Goal: Task Accomplishment & Management: Manage account settings

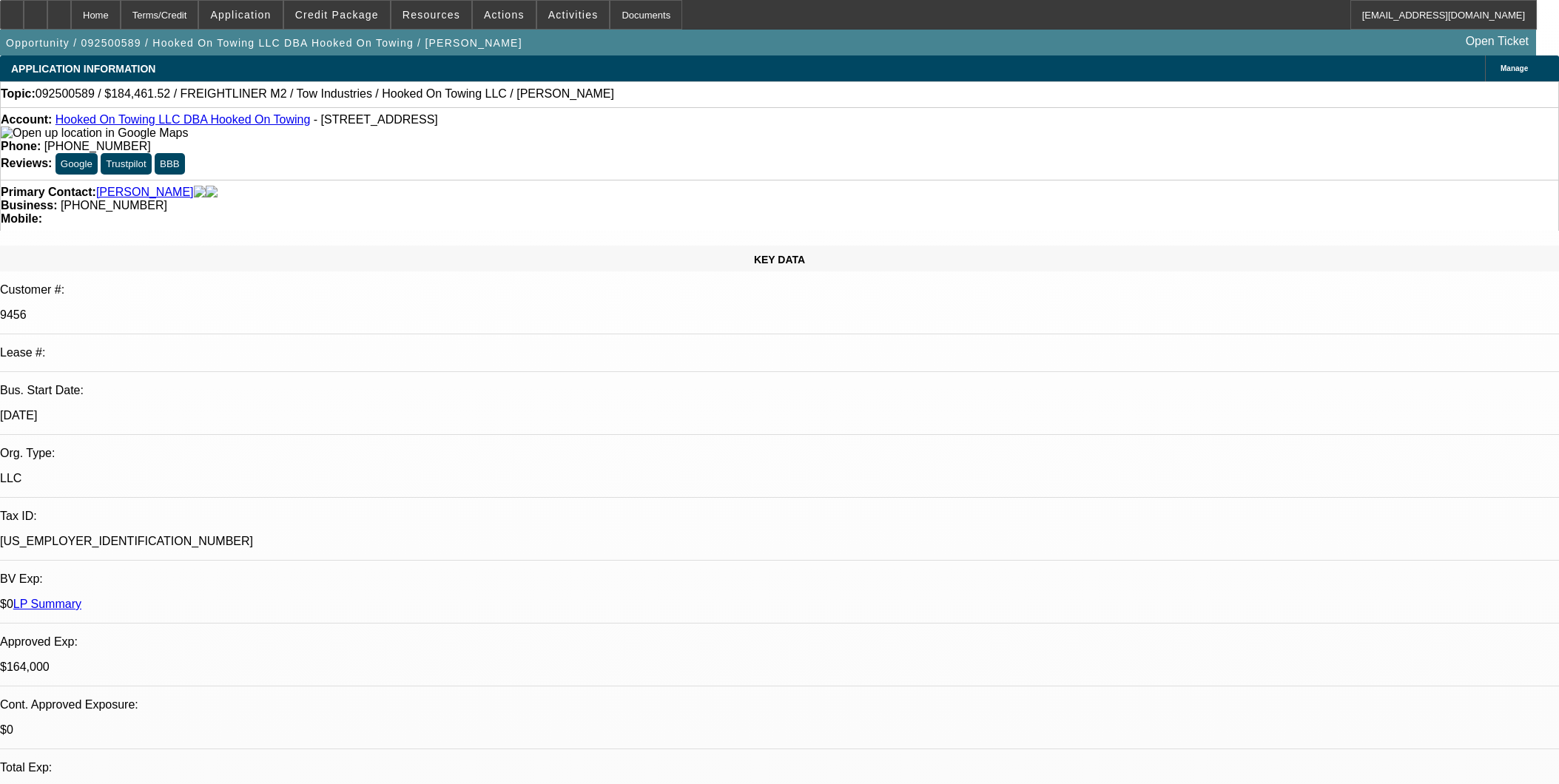
select select "0"
select select "2"
select select "0.1"
select select "4"
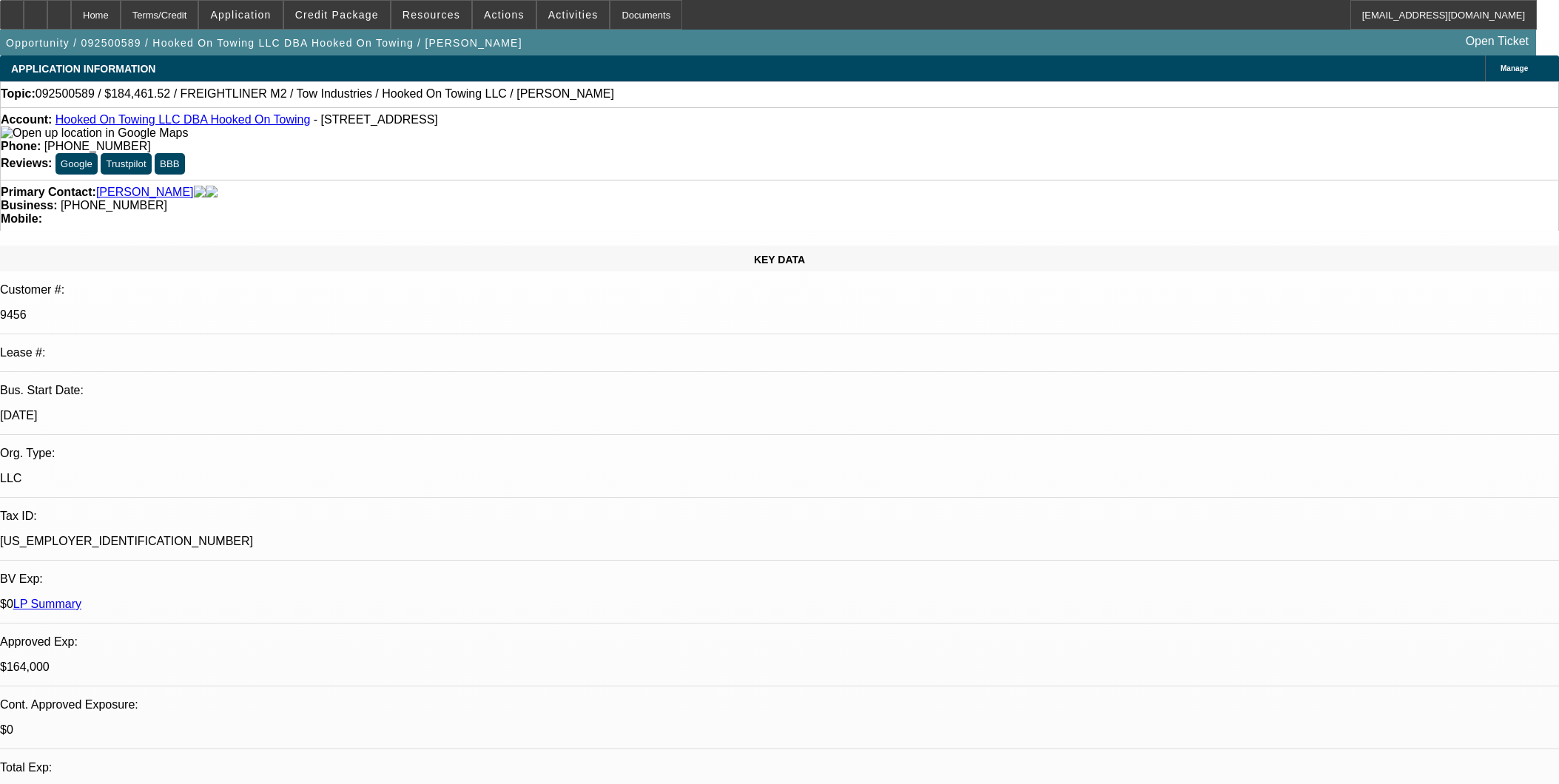
select select "0"
select select "2"
select select "0.1"
select select "4"
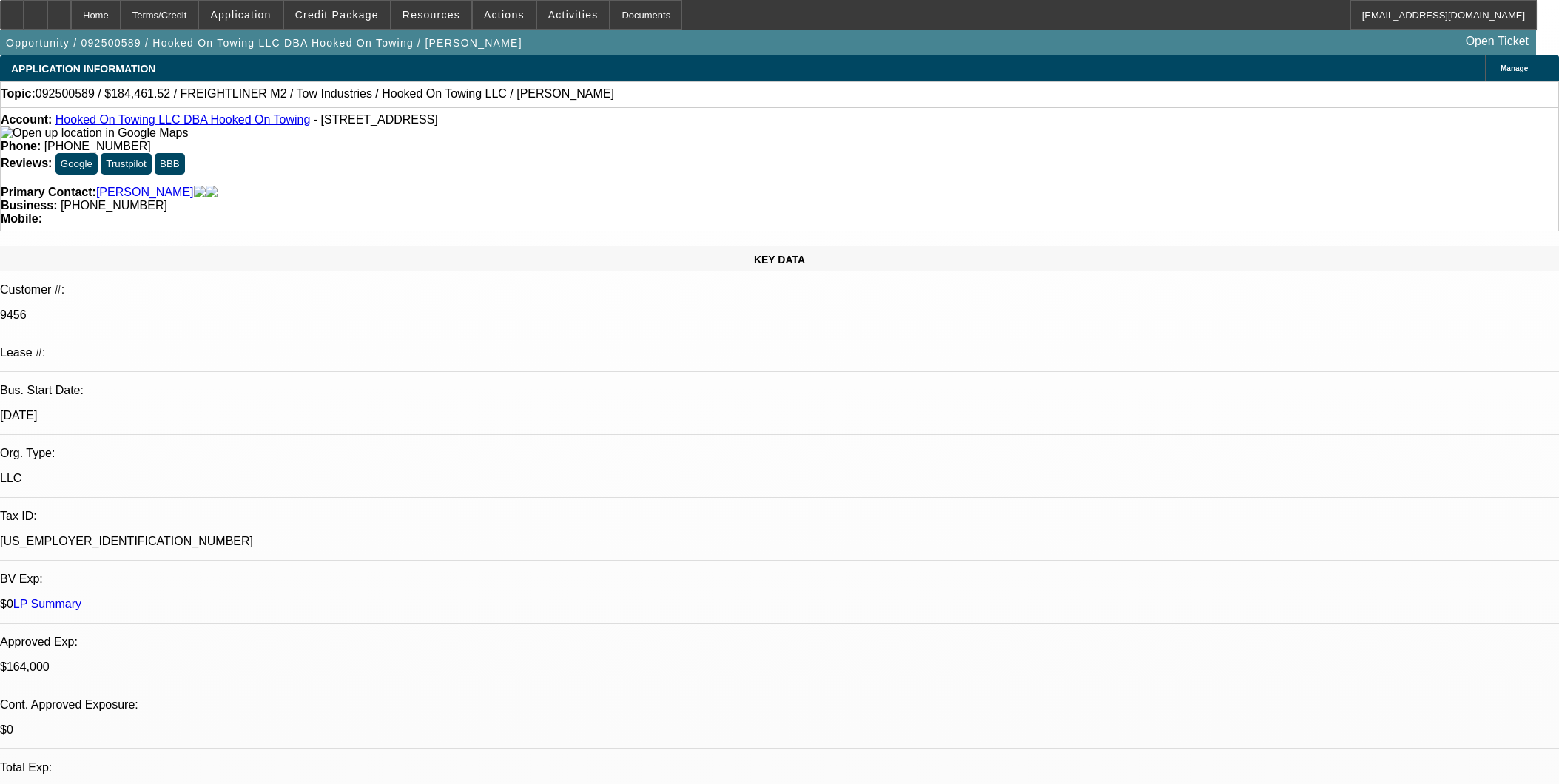
select select "0"
select select "2"
select select "0.1"
select select "4"
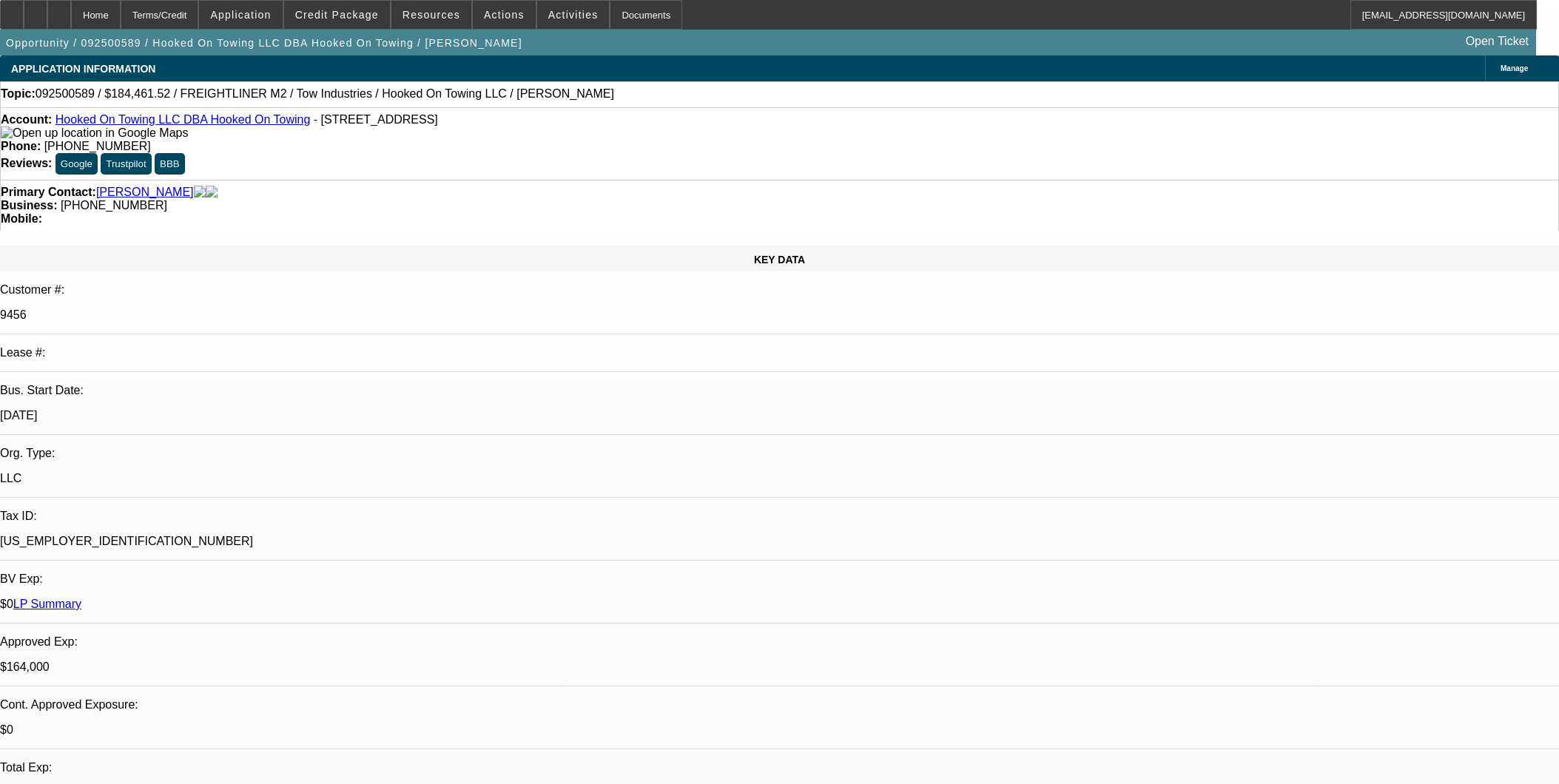
select select "0"
select select "2"
select select "0.1"
select select "4"
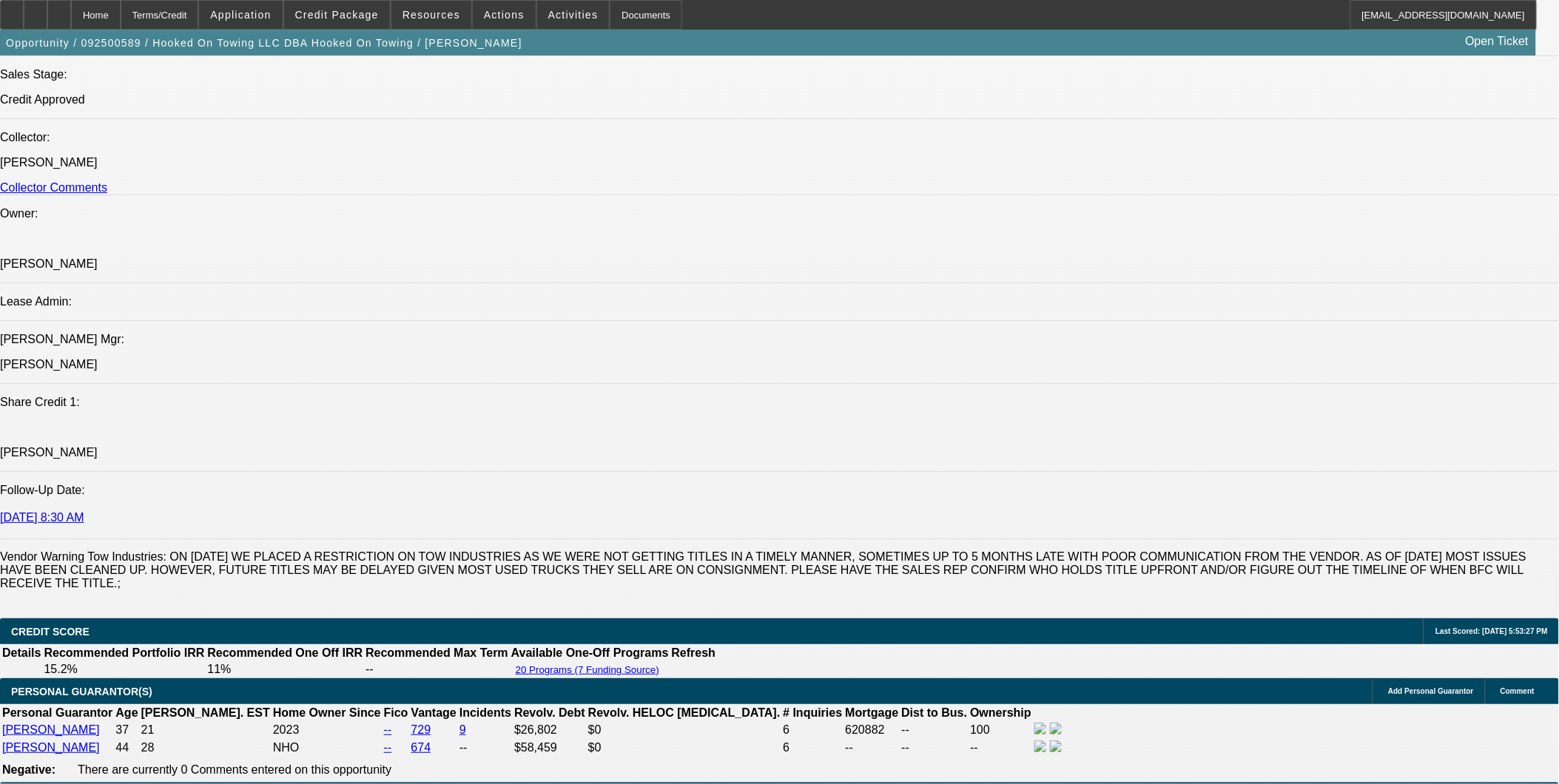
scroll to position [1522, 0]
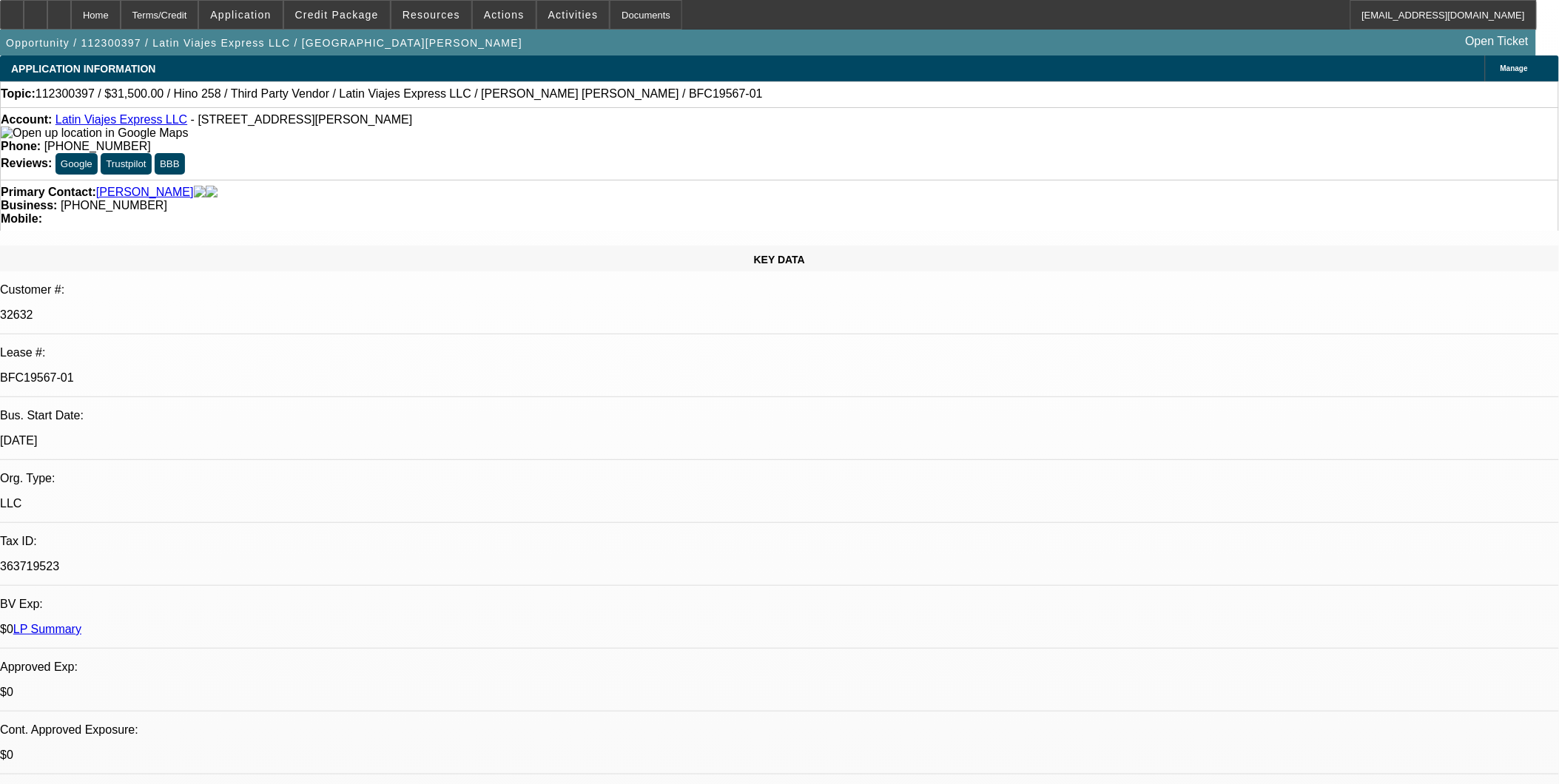
select select "0.1"
select select "2"
select select "0"
select select "0.1"
select select "2"
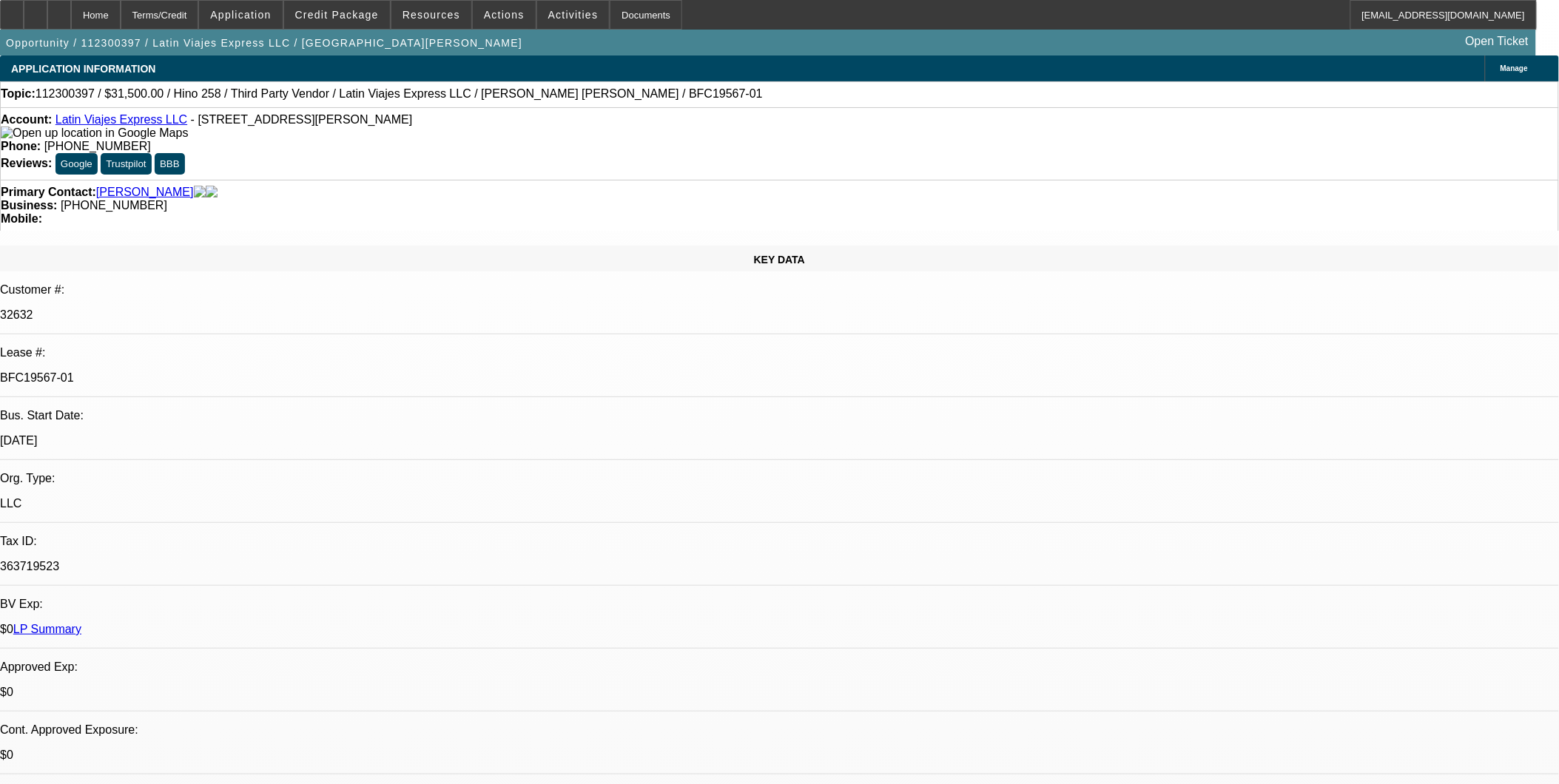
select select "0"
select select "2"
select select "0"
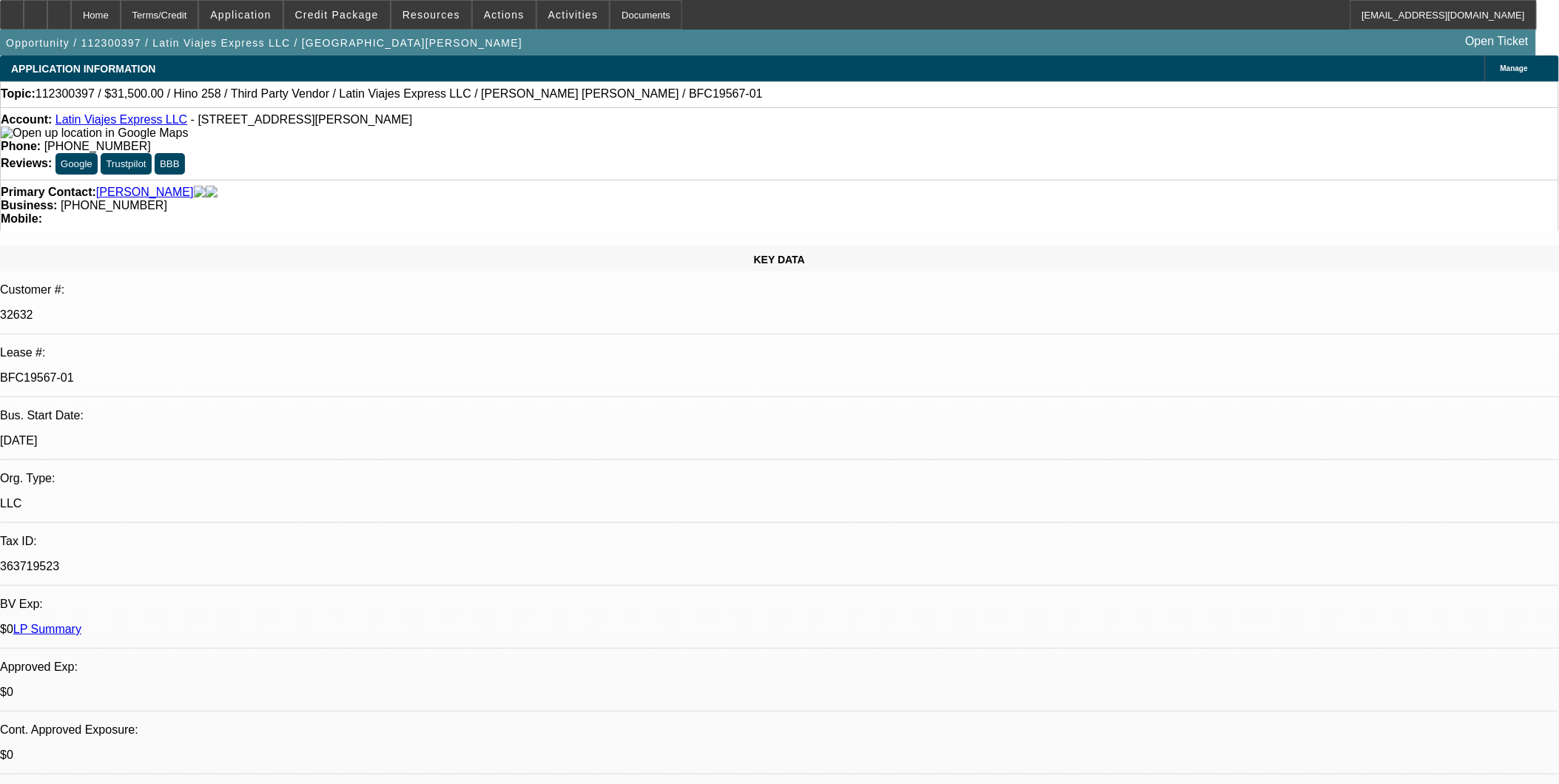
select select "2"
select select "0.1"
select select "1"
select select "2"
select select "6"
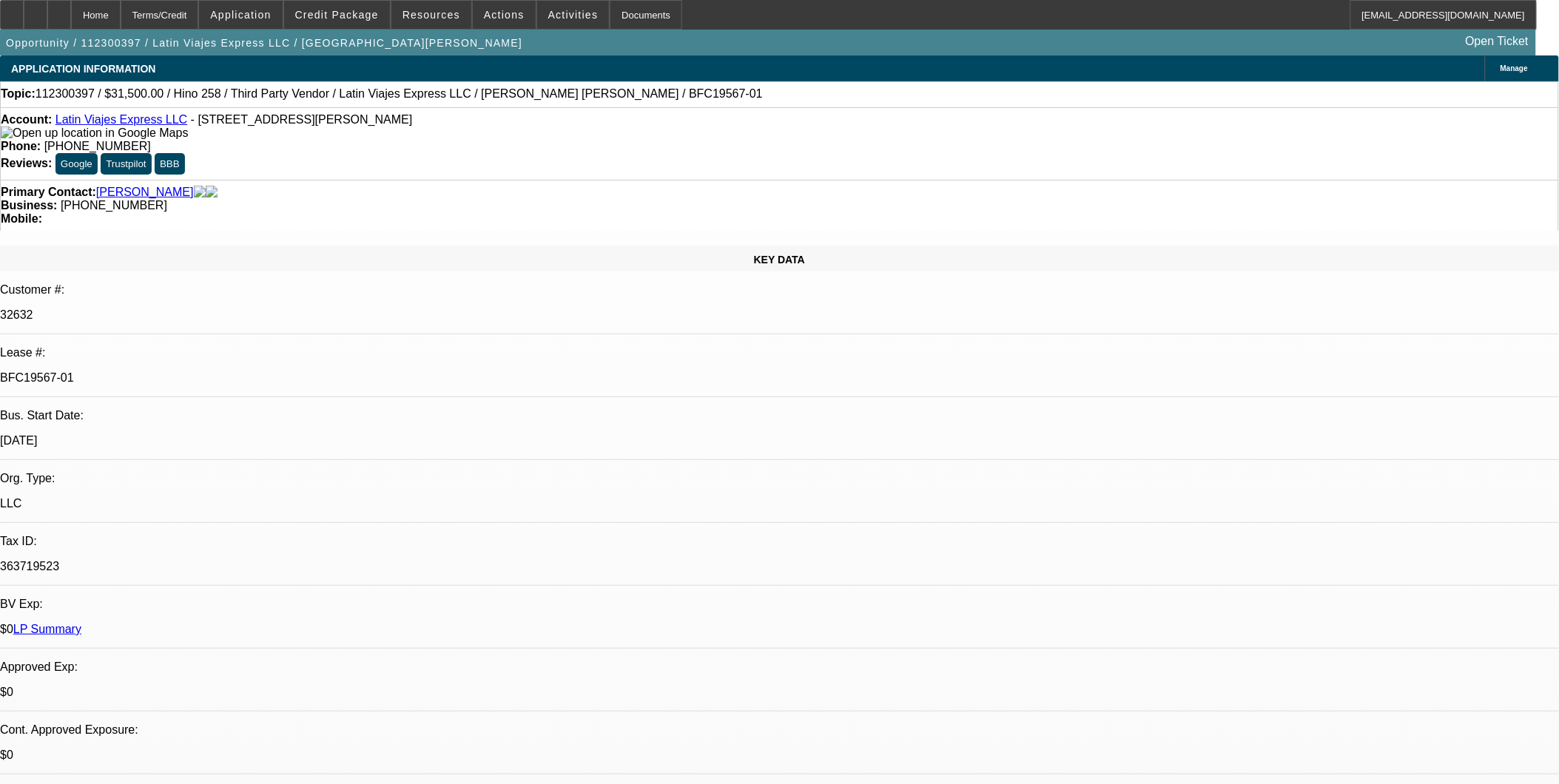
select select "1"
select select "2"
select select "6"
select select "1"
select select "2"
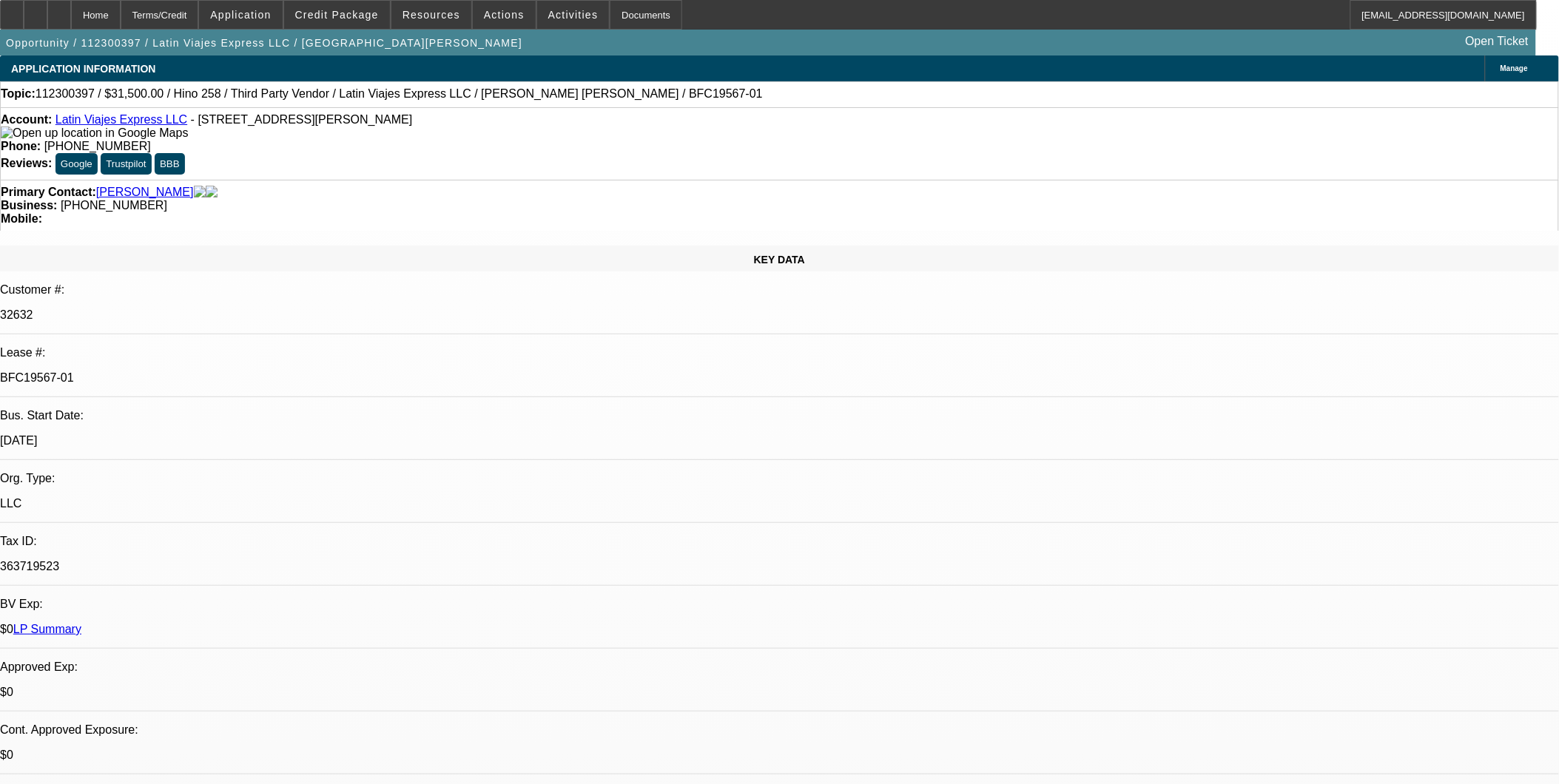
select select "6"
select select "1"
select select "2"
select select "4"
drag, startPoint x: 871, startPoint y: 270, endPoint x: 971, endPoint y: 268, distance: 100.0
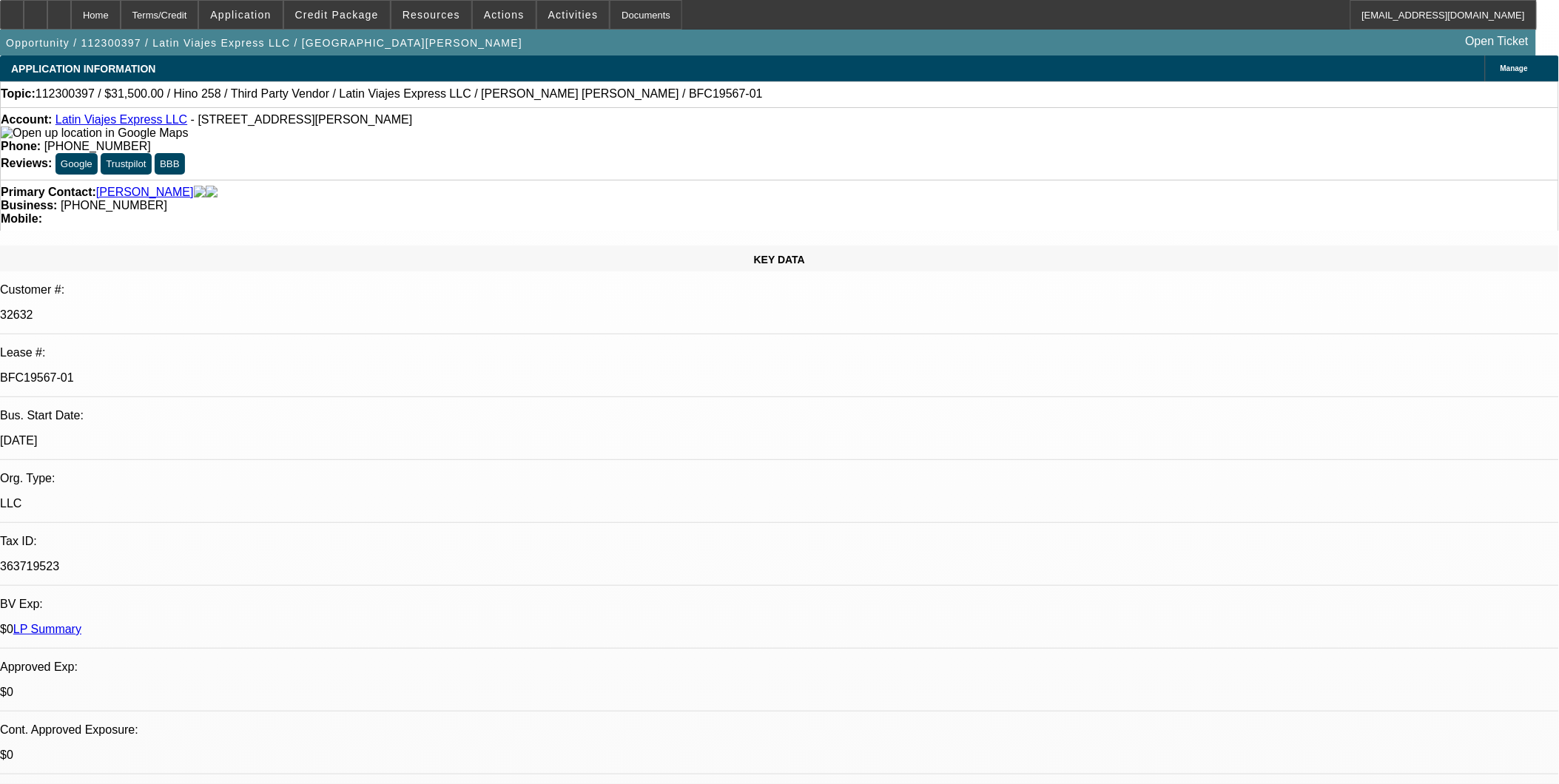
drag, startPoint x: 971, startPoint y: 268, endPoint x: 981, endPoint y: 369, distance: 101.5
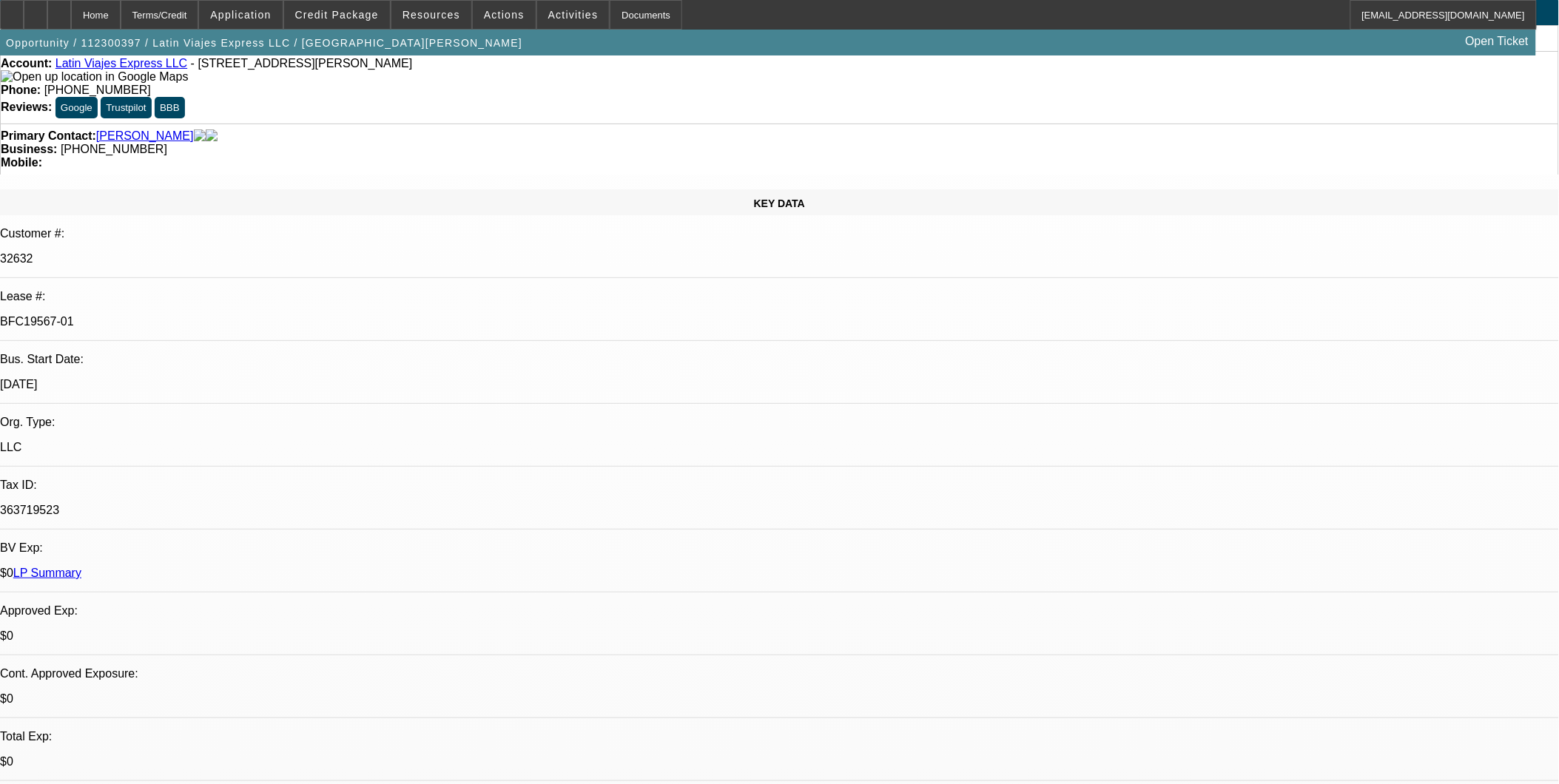
scroll to position [246, 0]
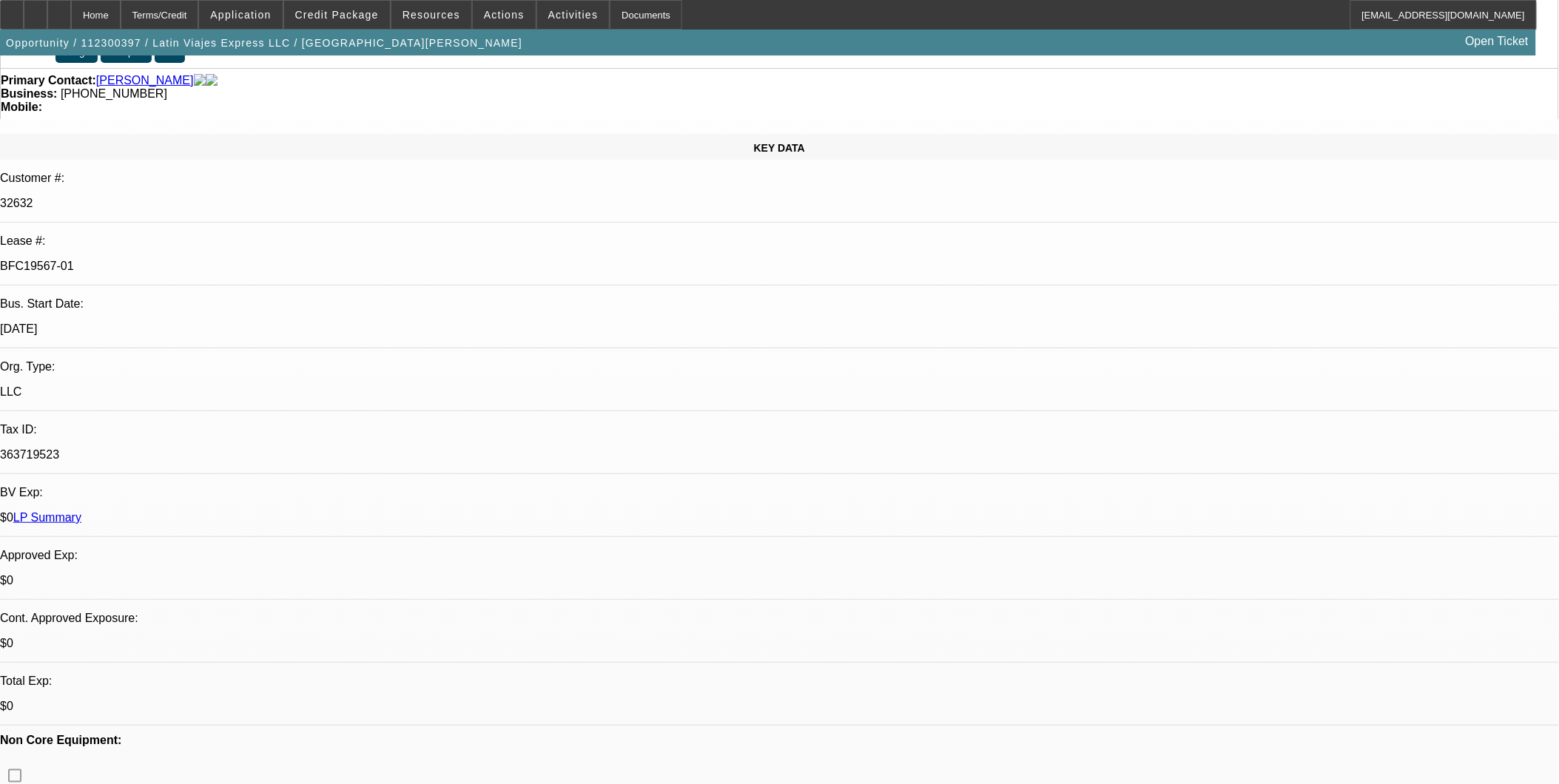
scroll to position [82, 0]
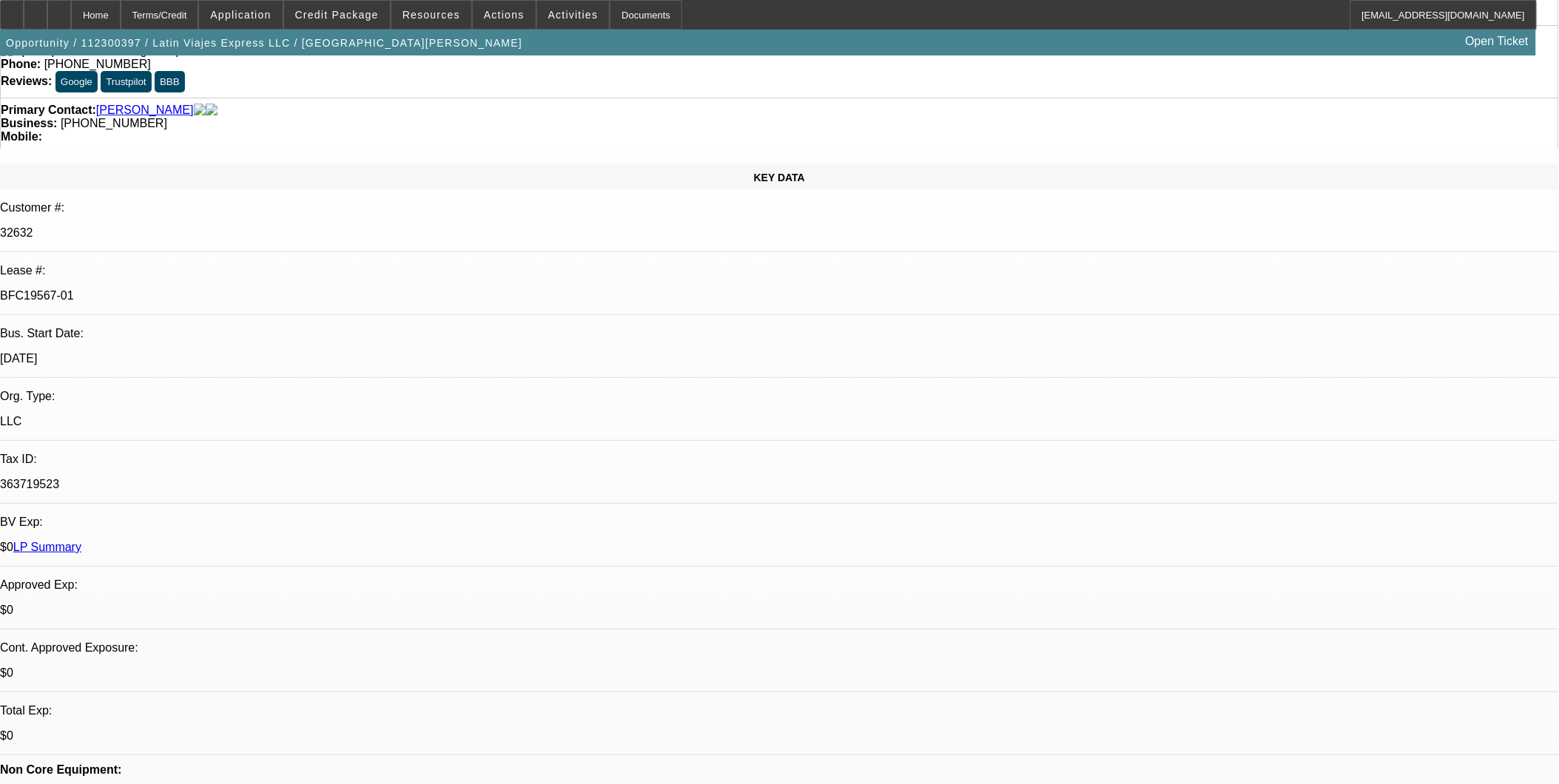
drag, startPoint x: 871, startPoint y: 186, endPoint x: 949, endPoint y: 188, distance: 78.0
copy p "Ambresh, Avinash"
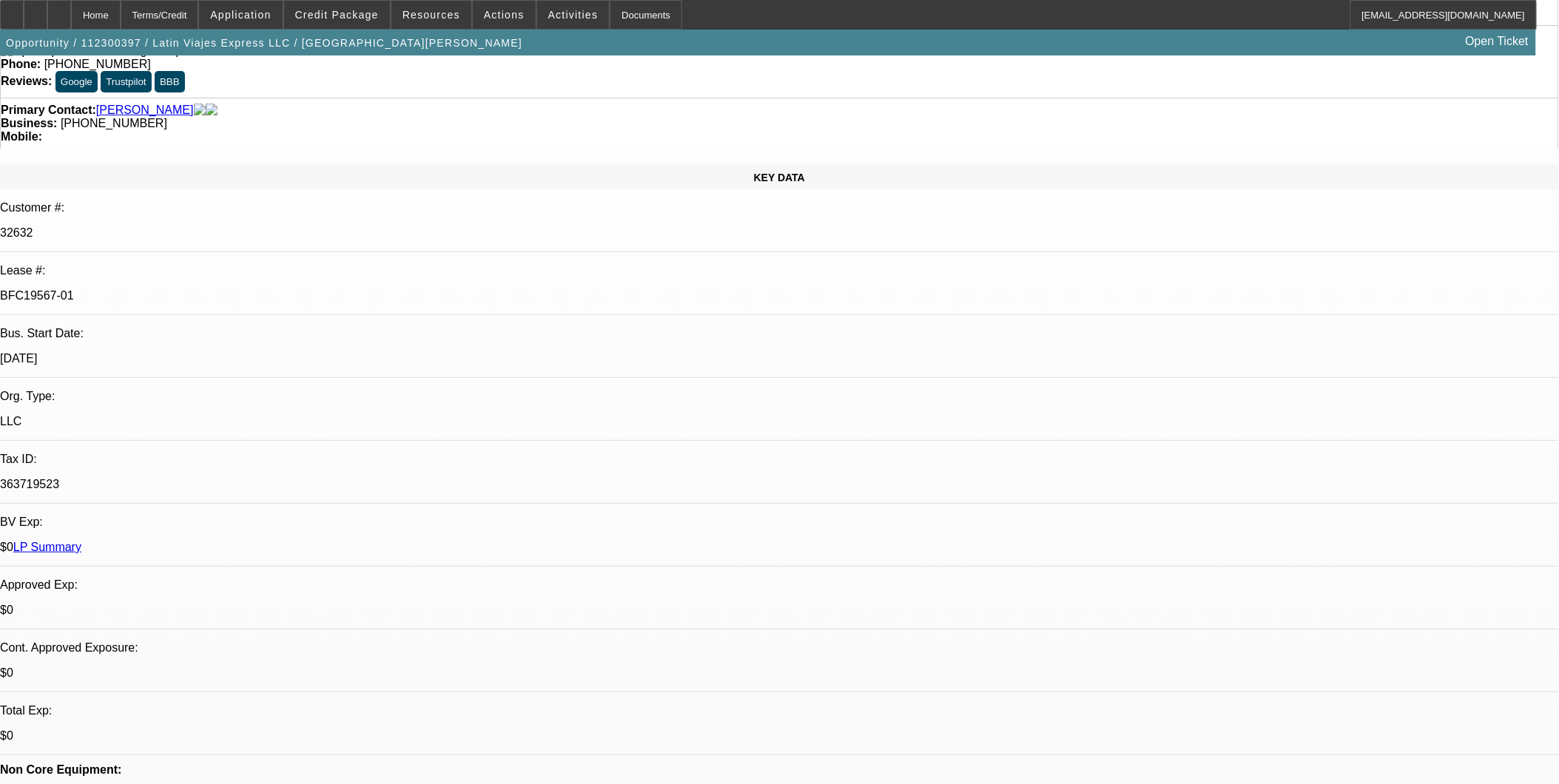
drag, startPoint x: 191, startPoint y: 167, endPoint x: 250, endPoint y: 172, distance: 59.2
click at [250, 290] on p "BFC19567-01" at bounding box center [780, 296] width 1559 height 14
copy p "BFC19567-01"
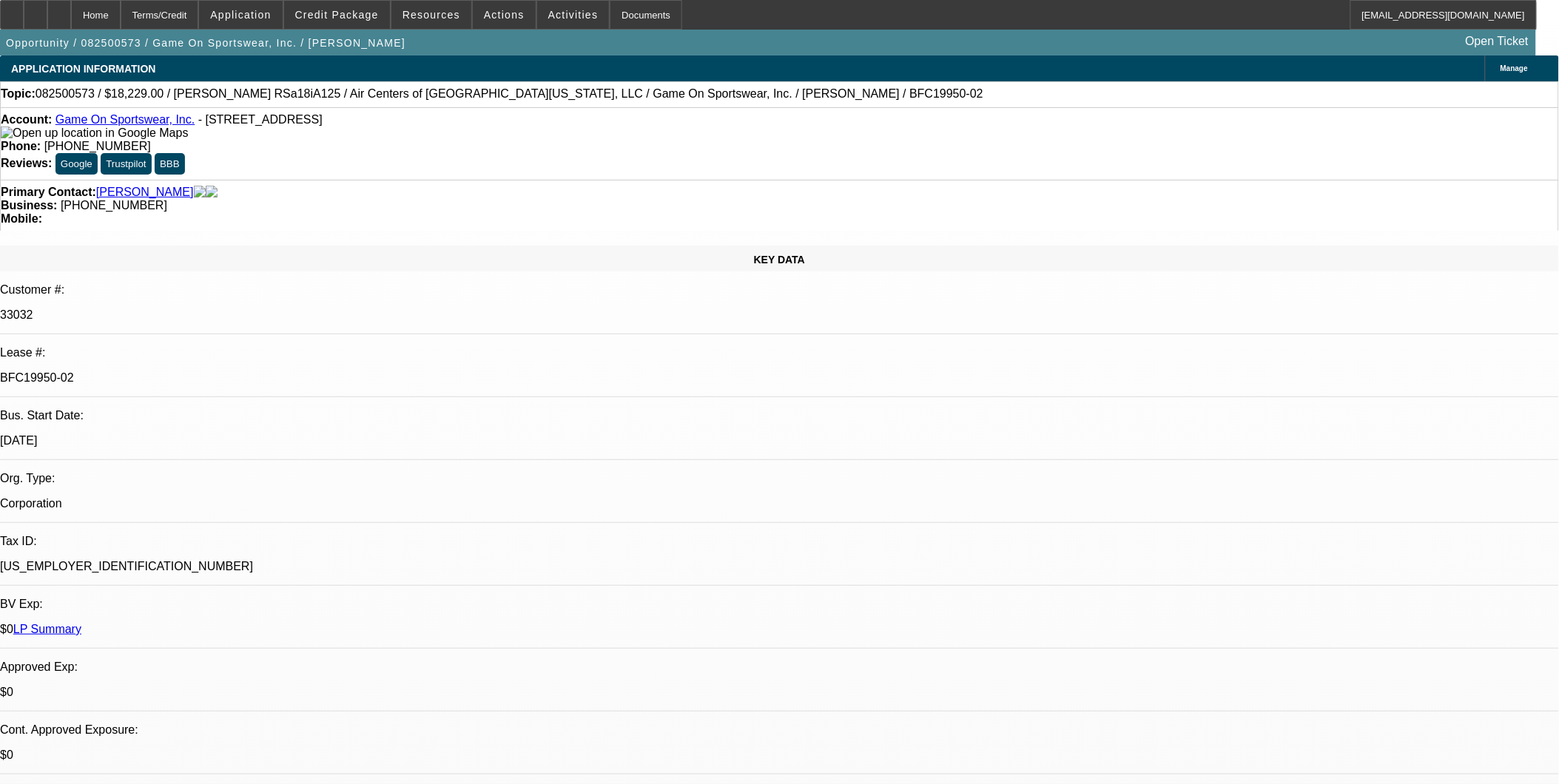
select select "0"
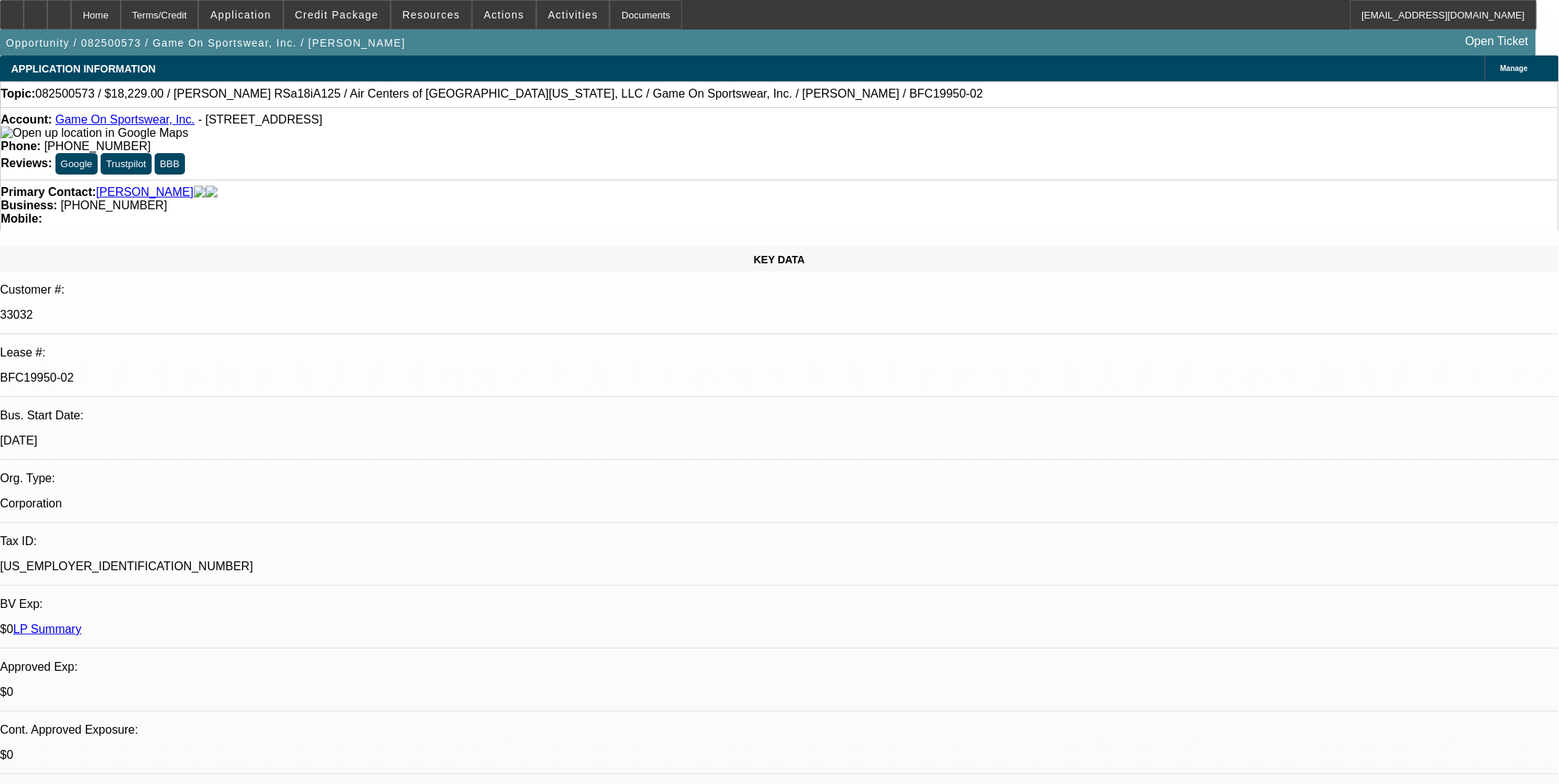
select select "0"
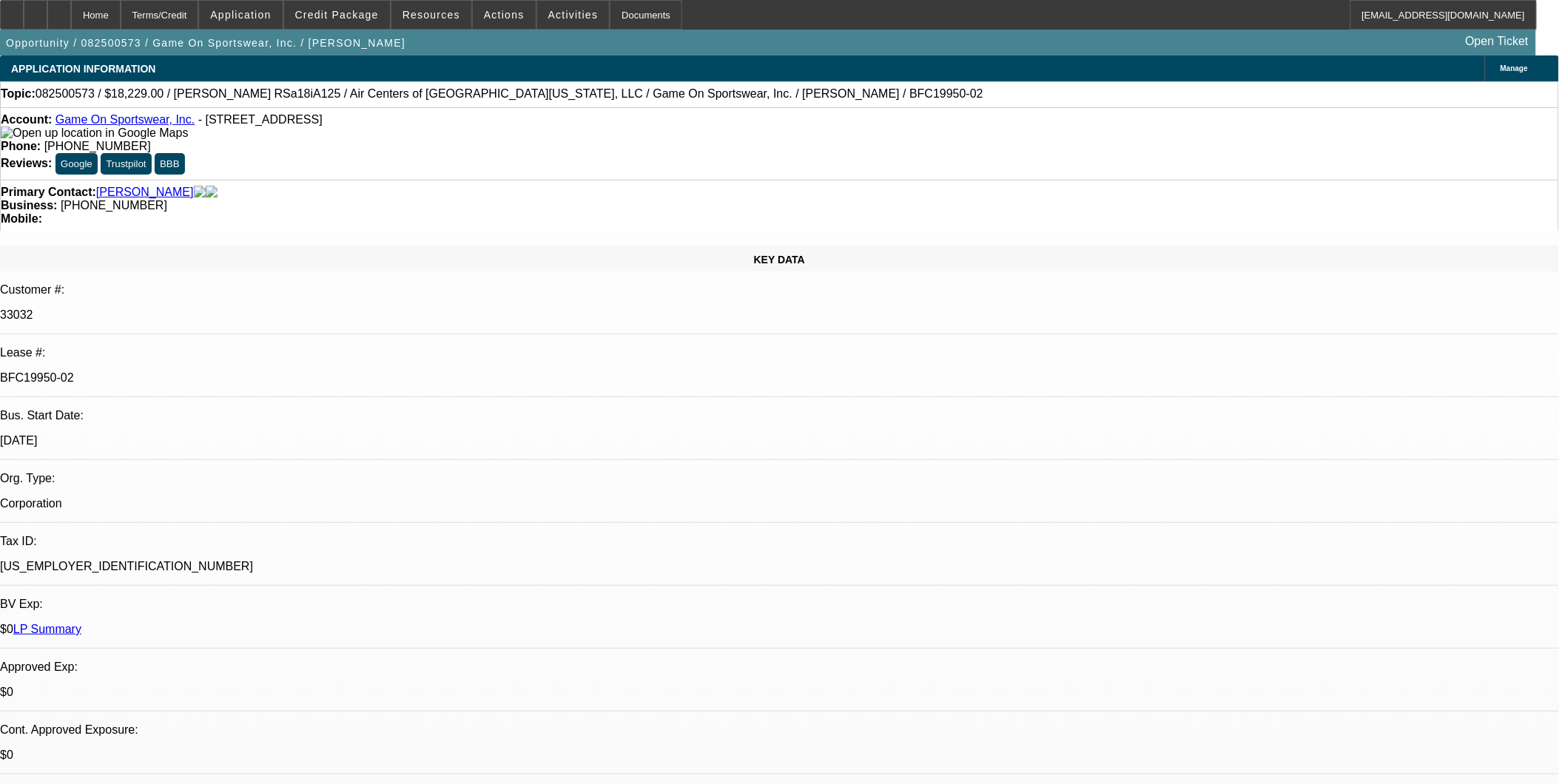
select select "0"
select select "1"
select select "6"
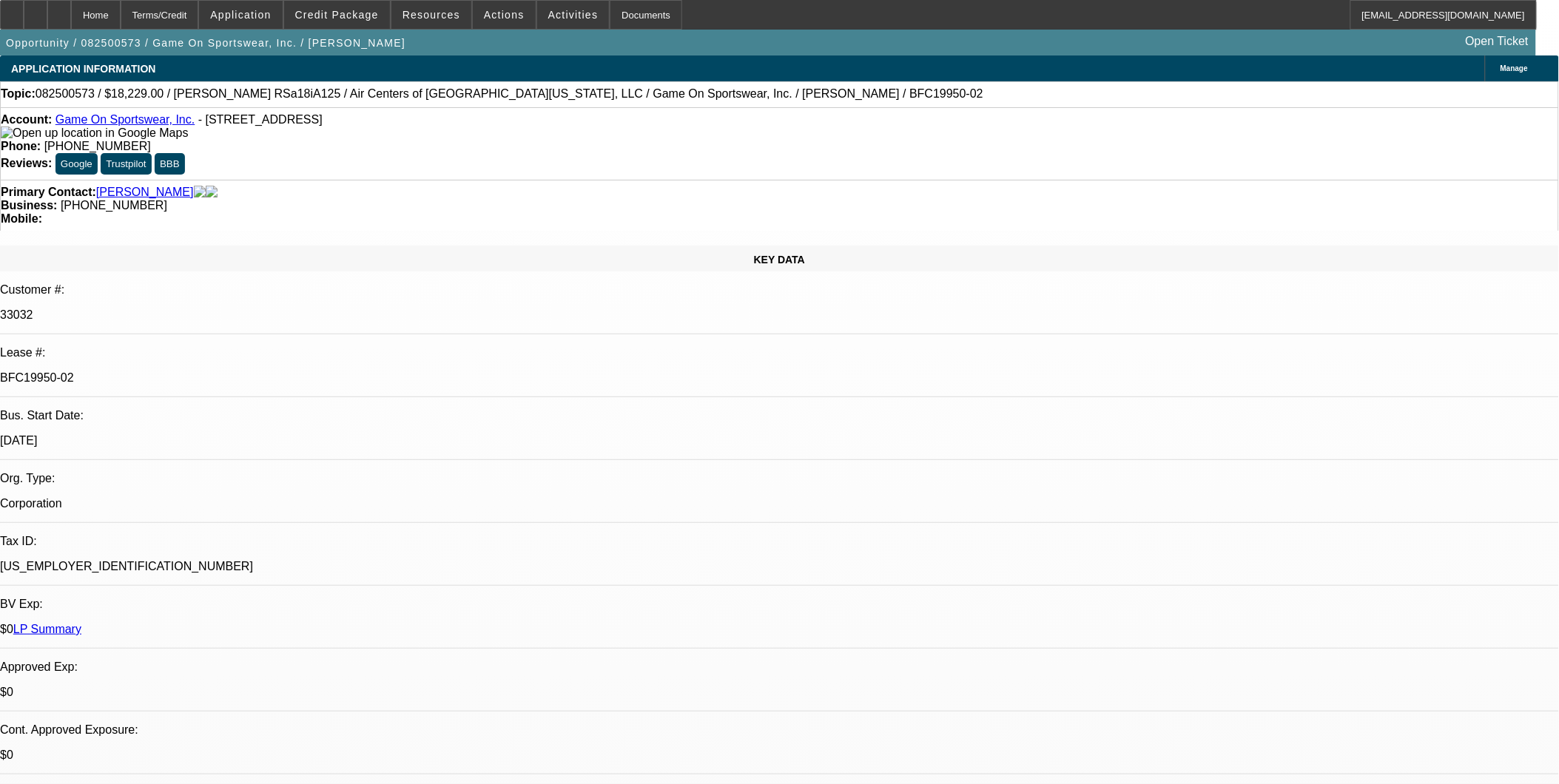
select select "1"
select select "6"
select select "1"
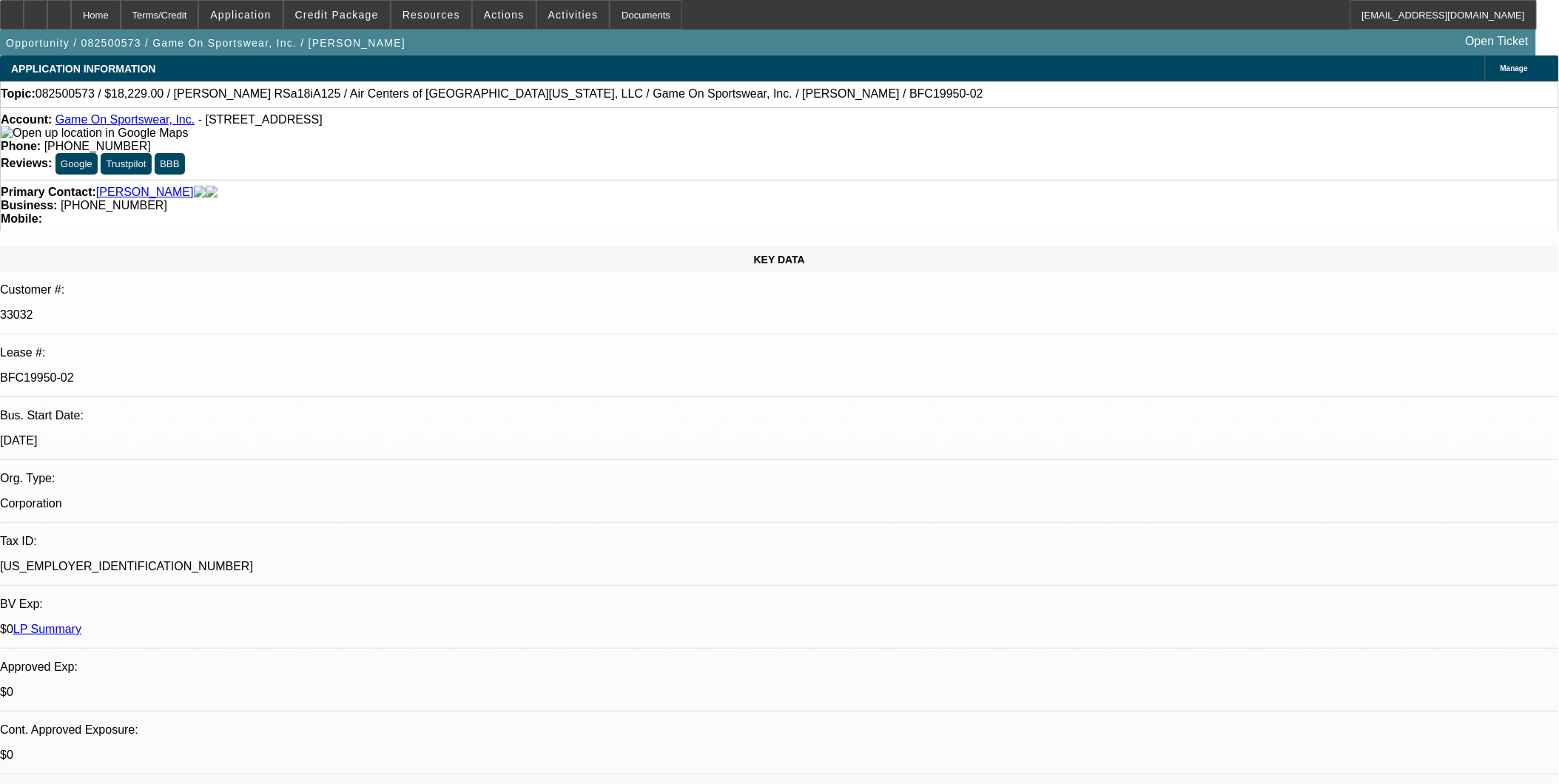
select select "6"
select select "1"
select select "6"
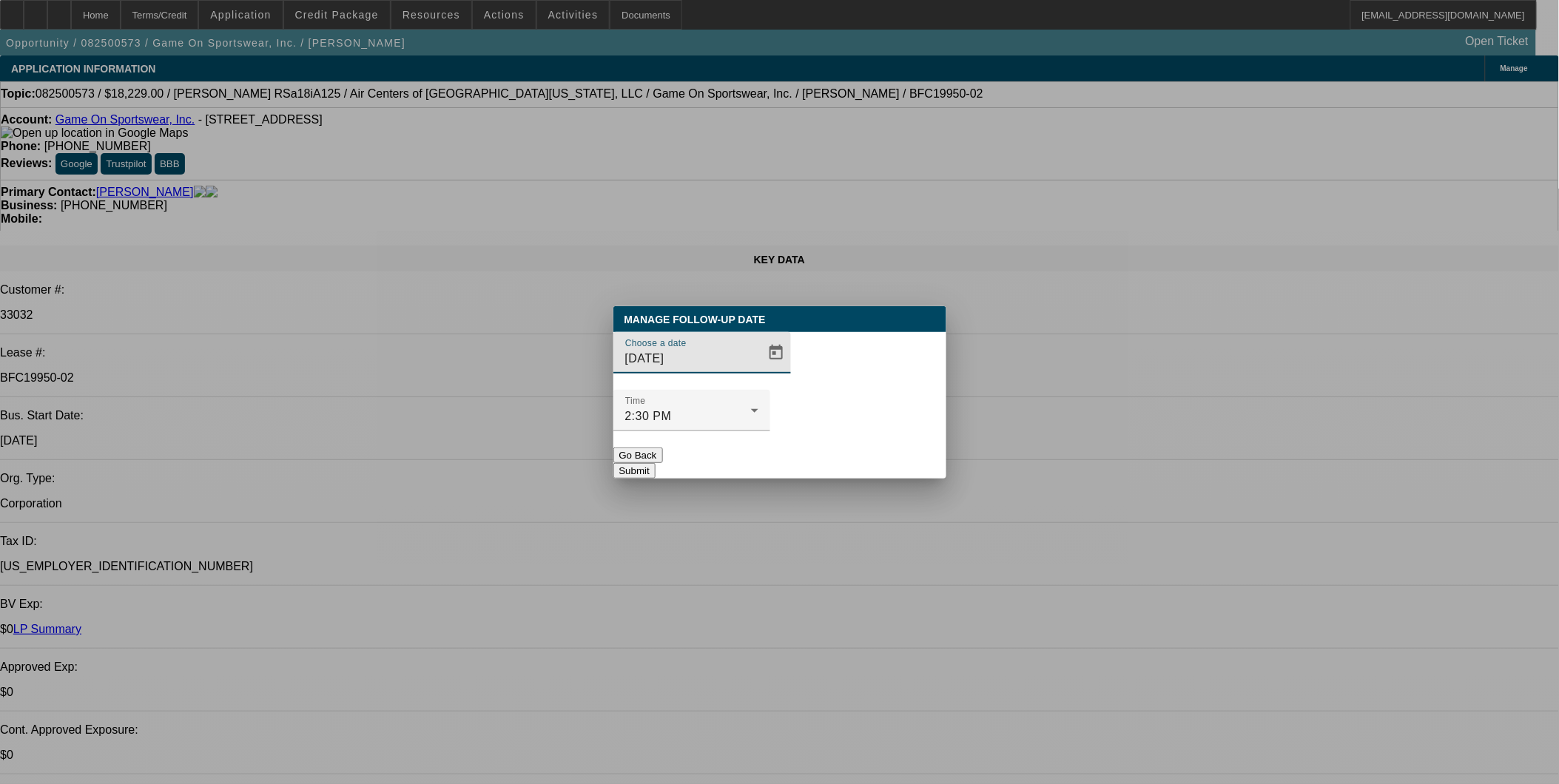
click at [759, 370] on span "Open calendar" at bounding box center [776, 352] width 36 height 35
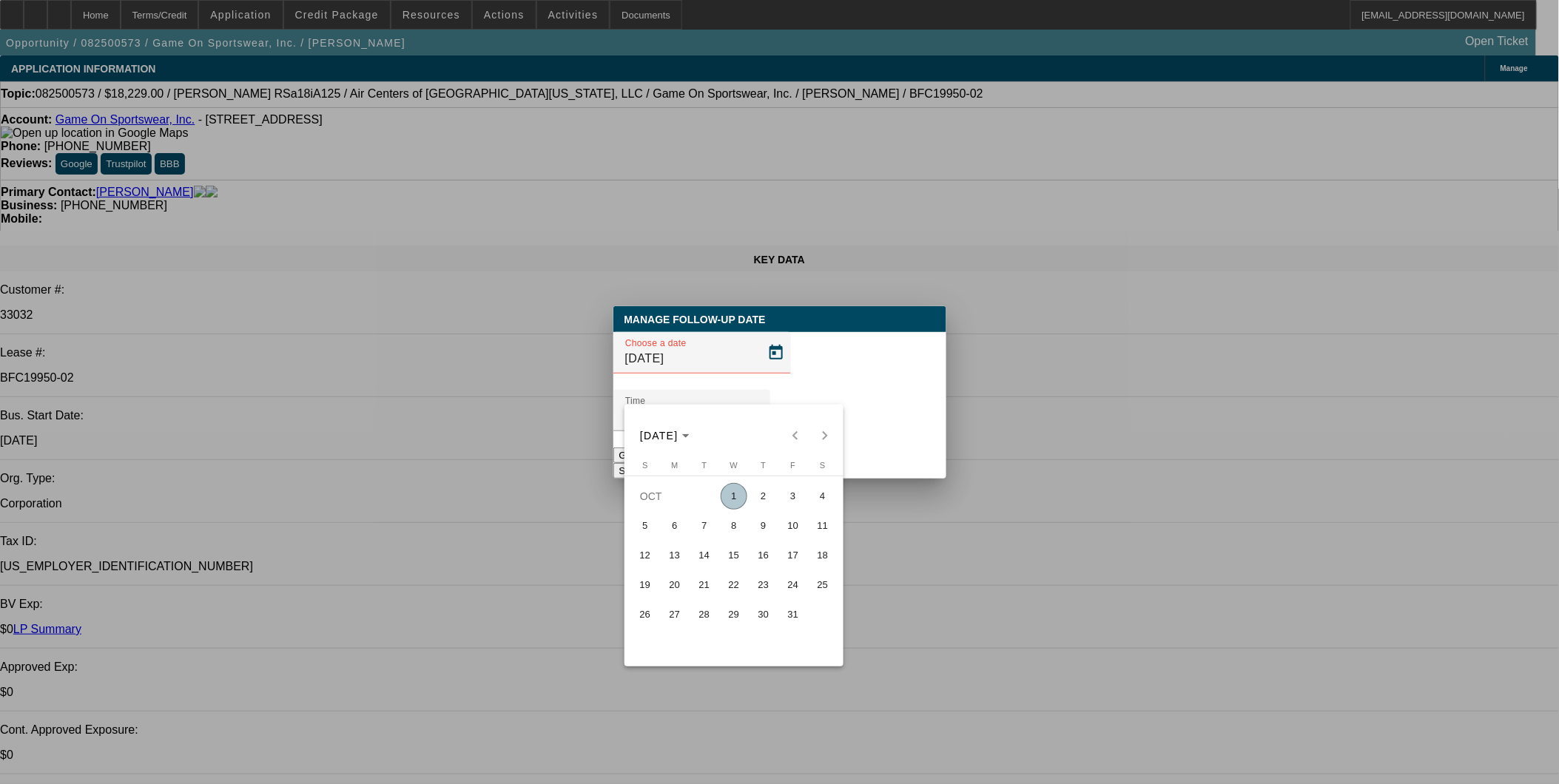
click at [730, 496] on span "1" at bounding box center [734, 496] width 27 height 27
type input "[DATE]"
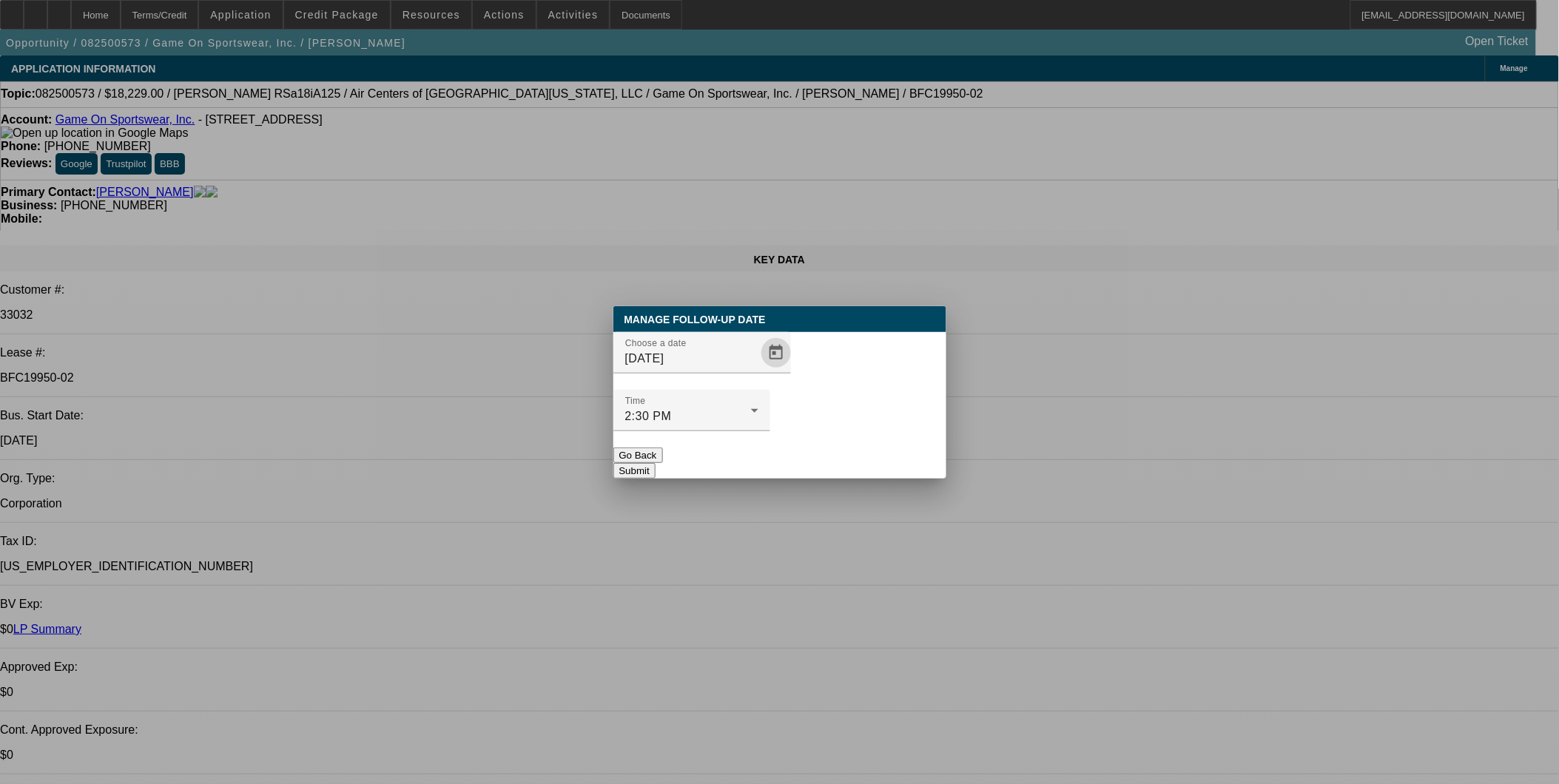
click at [818, 448] on div "Manage Follow-Up Date Choose a date 10/1/2025 Time 2:30 PM Go Back Submit" at bounding box center [780, 393] width 333 height 173
click at [655, 463] on button "Submit" at bounding box center [634, 470] width 42 height 15
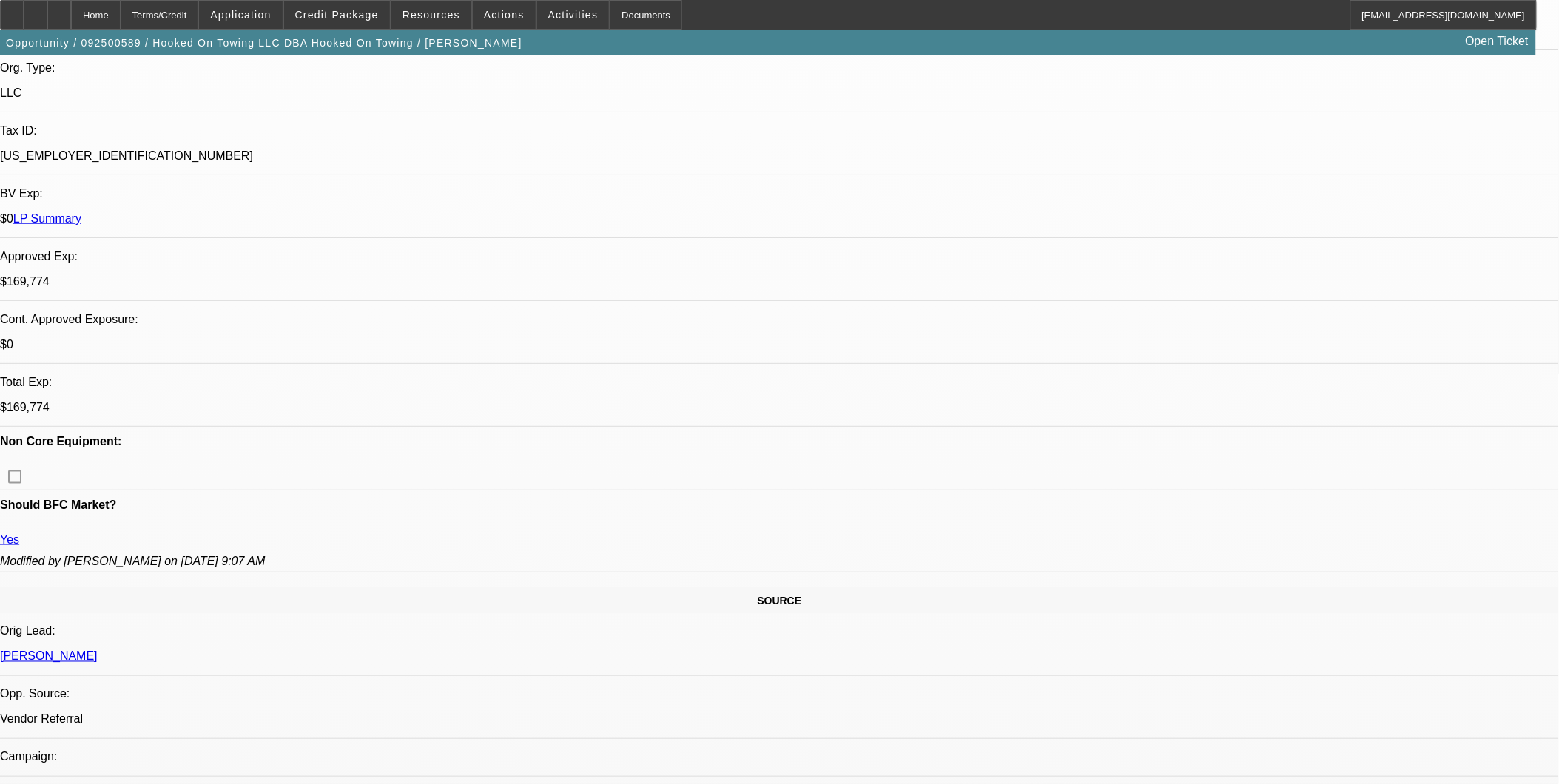
select select "0"
select select "0.1"
select select "0"
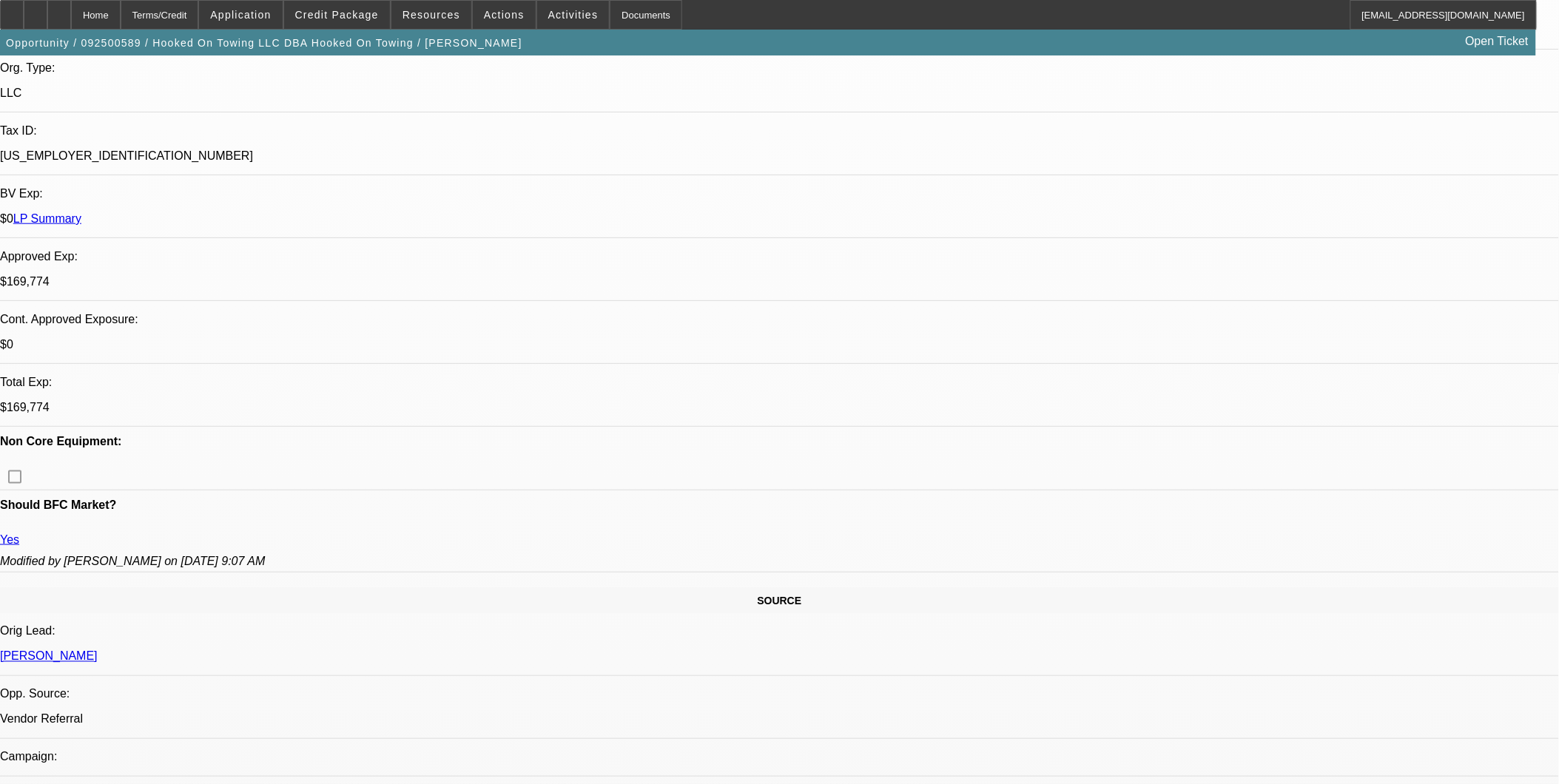
select select "0.1"
select select "0"
select select "0.1"
select select "0"
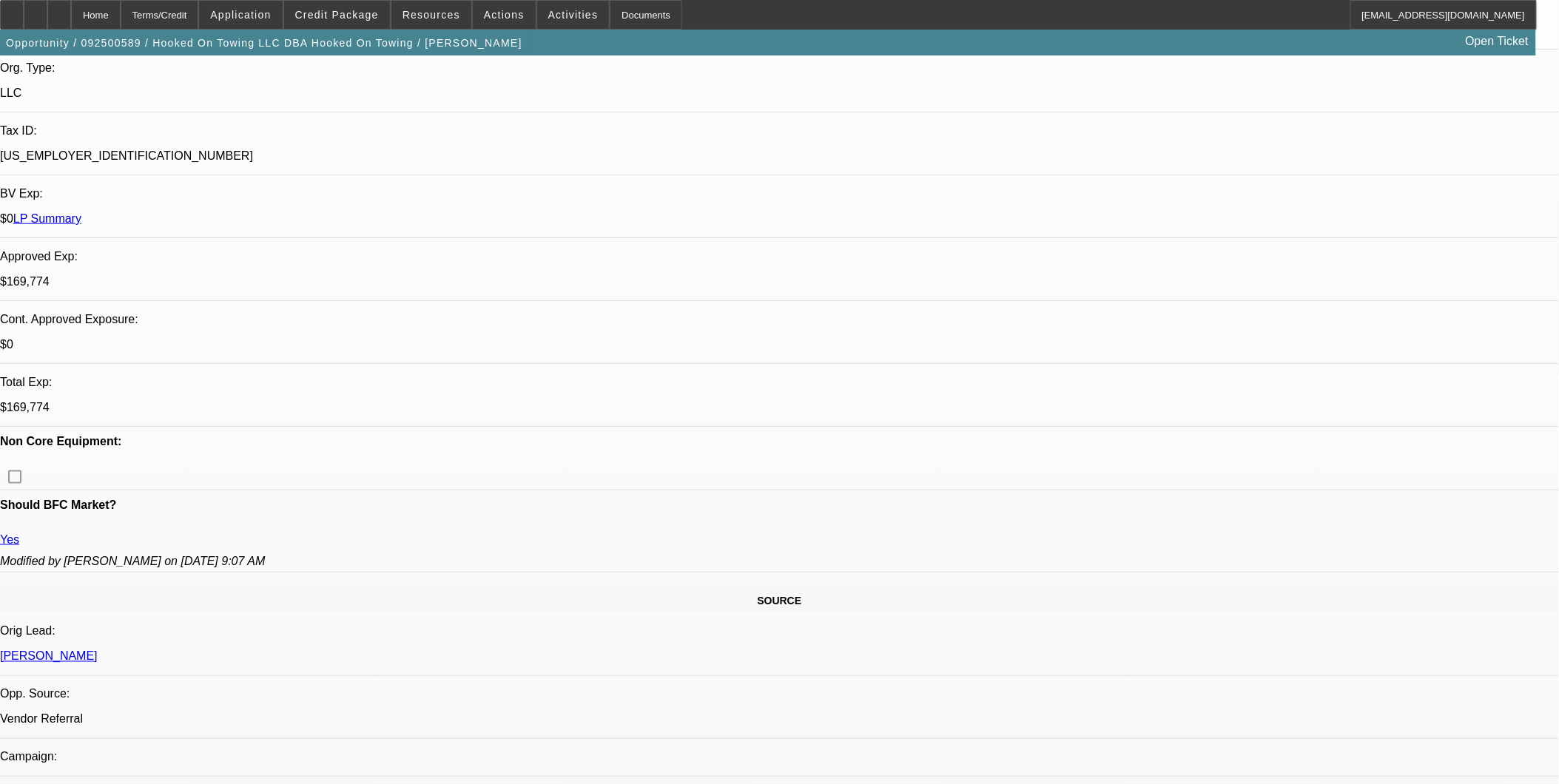
select select "0"
select select "0.1"
select select "1"
select select "2"
select select "4"
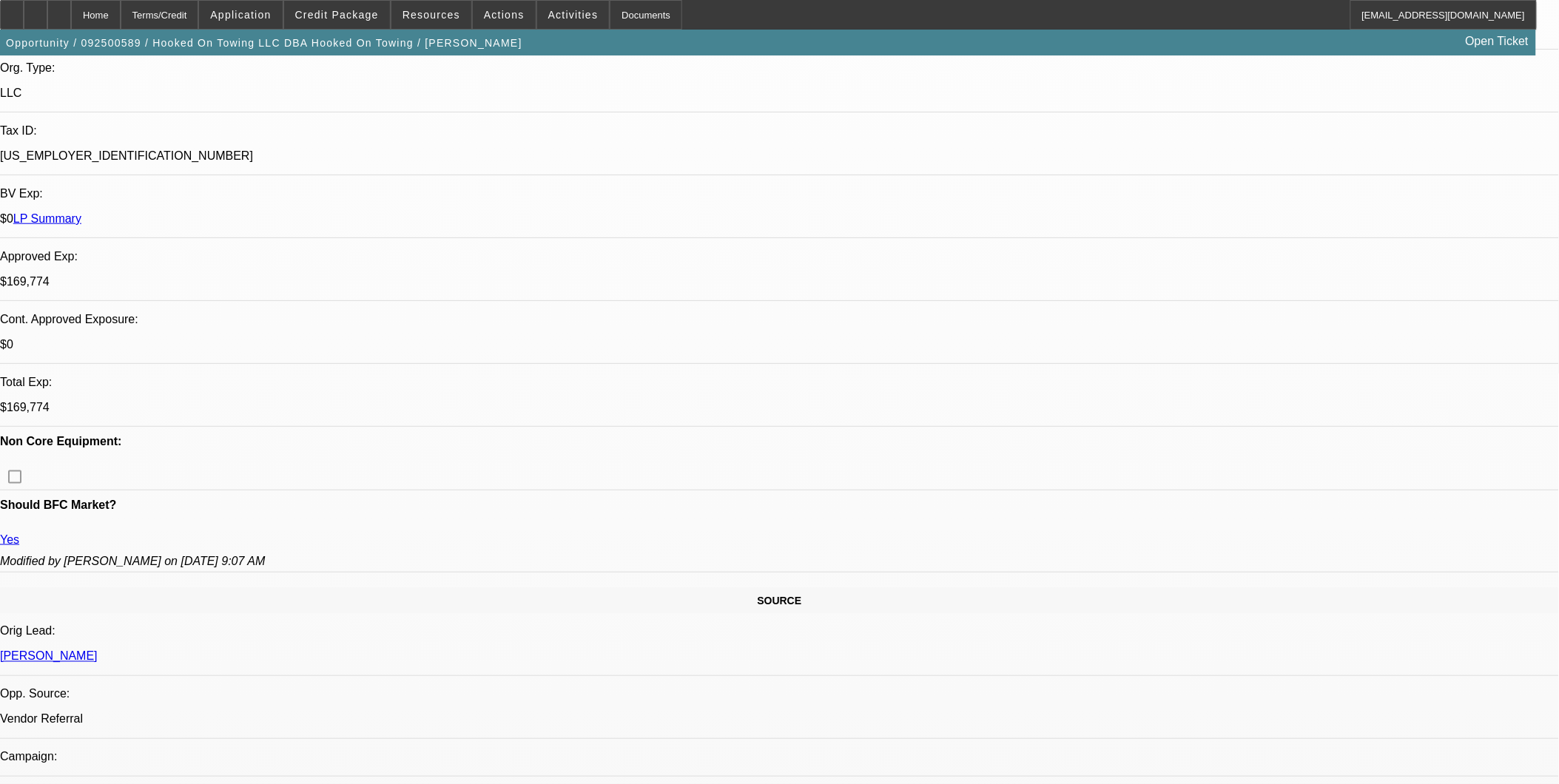
select select "1"
select select "2"
select select "4"
select select "1"
select select "2"
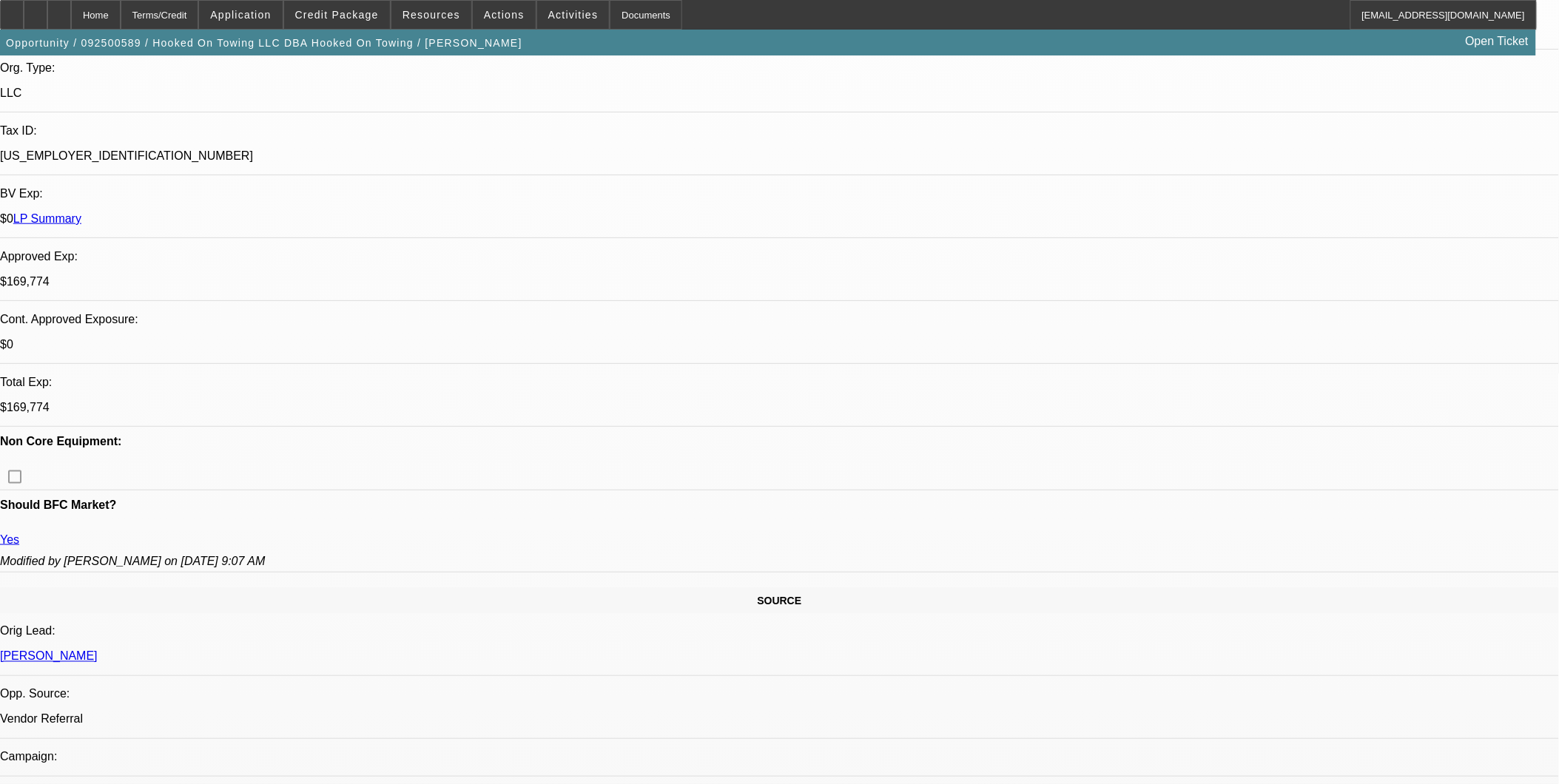
select select "4"
select select "1"
select select "2"
select select "4"
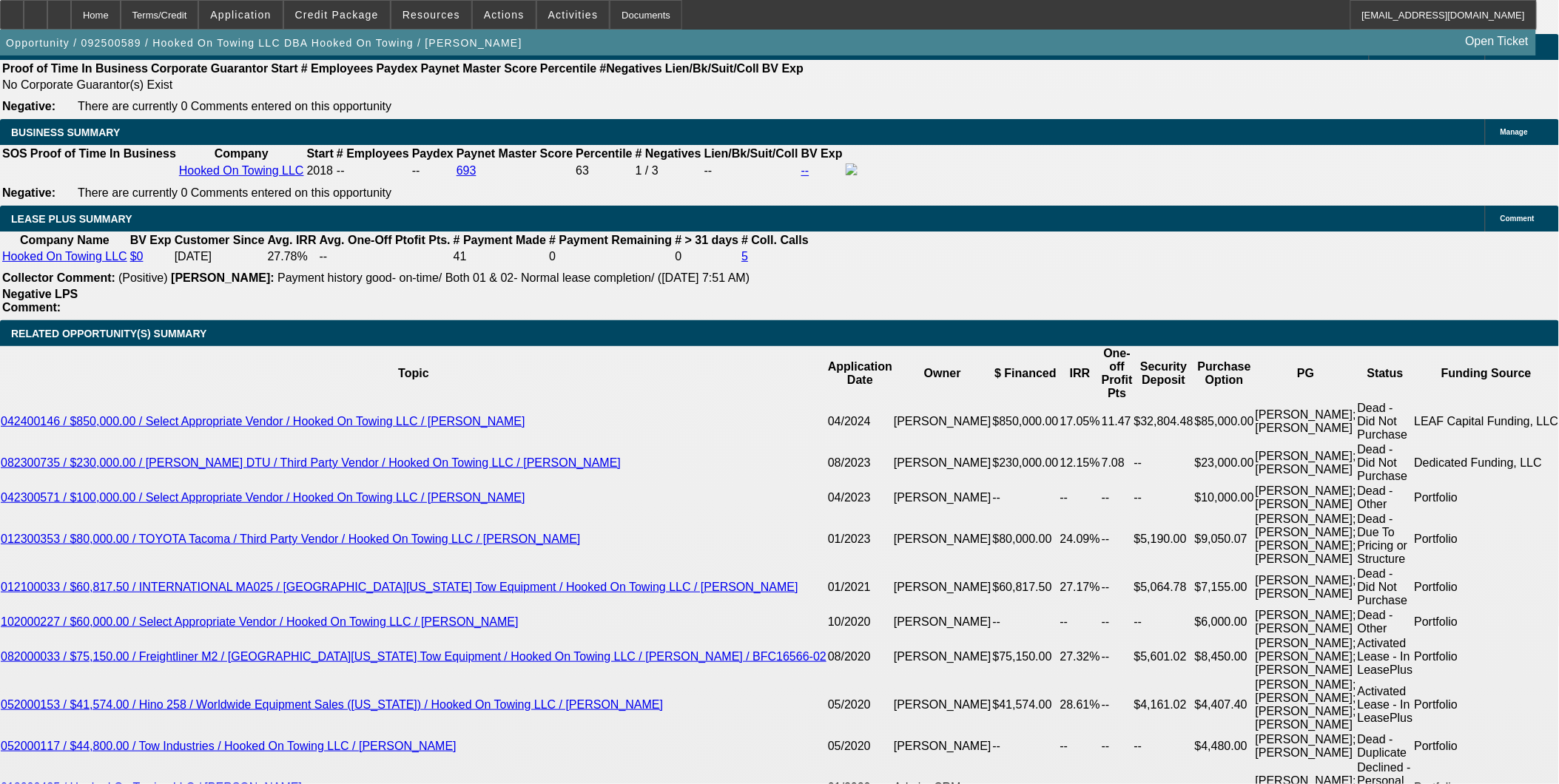
scroll to position [1068, 0]
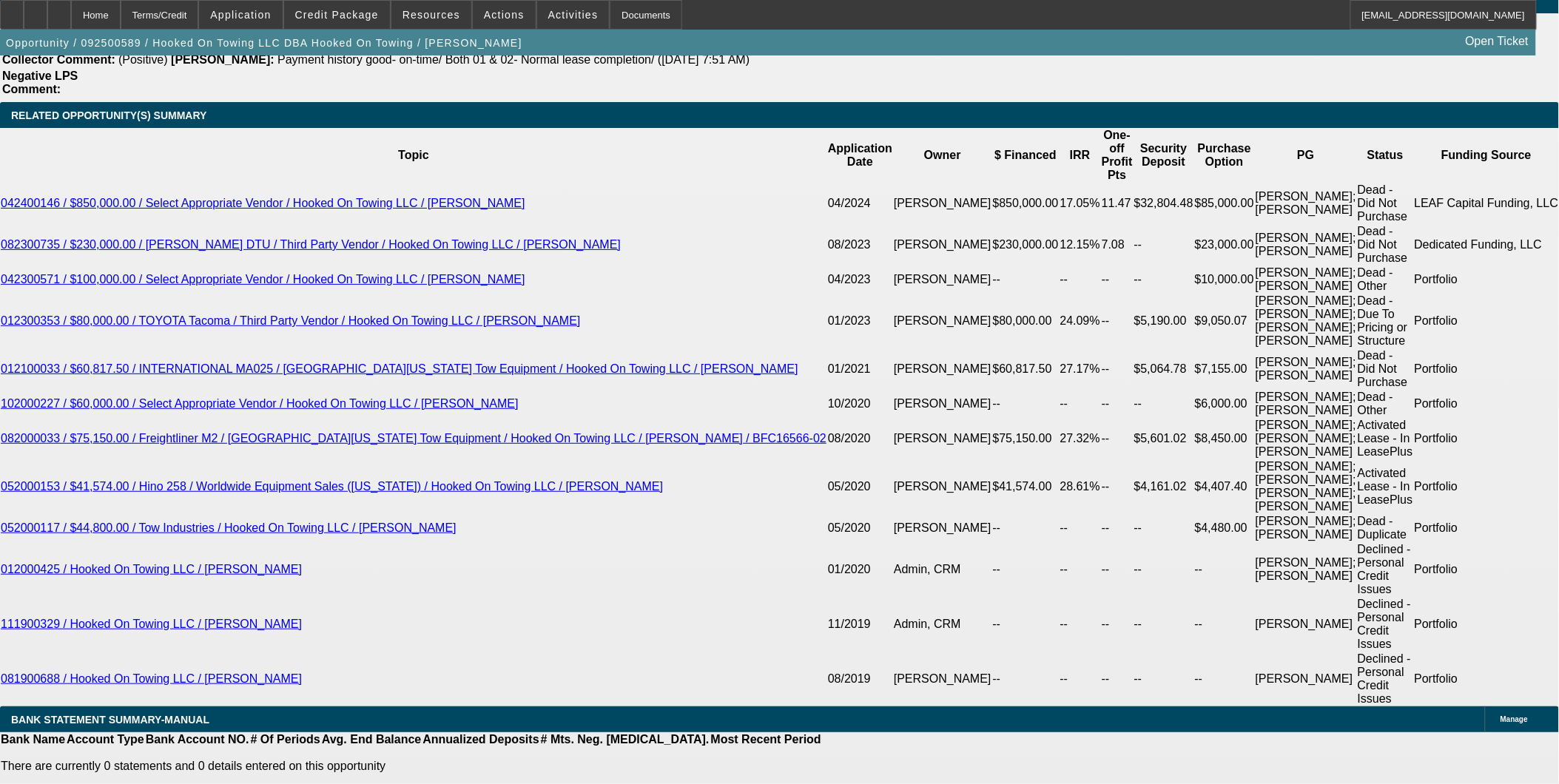
scroll to position [2509, 0]
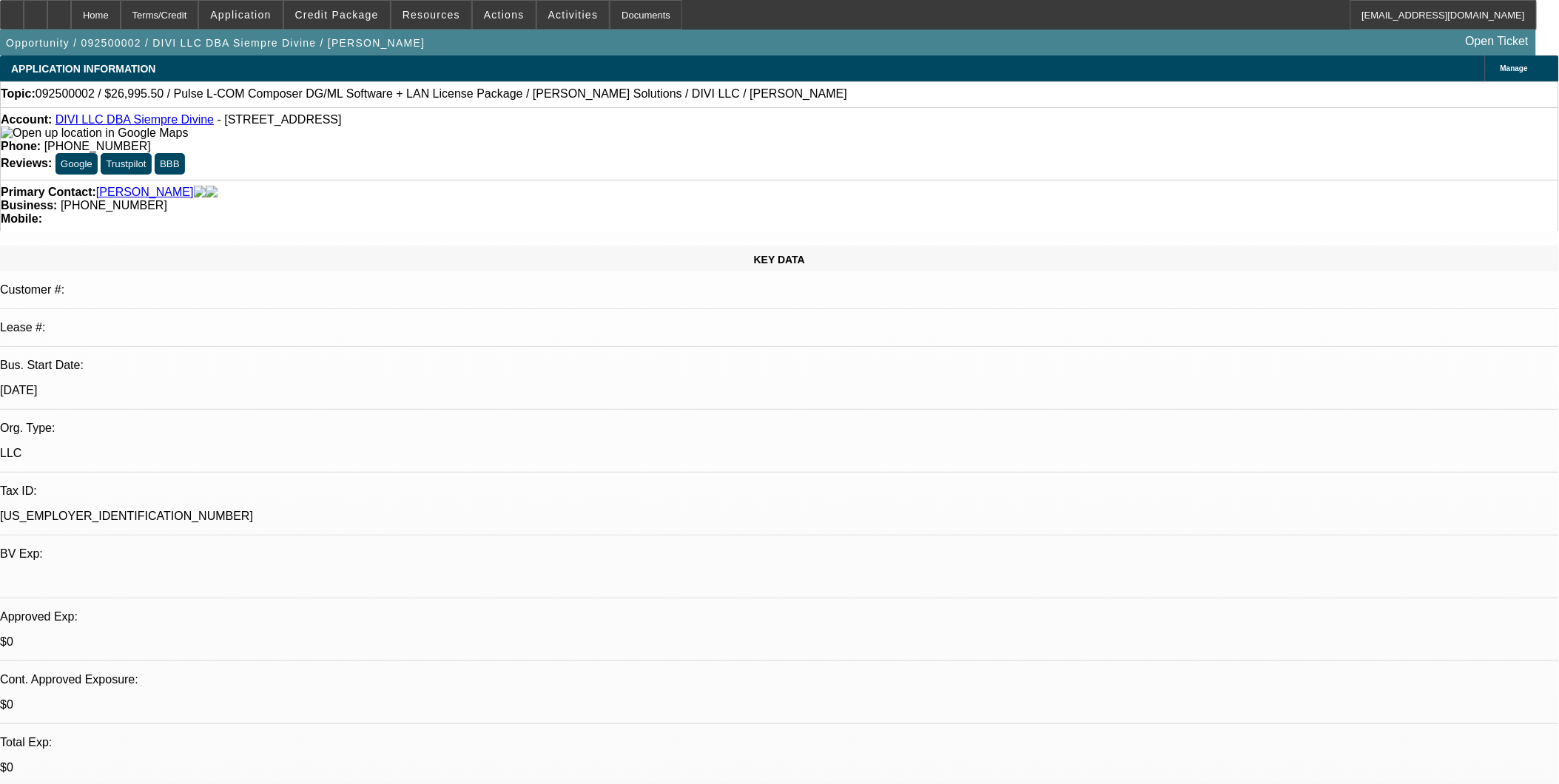
select select "0"
select select "0.1"
select select "0"
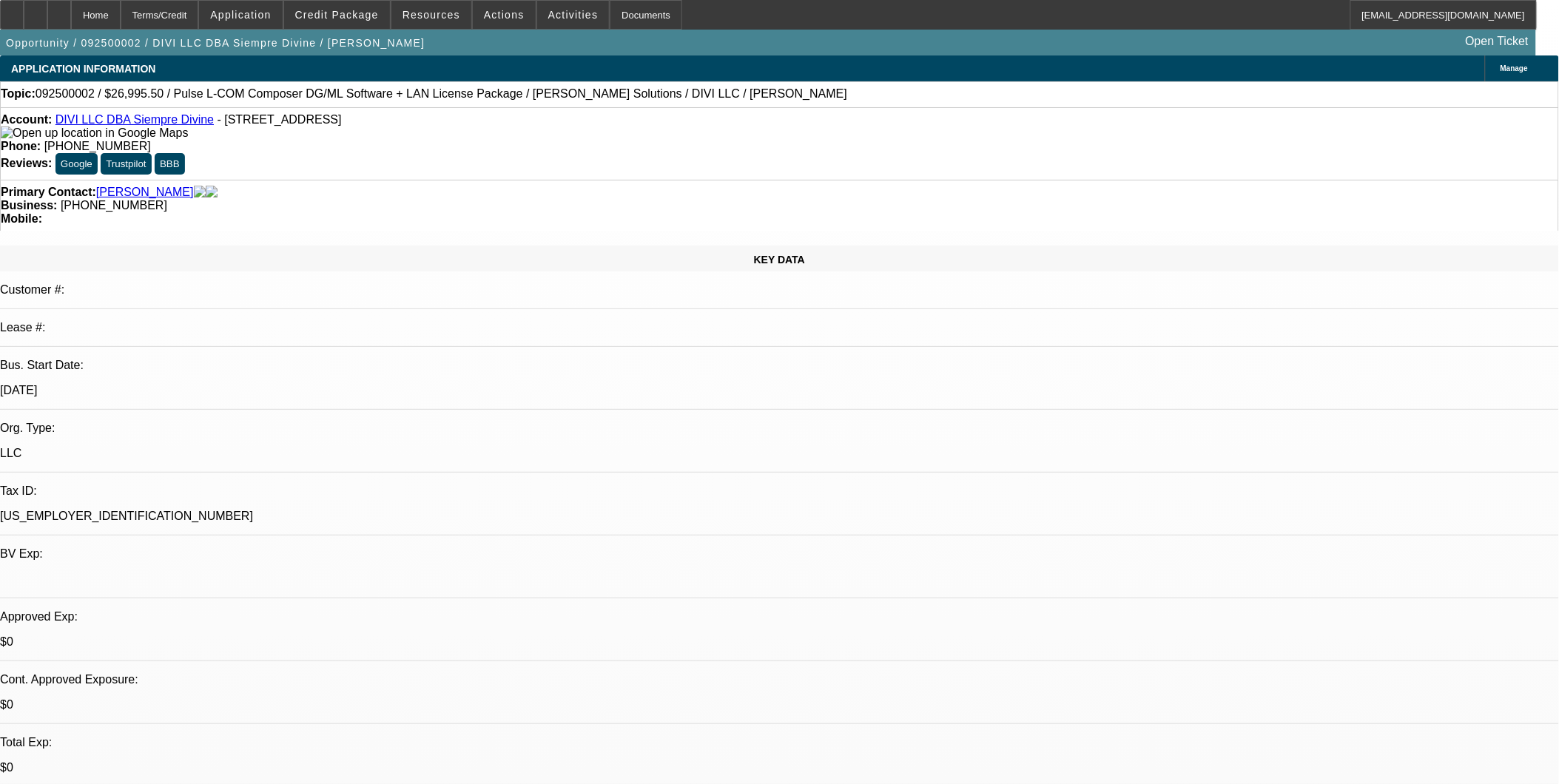
select select "0.1"
select select "0"
select select "2"
select select "0.1"
select select "1"
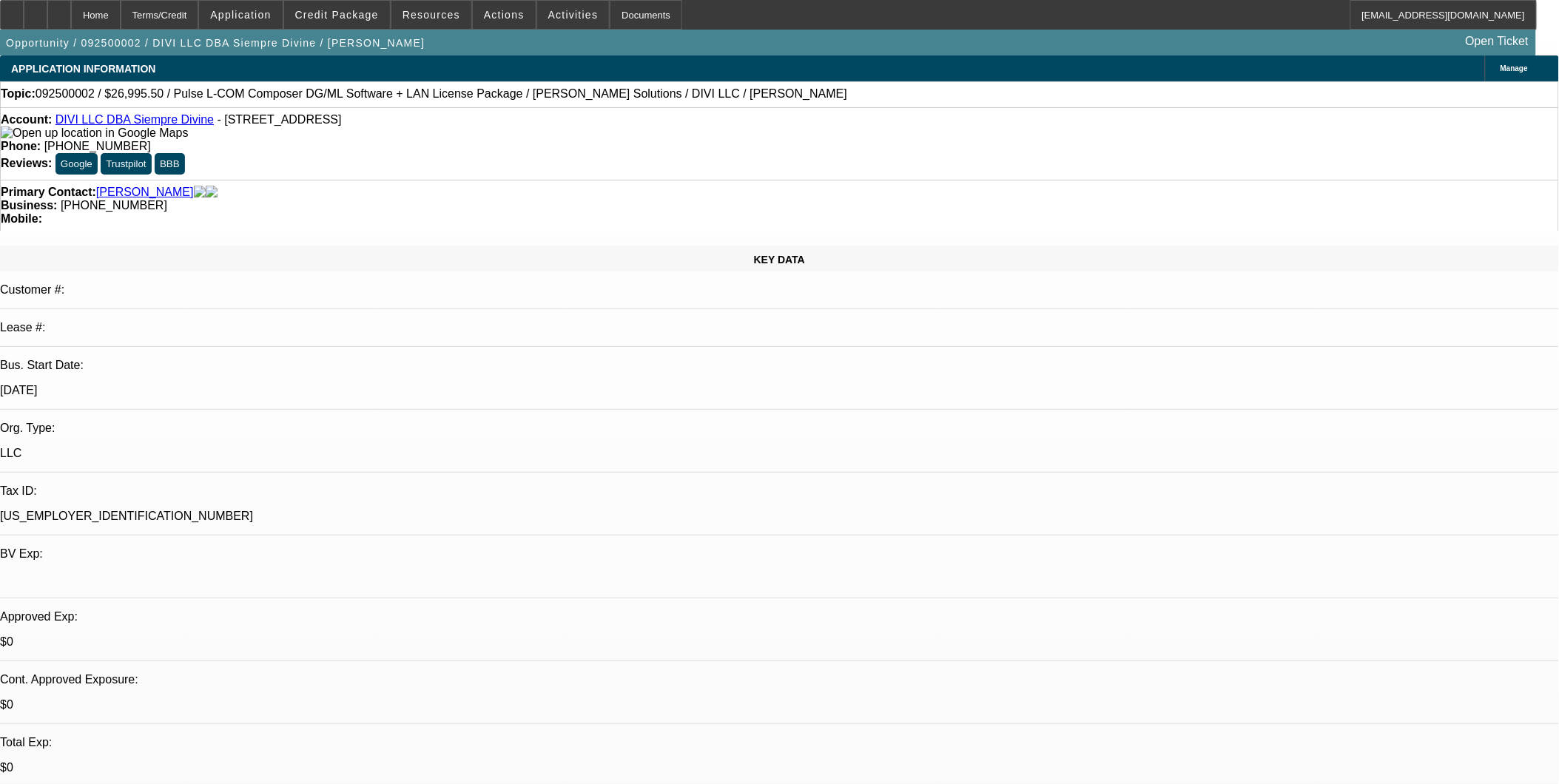
select select "1"
select select "4"
select select "1"
select select "4"
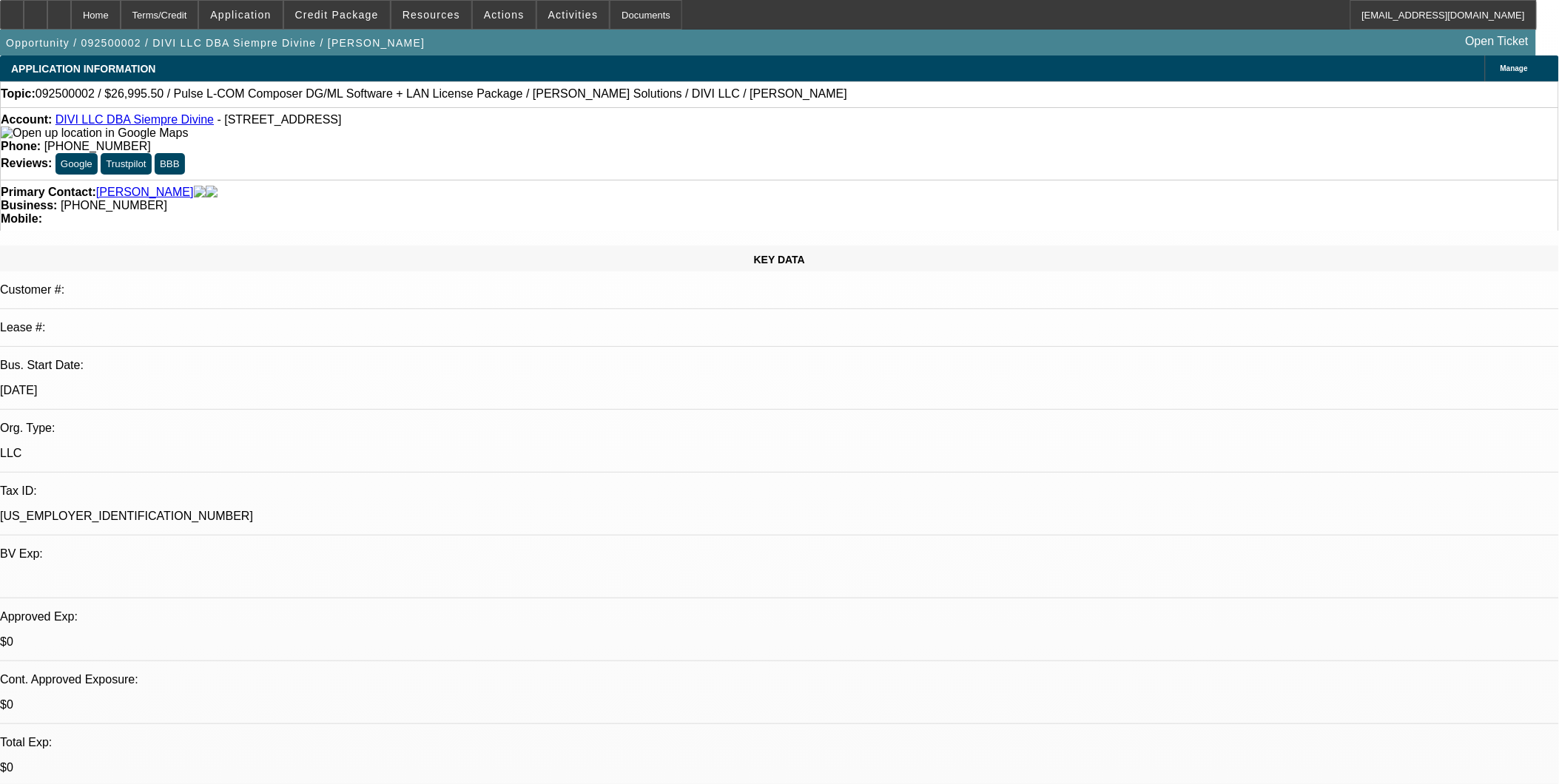
select select "1"
select select "2"
select select "4"
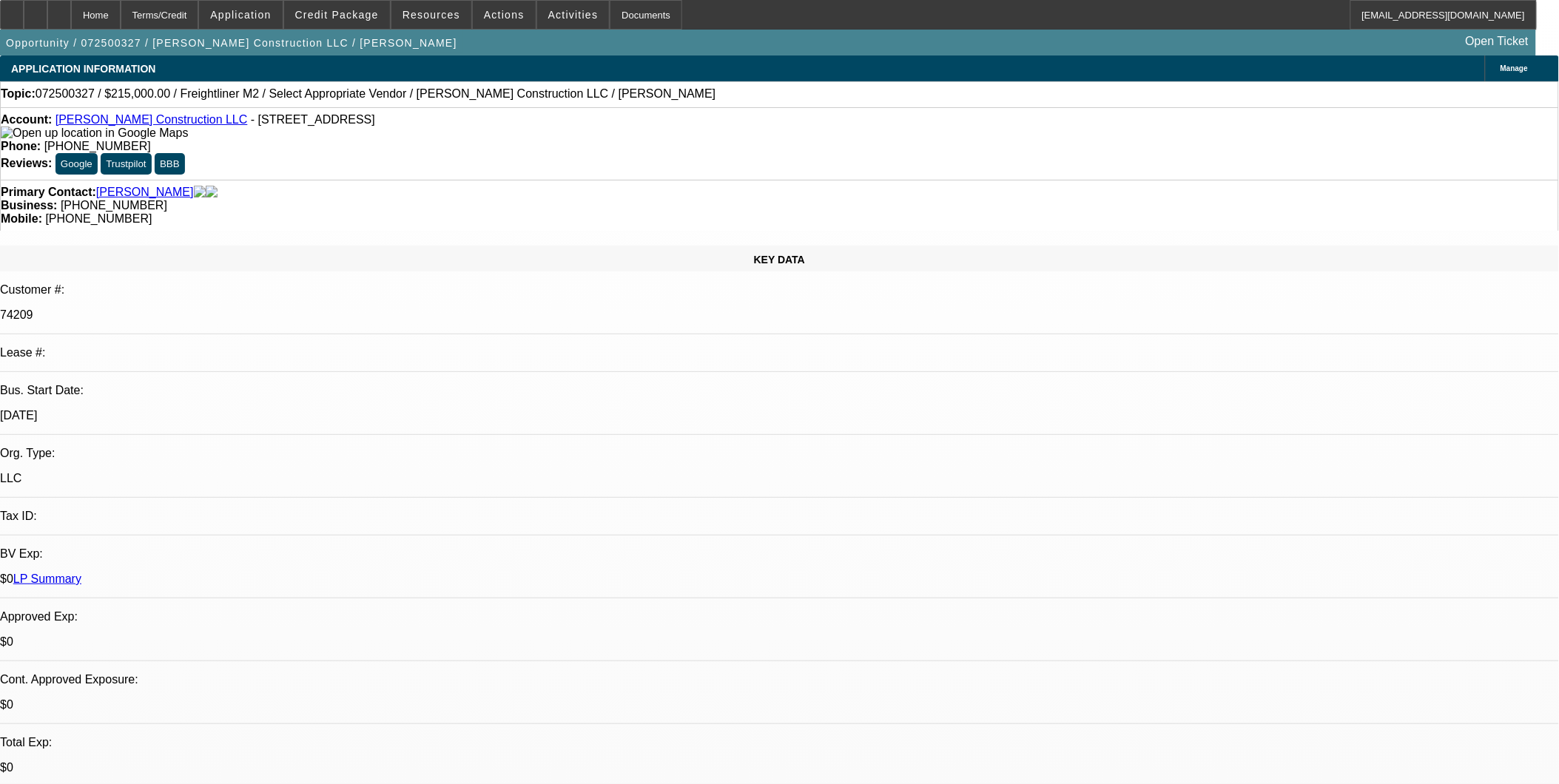
select select "0"
select select "2"
select select "0.1"
select select "4"
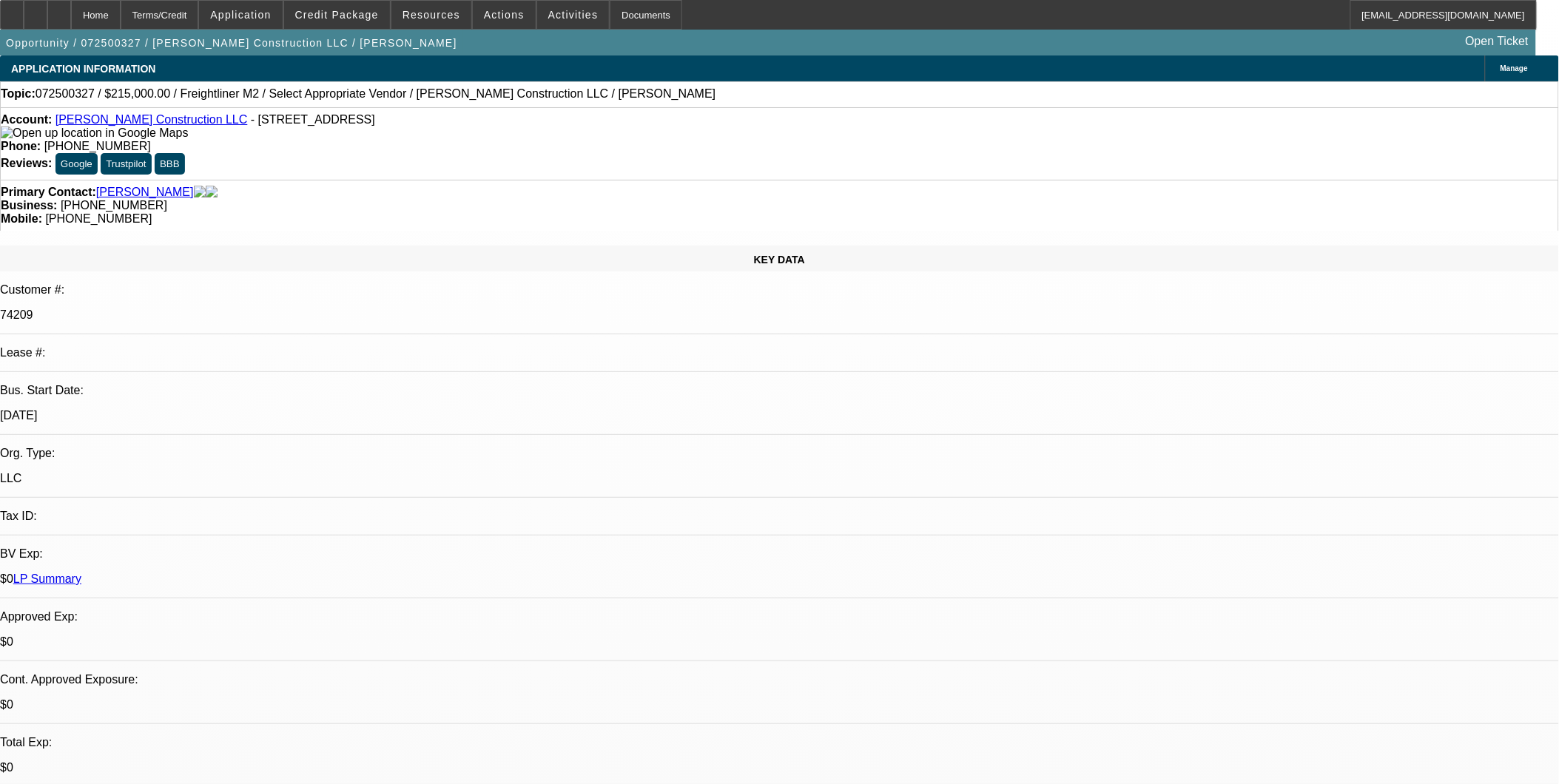
click at [131, 130] on div "Account: [PERSON_NAME] Construction LLC - [STREET_ADDRESS]" at bounding box center [780, 126] width 1557 height 27
click at [132, 123] on link "[PERSON_NAME] Construction LLC" at bounding box center [152, 119] width 192 height 13
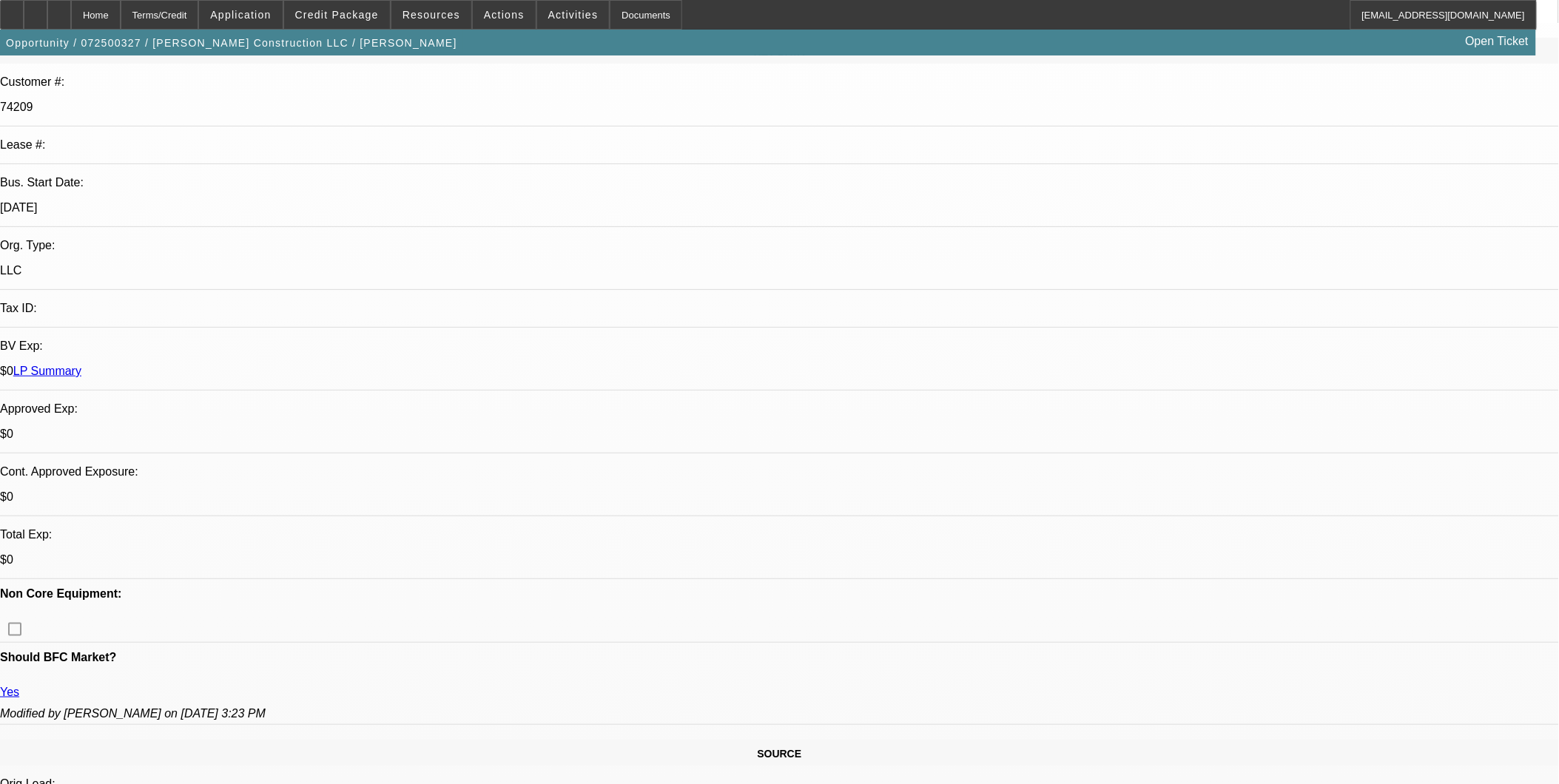
scroll to position [165, 0]
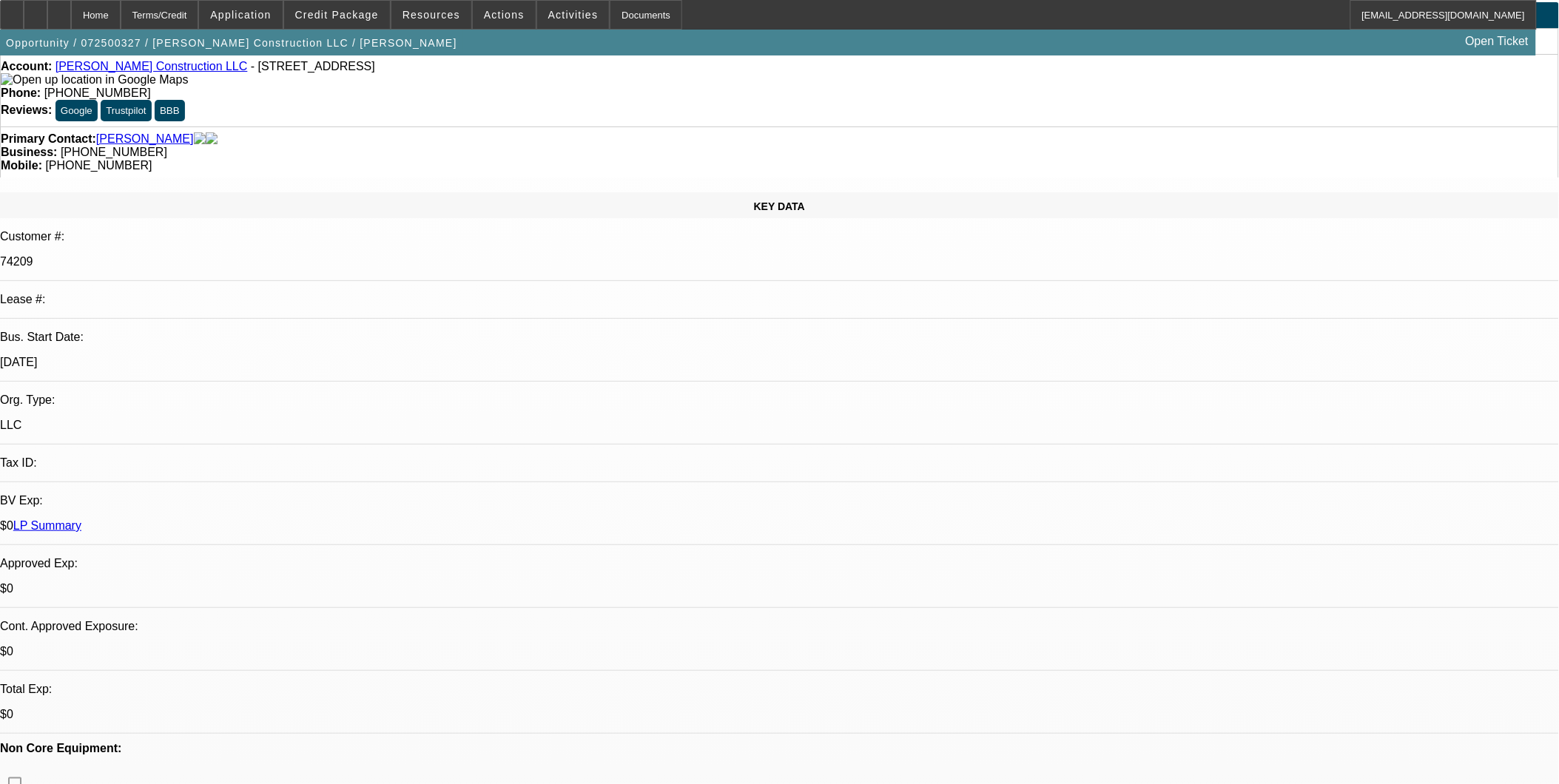
scroll to position [0, 0]
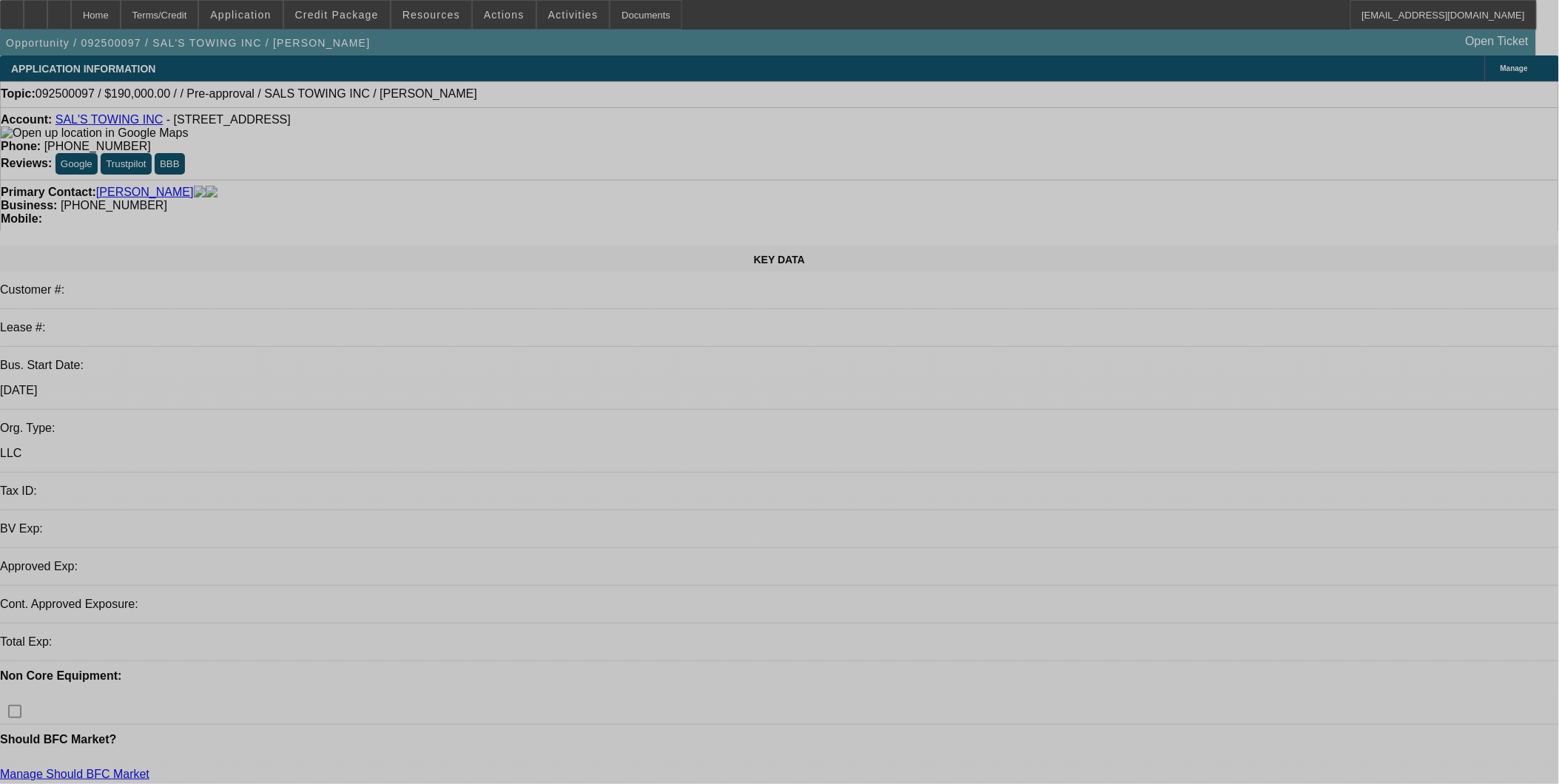
select select "0"
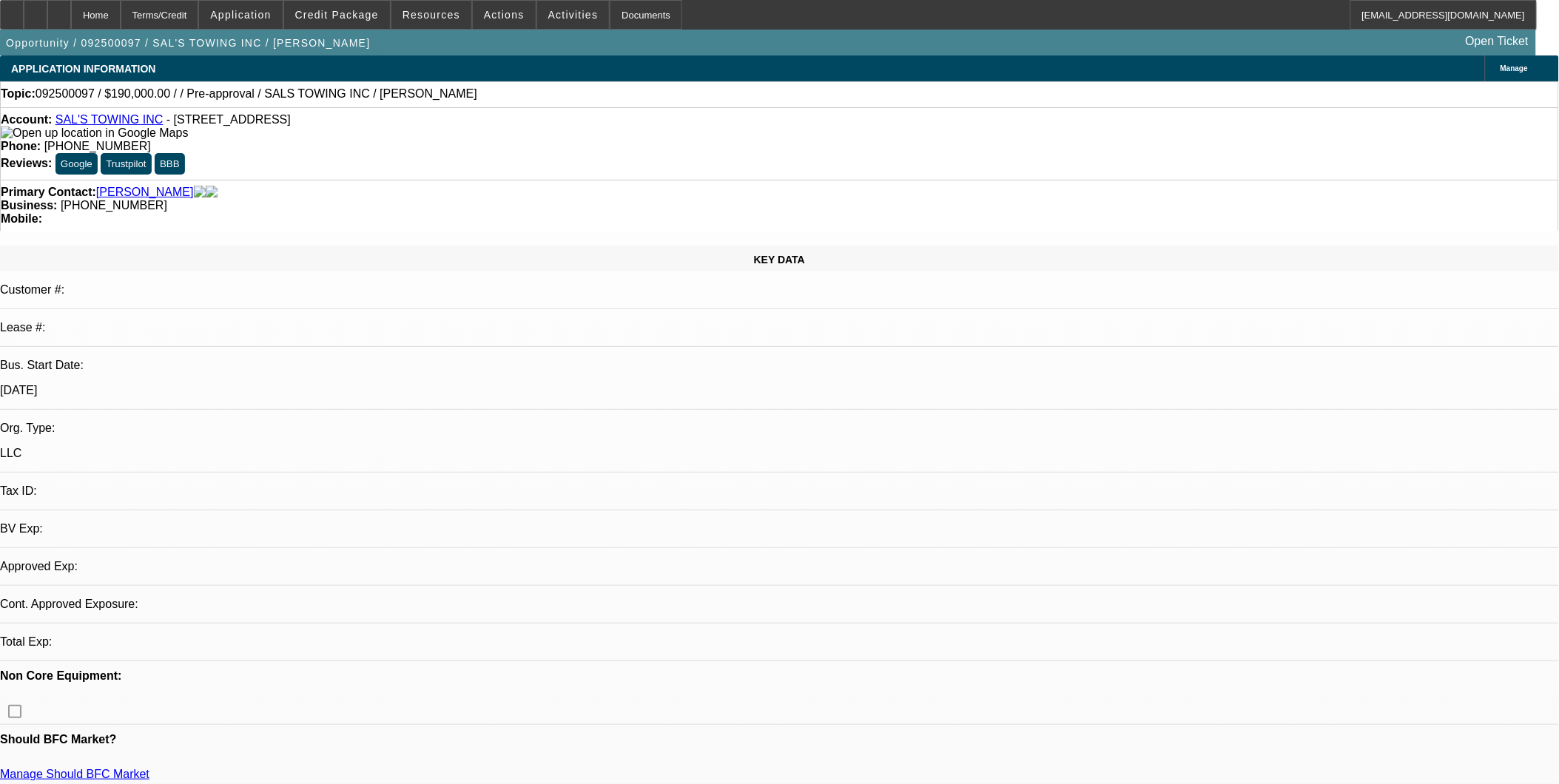
select select "0"
select select "0.1"
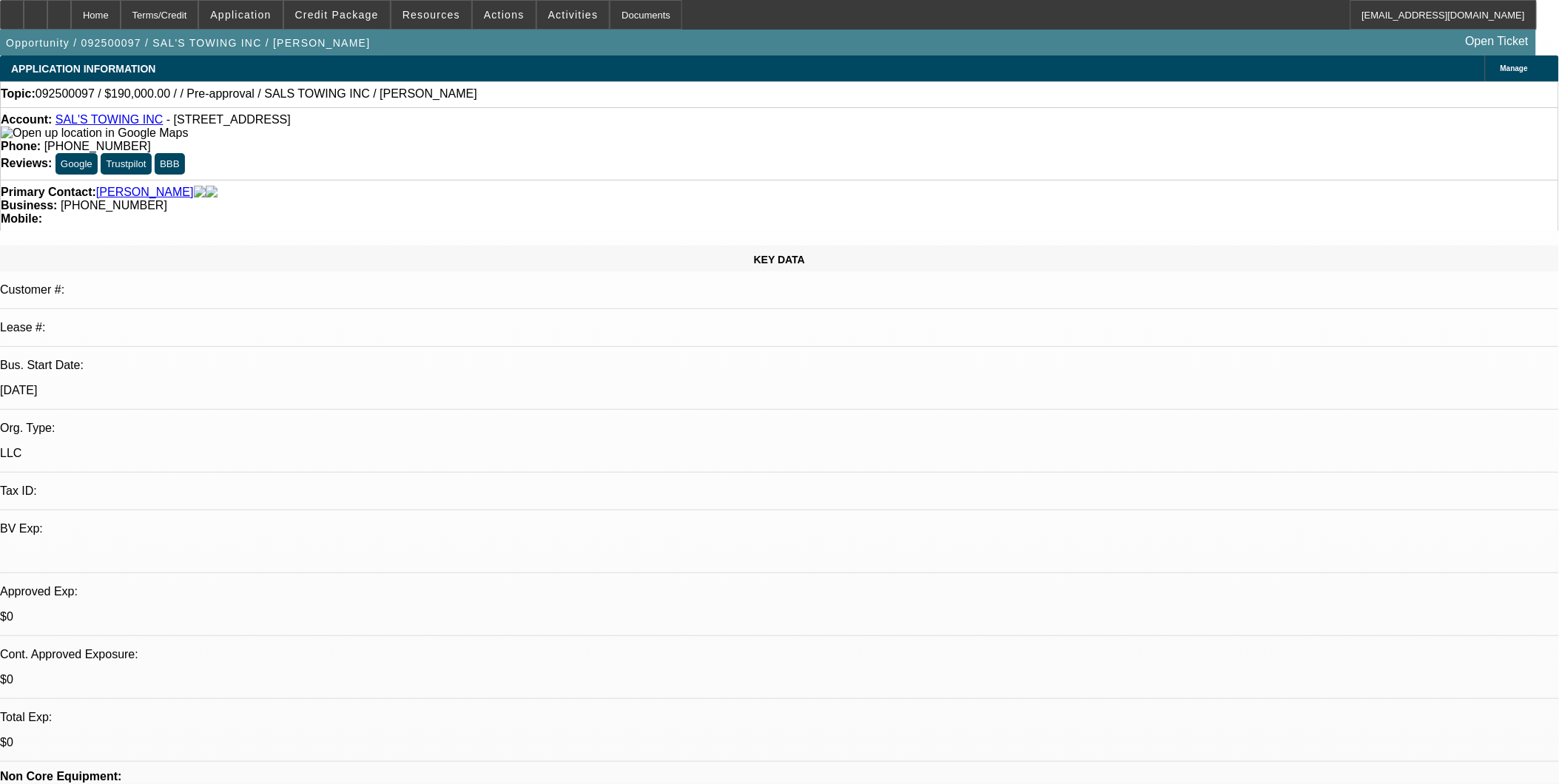
select select "1"
select select "6"
select select "1"
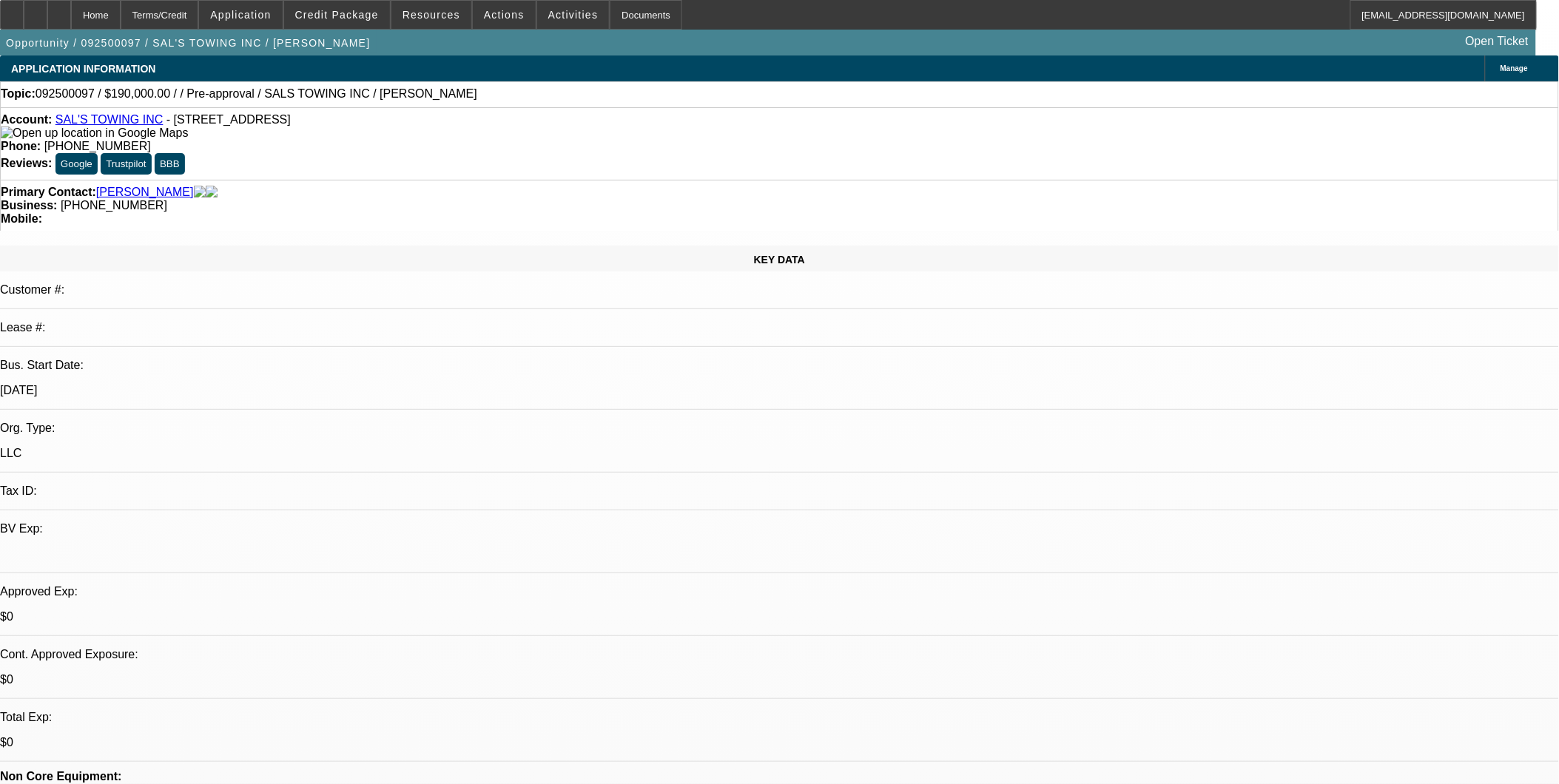
select select "4"
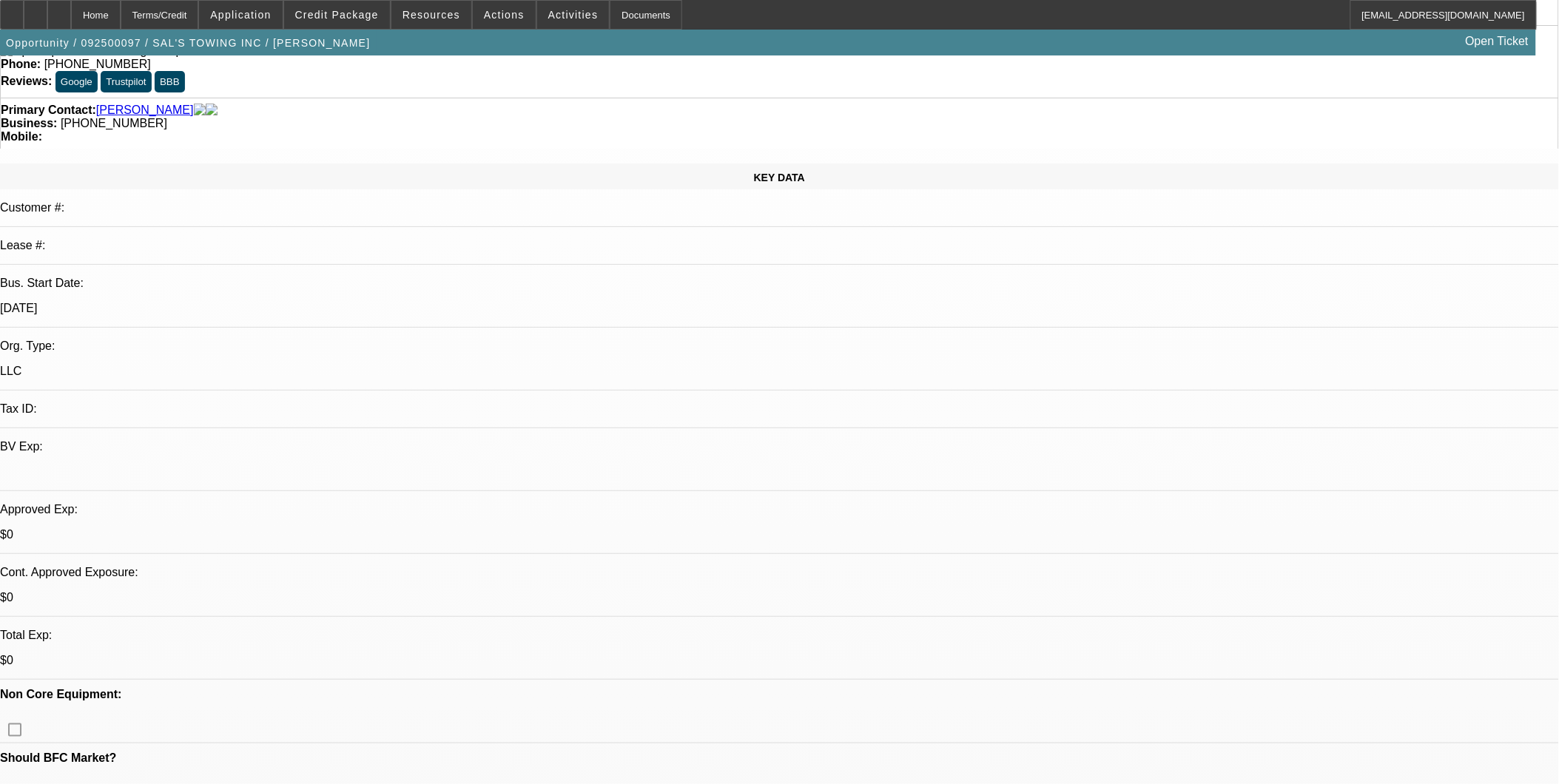
scroll to position [114, 0]
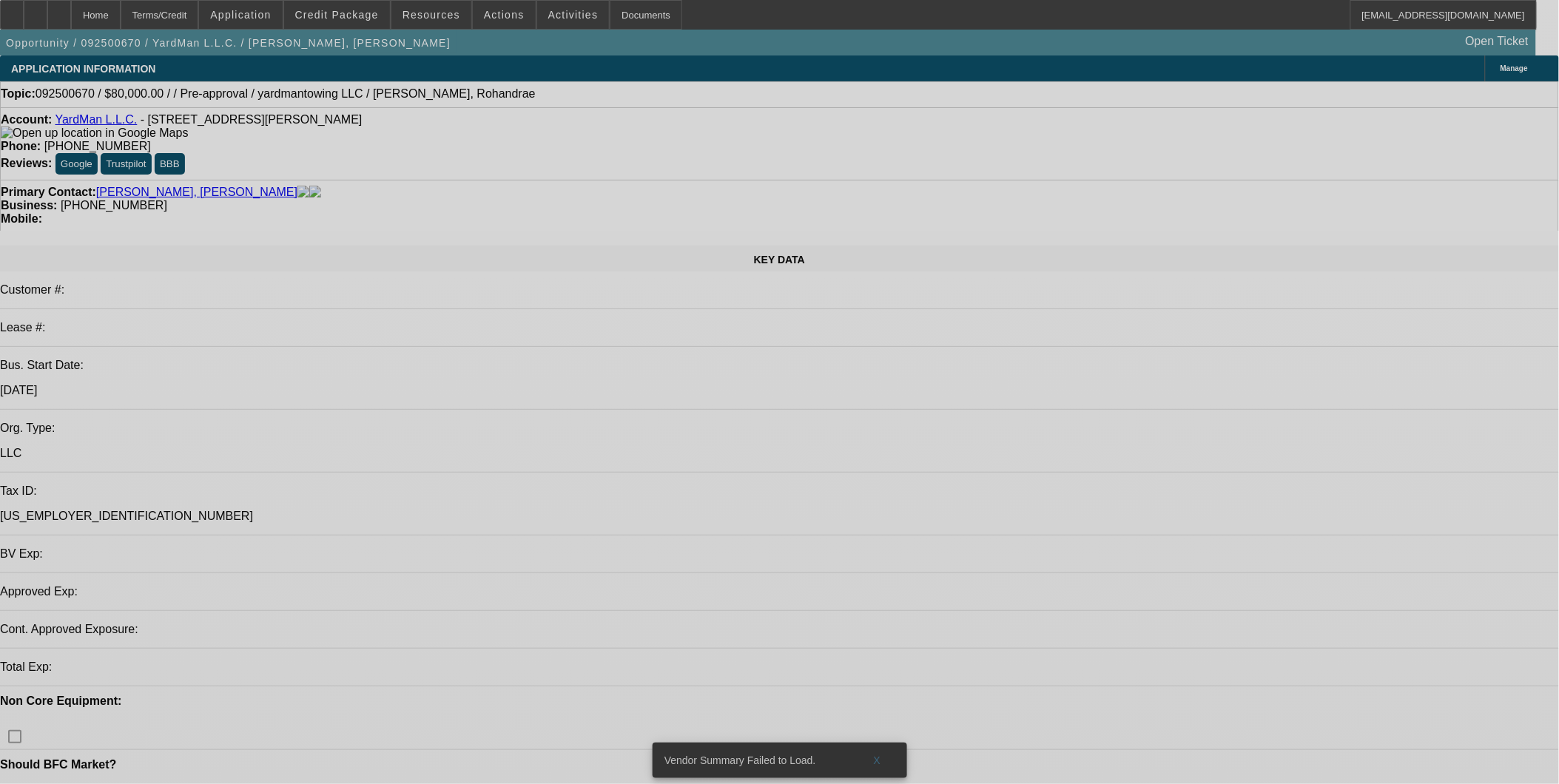
select select "0"
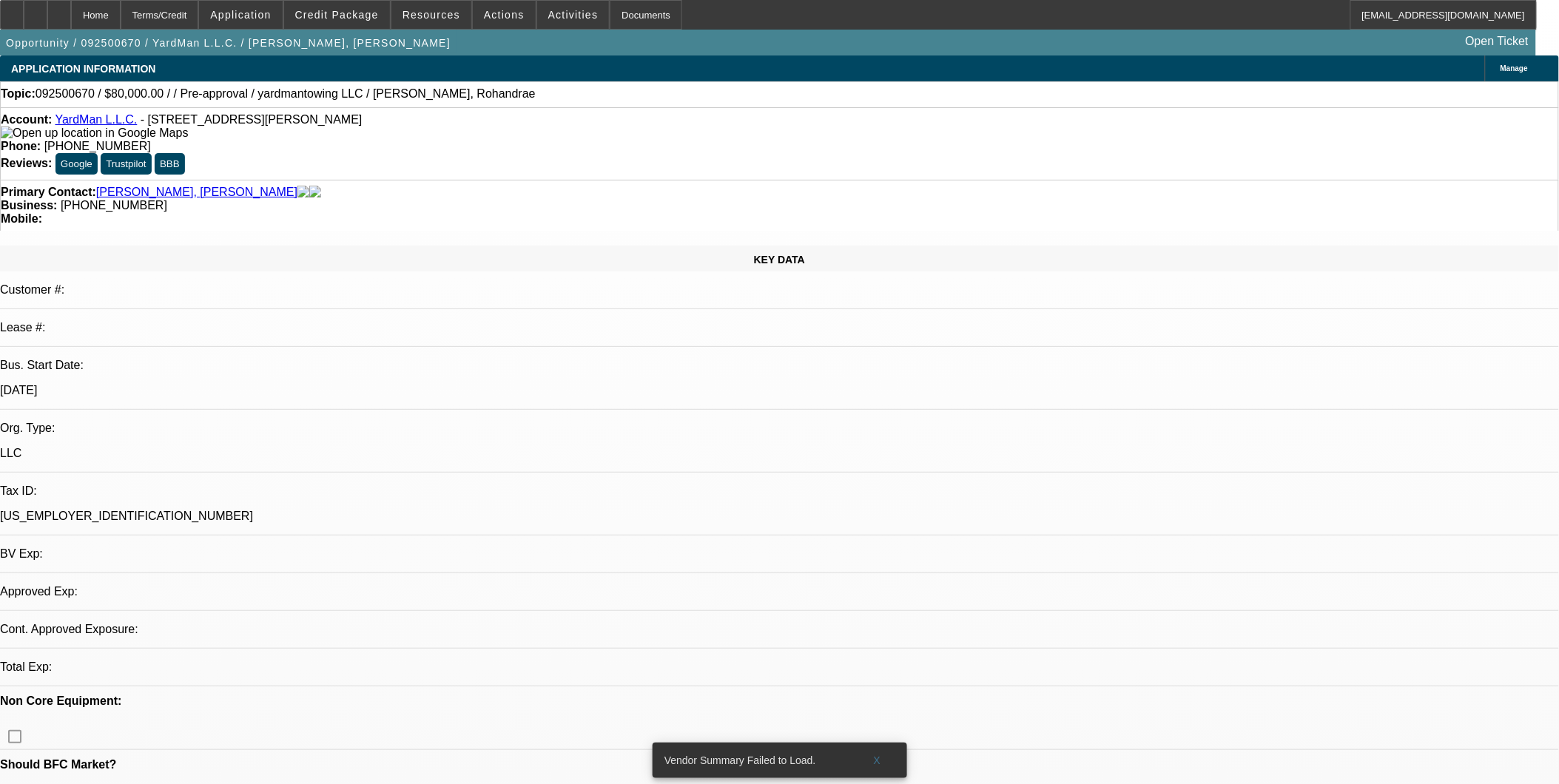
select select "2"
select select "0.1"
select select "1"
select select "2"
select select "4"
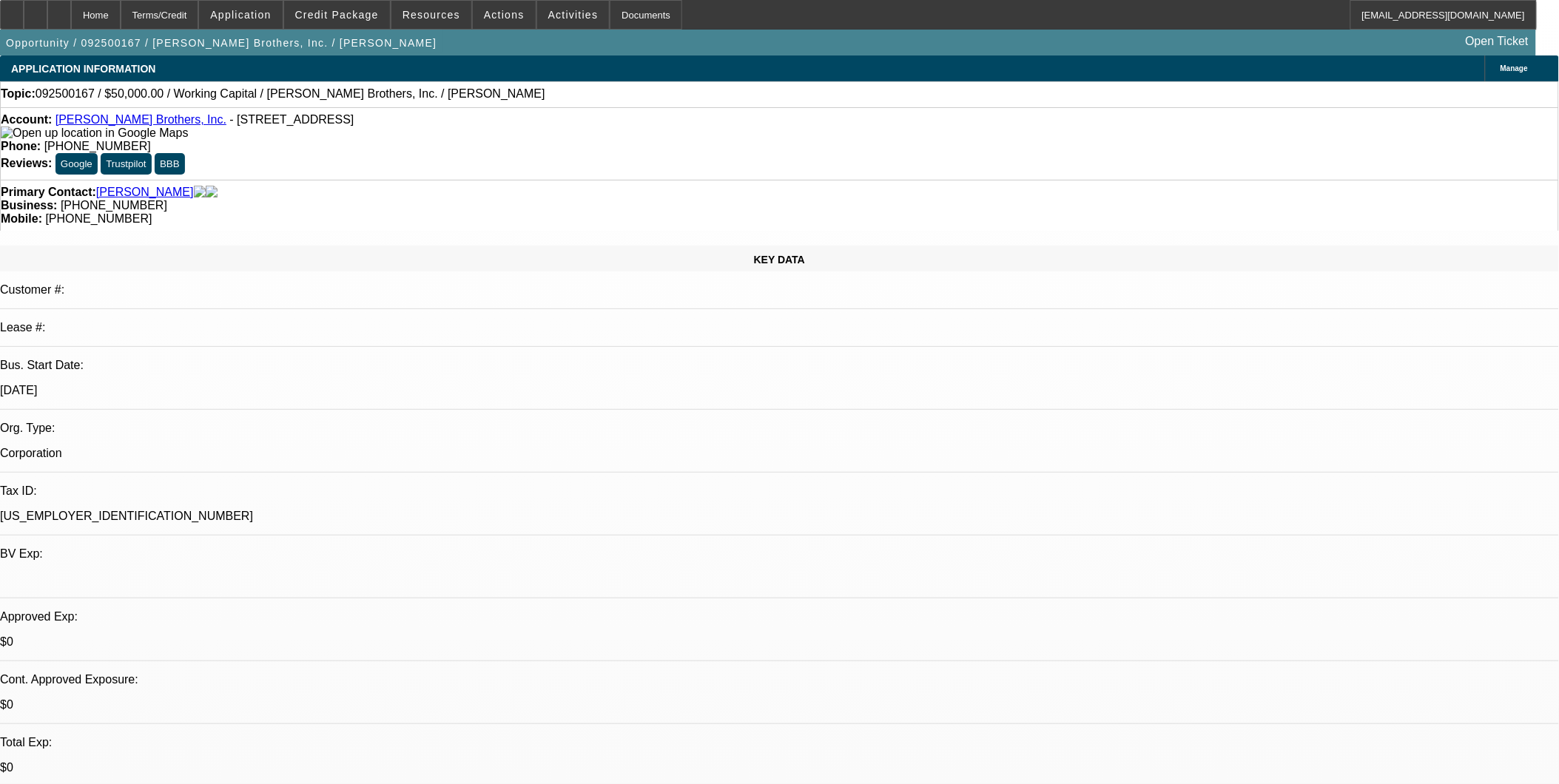
select select "0"
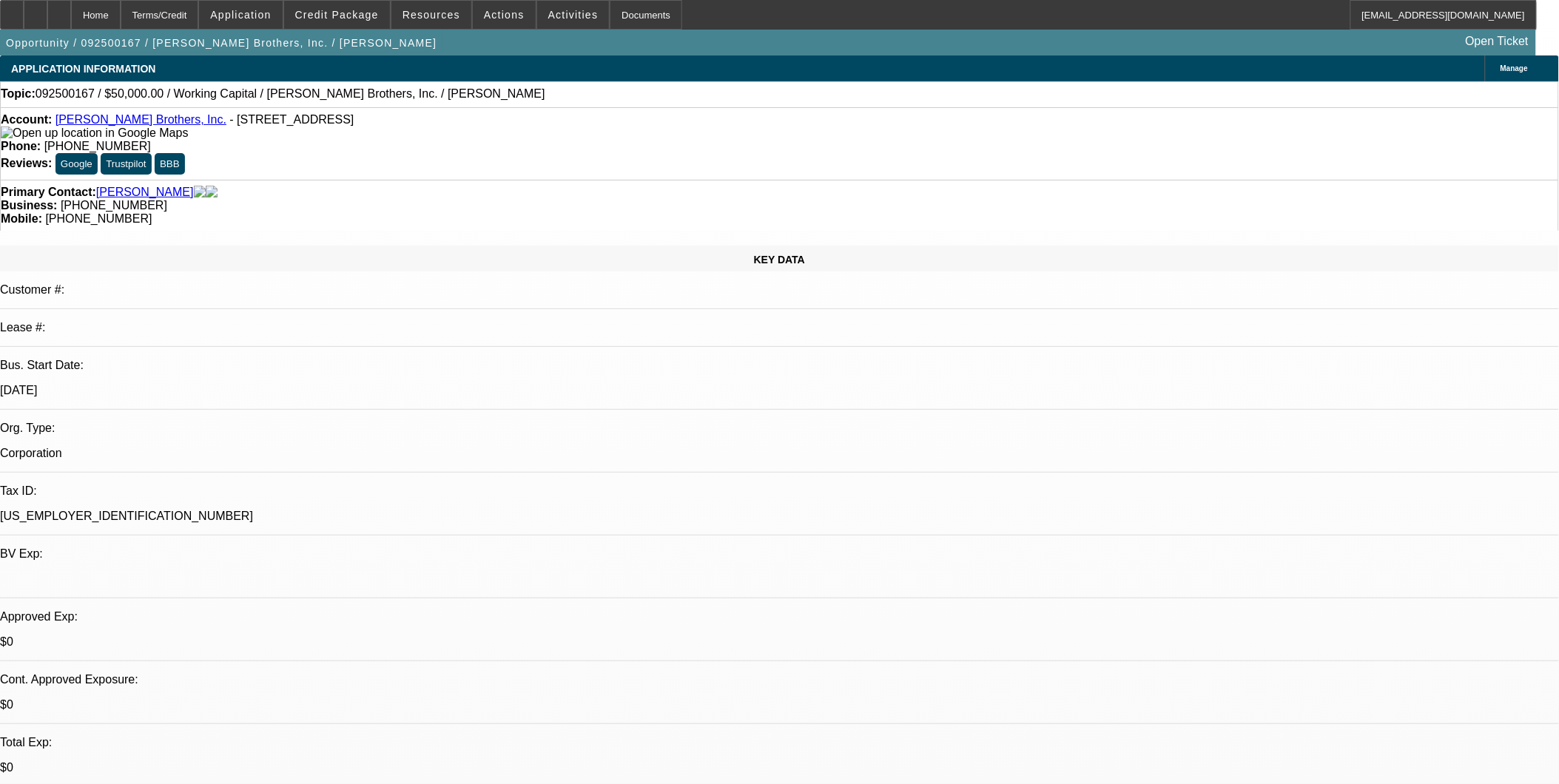
select select "0"
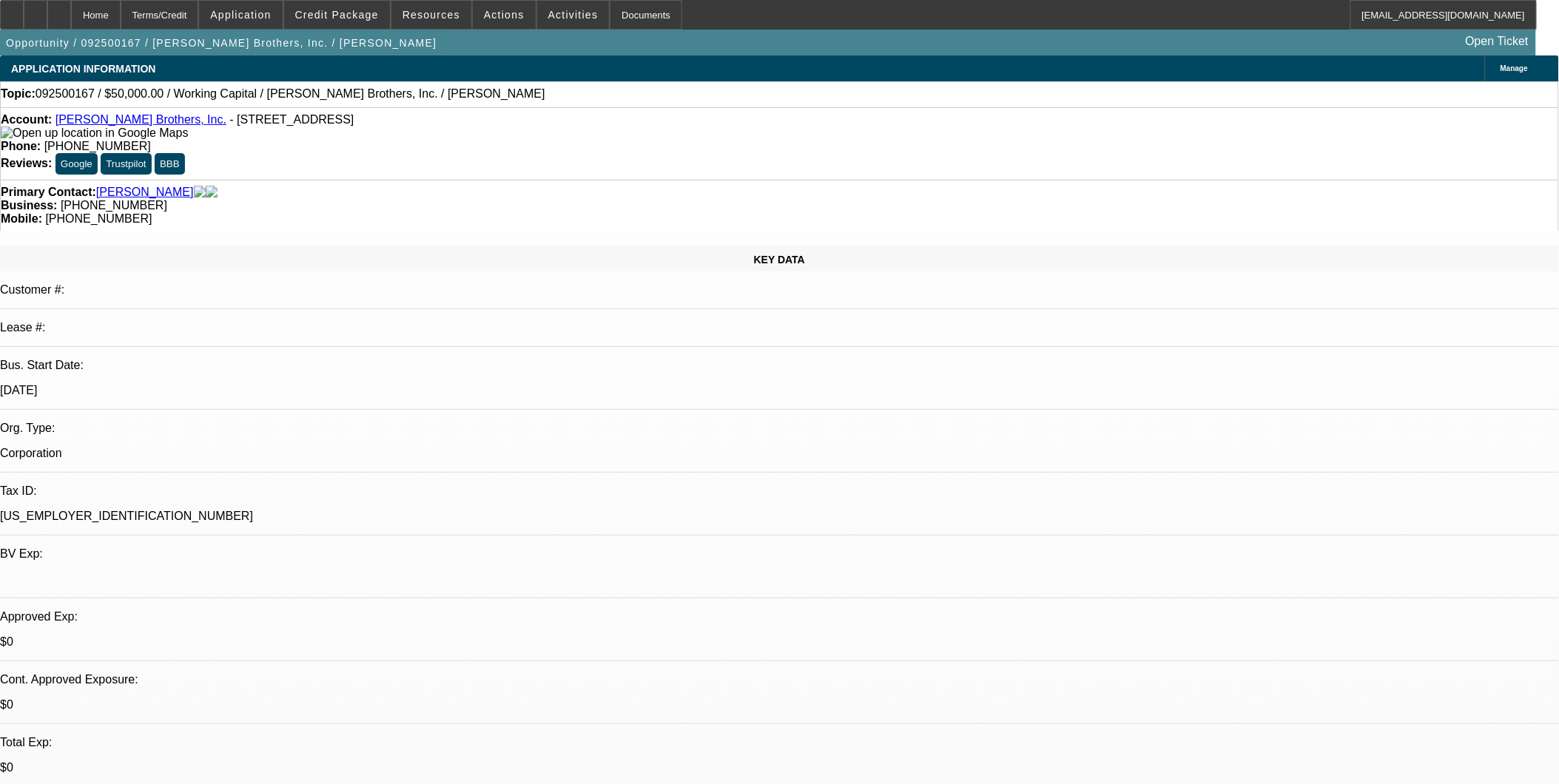
select select "0"
select select "1"
select select "2"
select select "6"
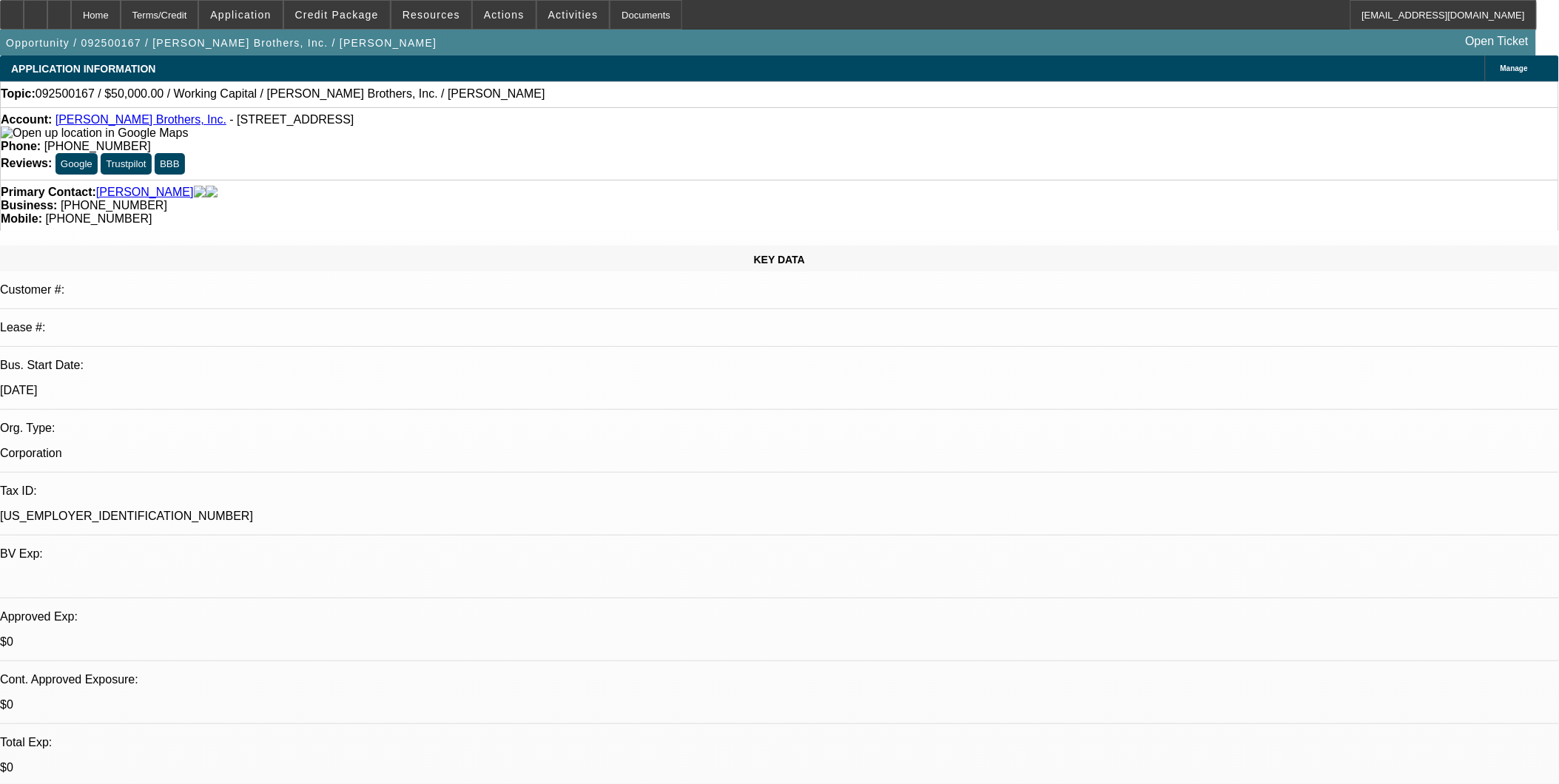
select select "1"
select select "2"
select select "6"
select select "1"
select select "2"
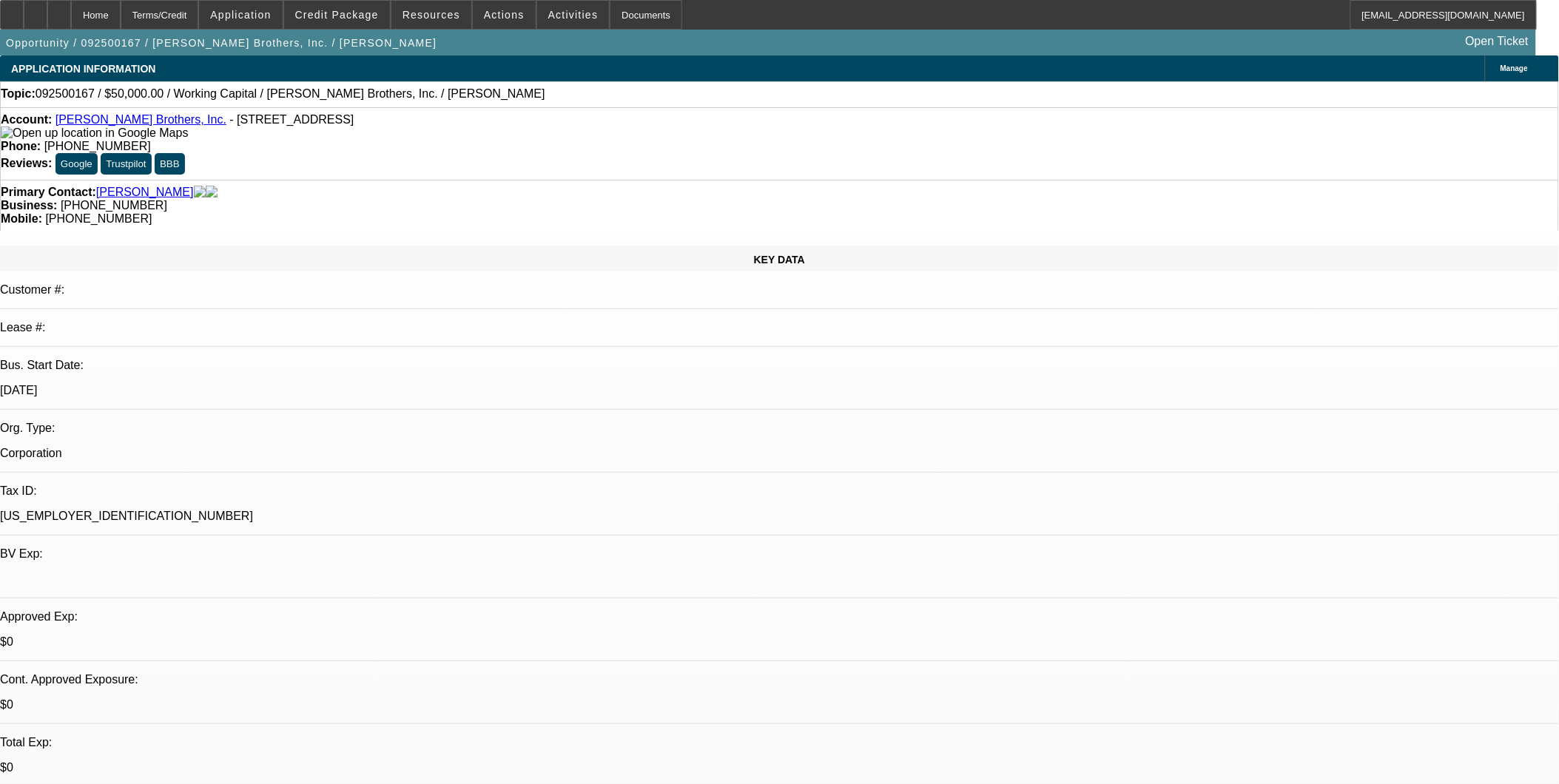
select select "6"
select select "1"
select select "2"
select select "6"
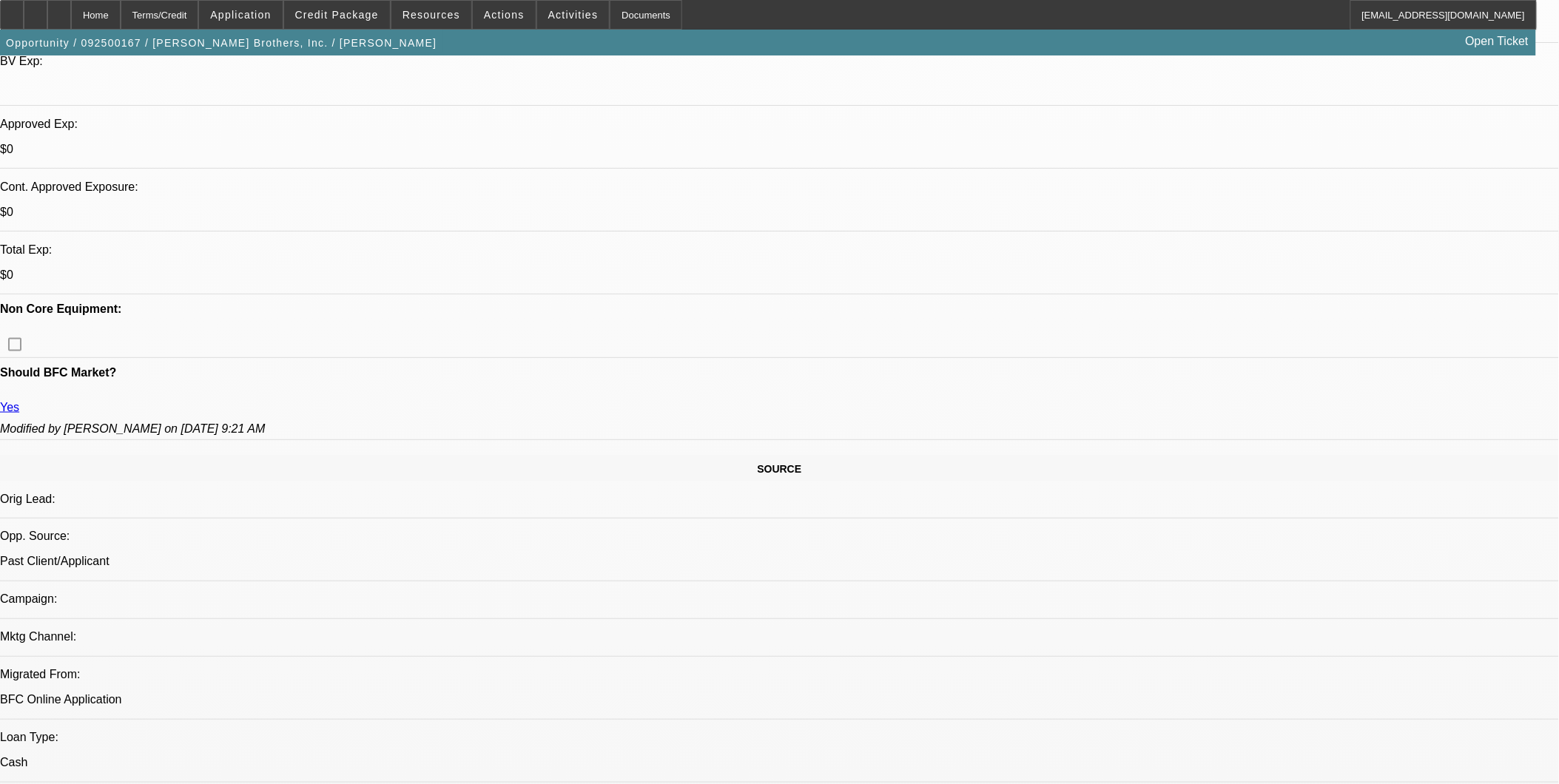
scroll to position [657, 0]
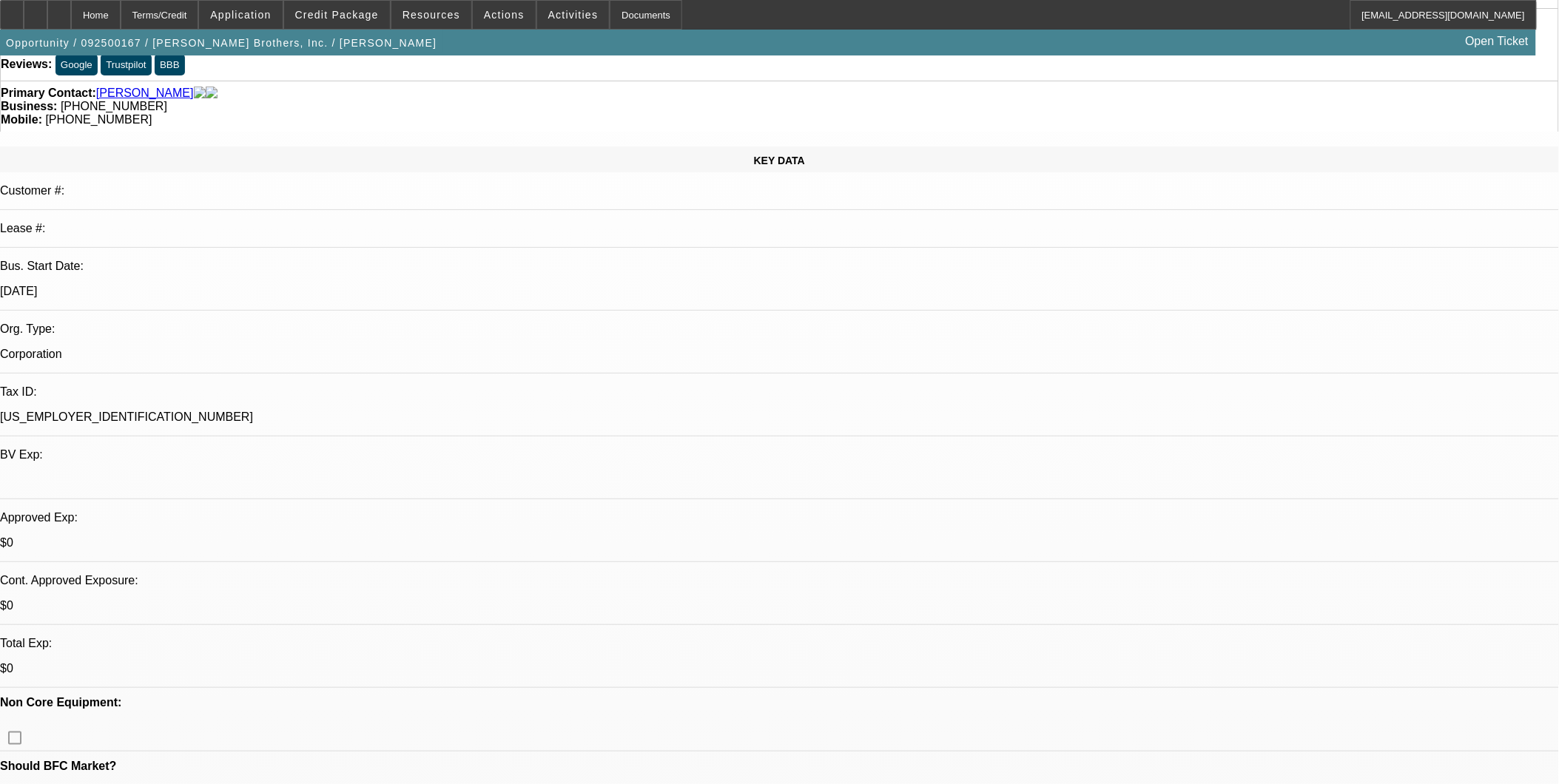
scroll to position [0, 0]
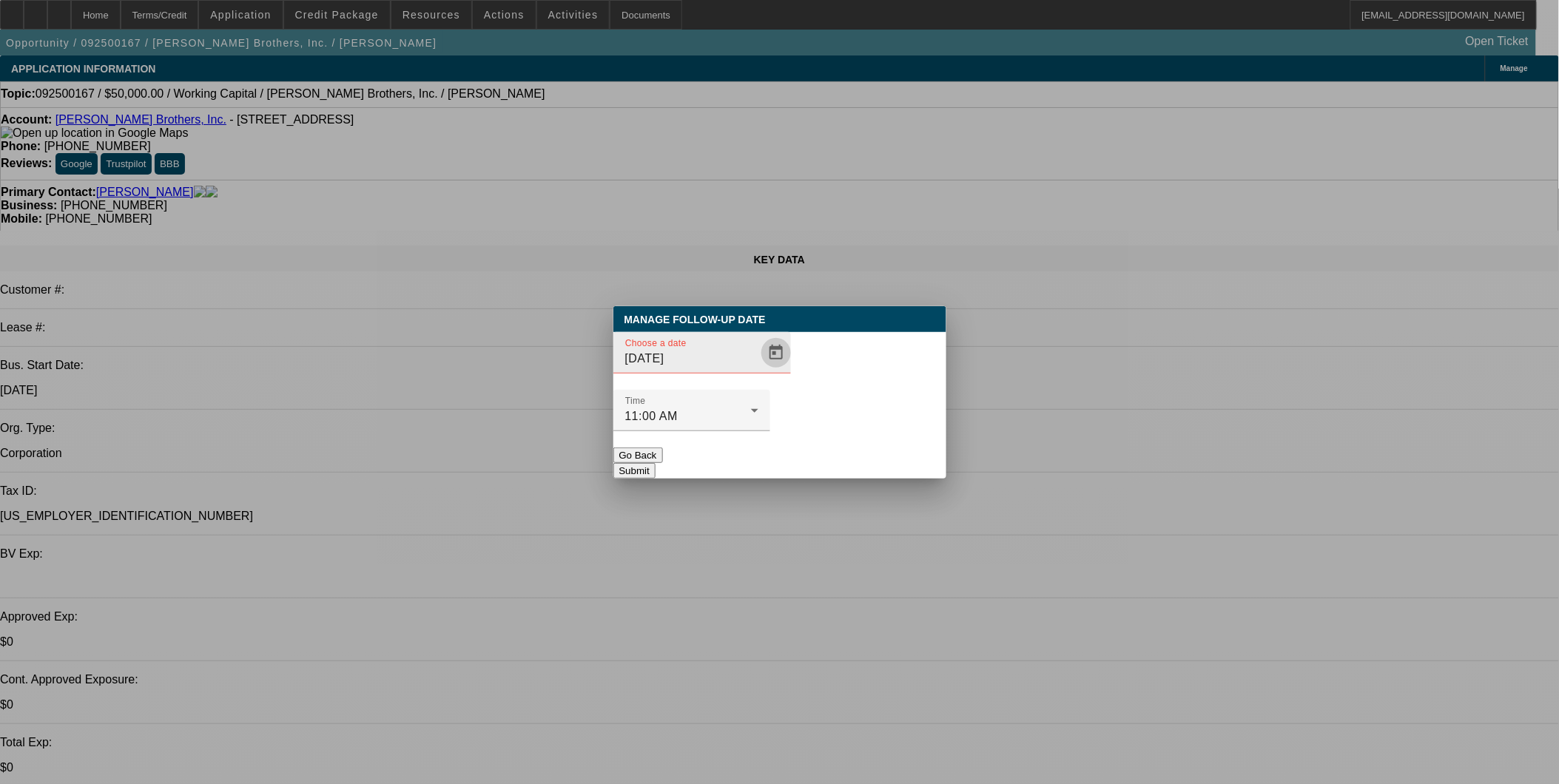
click at [760, 370] on span "Open calendar" at bounding box center [776, 352] width 36 height 35
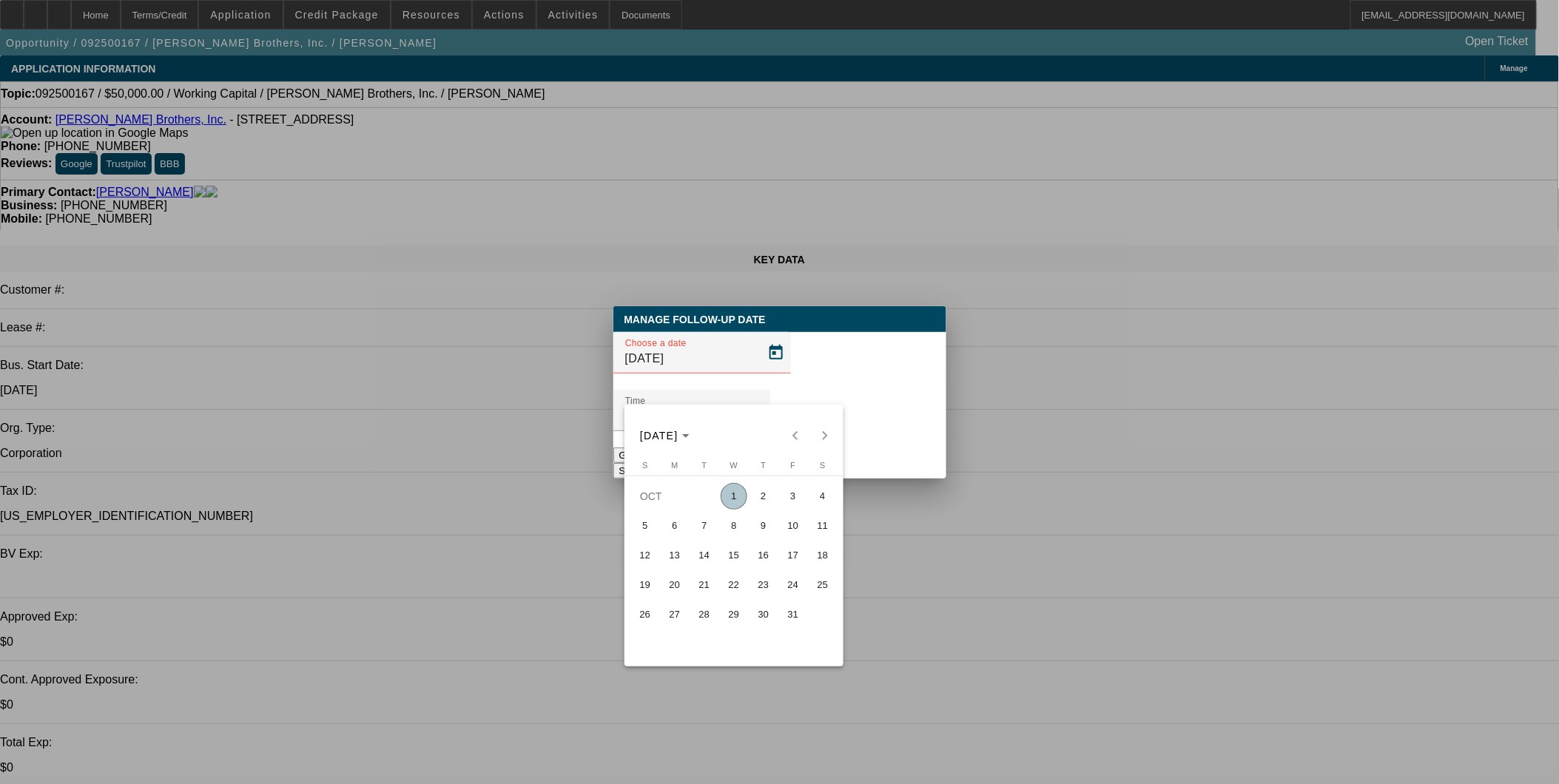
click at [735, 494] on span "1" at bounding box center [734, 496] width 27 height 27
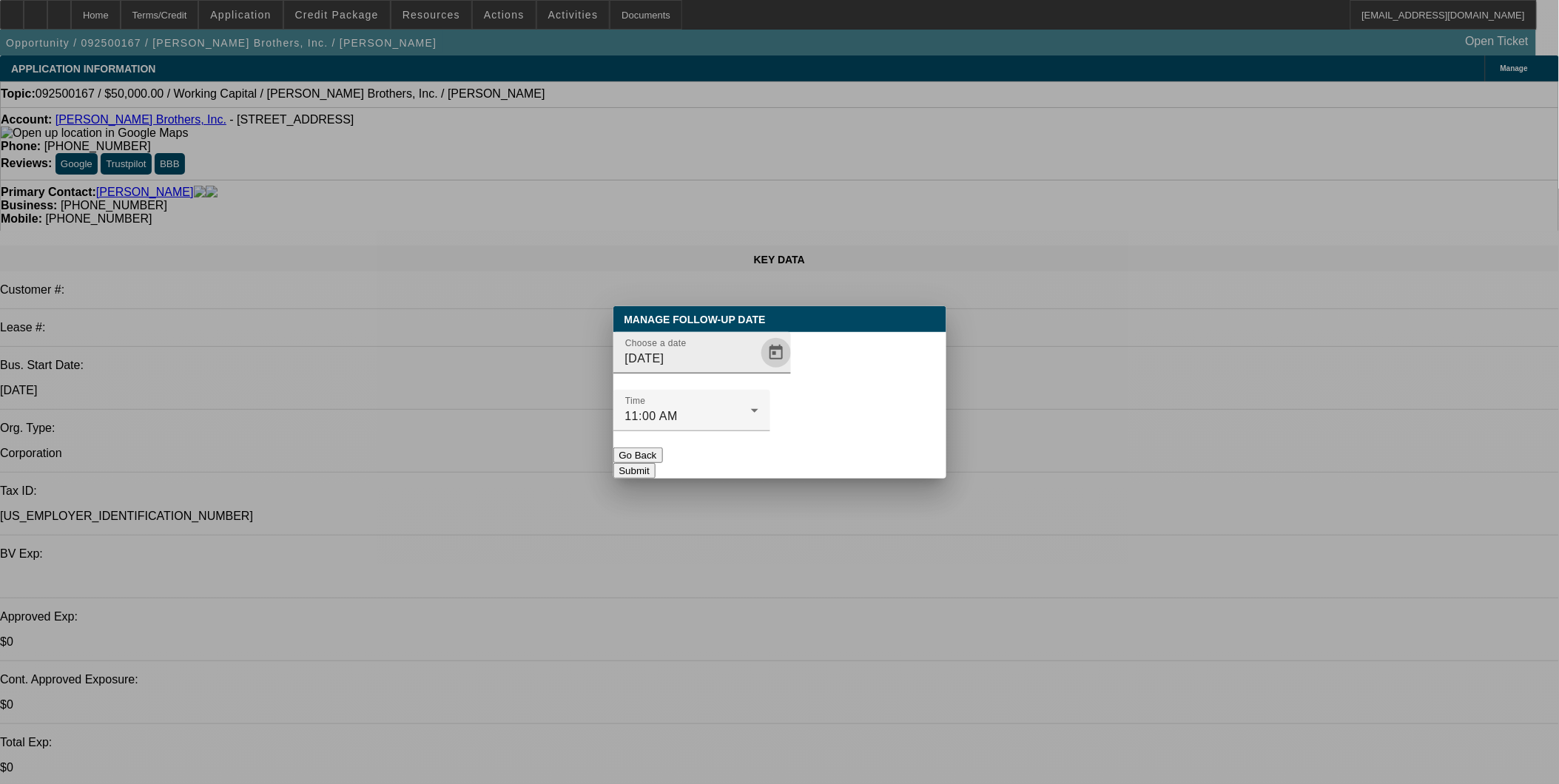
click at [759, 370] on span "Open calendar" at bounding box center [776, 352] width 36 height 35
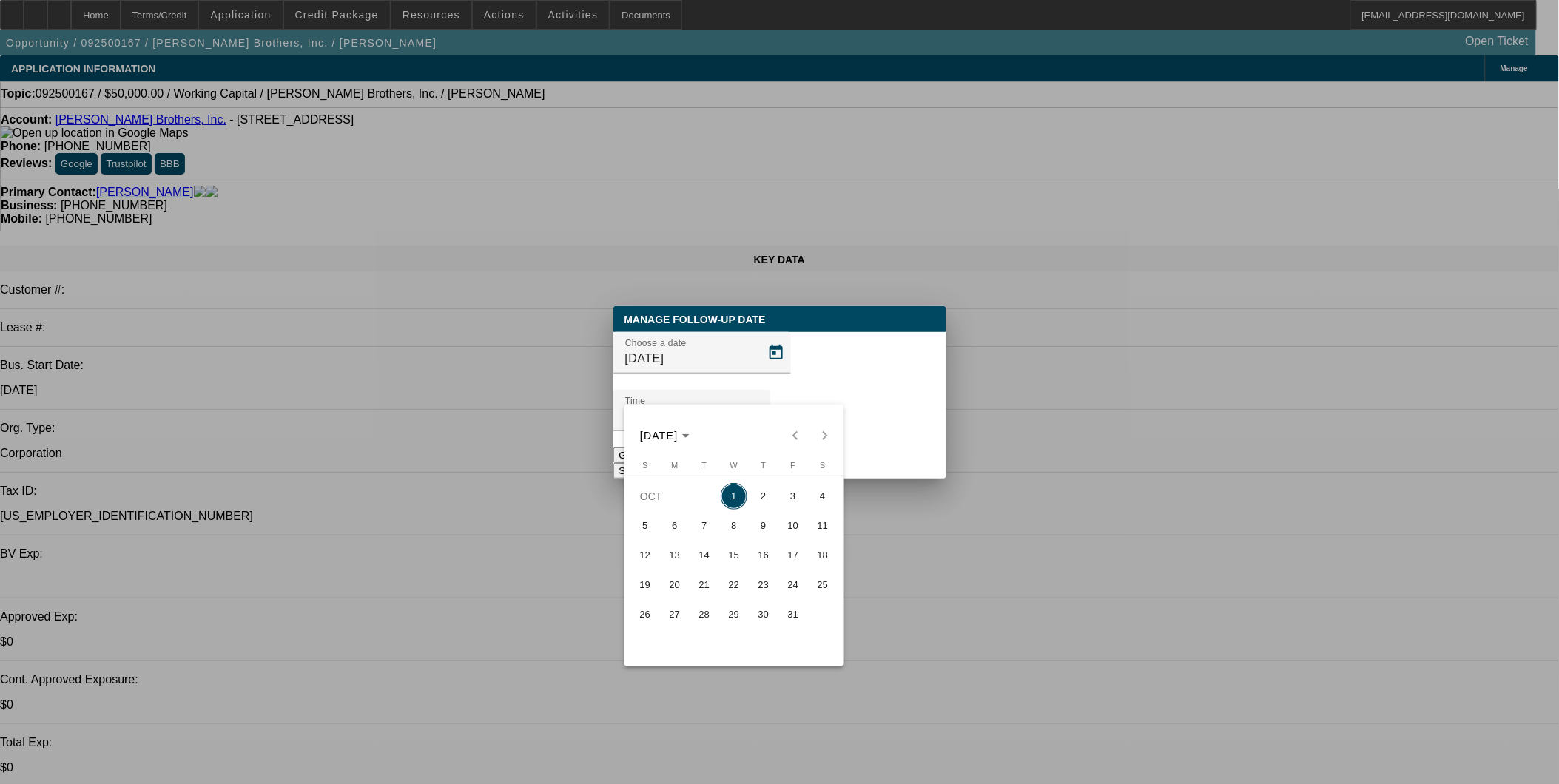
click at [780, 492] on button "3" at bounding box center [793, 496] width 30 height 30
type input "10/3/2025"
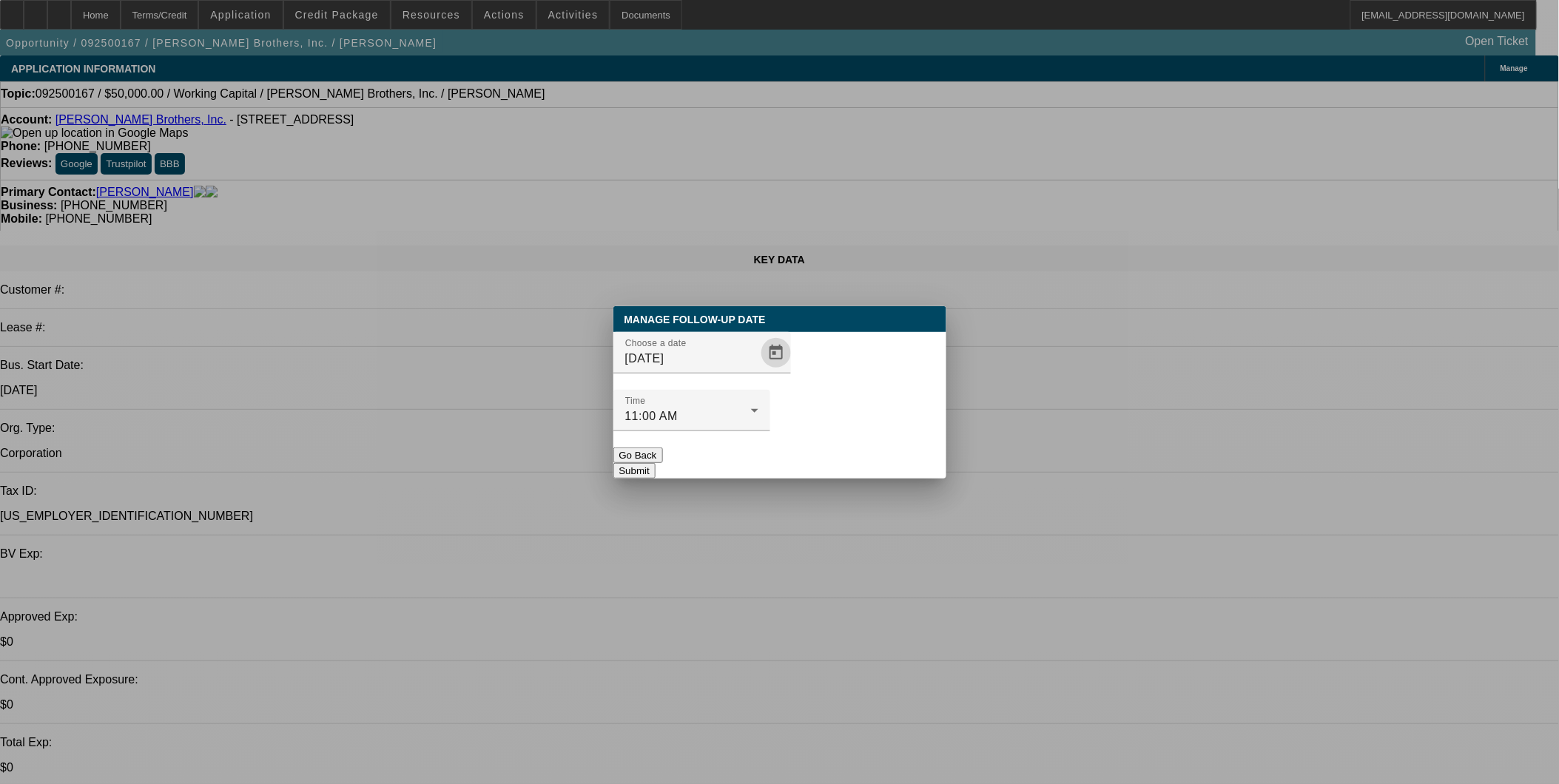
click at [655, 463] on button "Submit" at bounding box center [634, 470] width 42 height 15
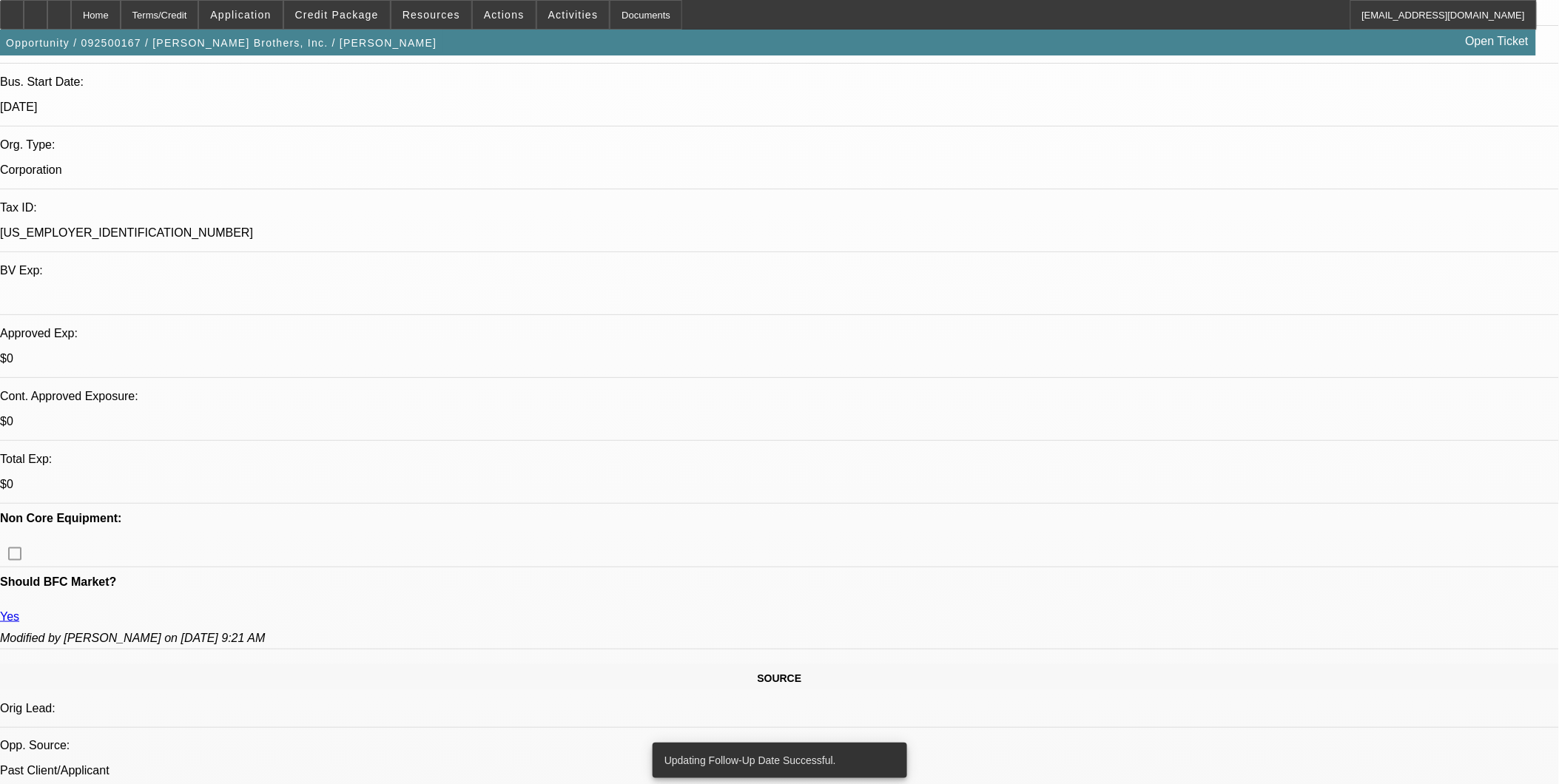
scroll to position [246, 0]
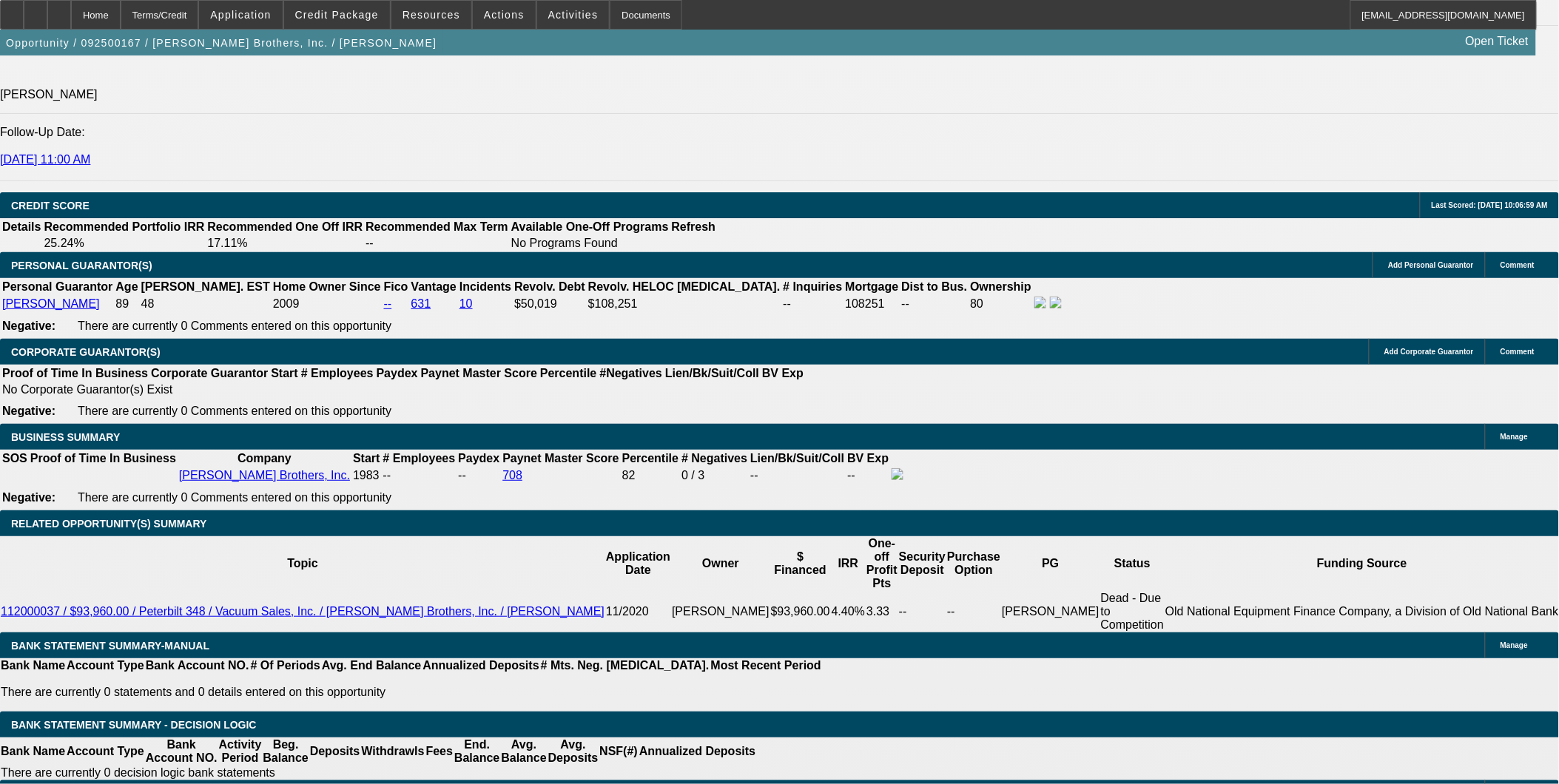
scroll to position [1972, 0]
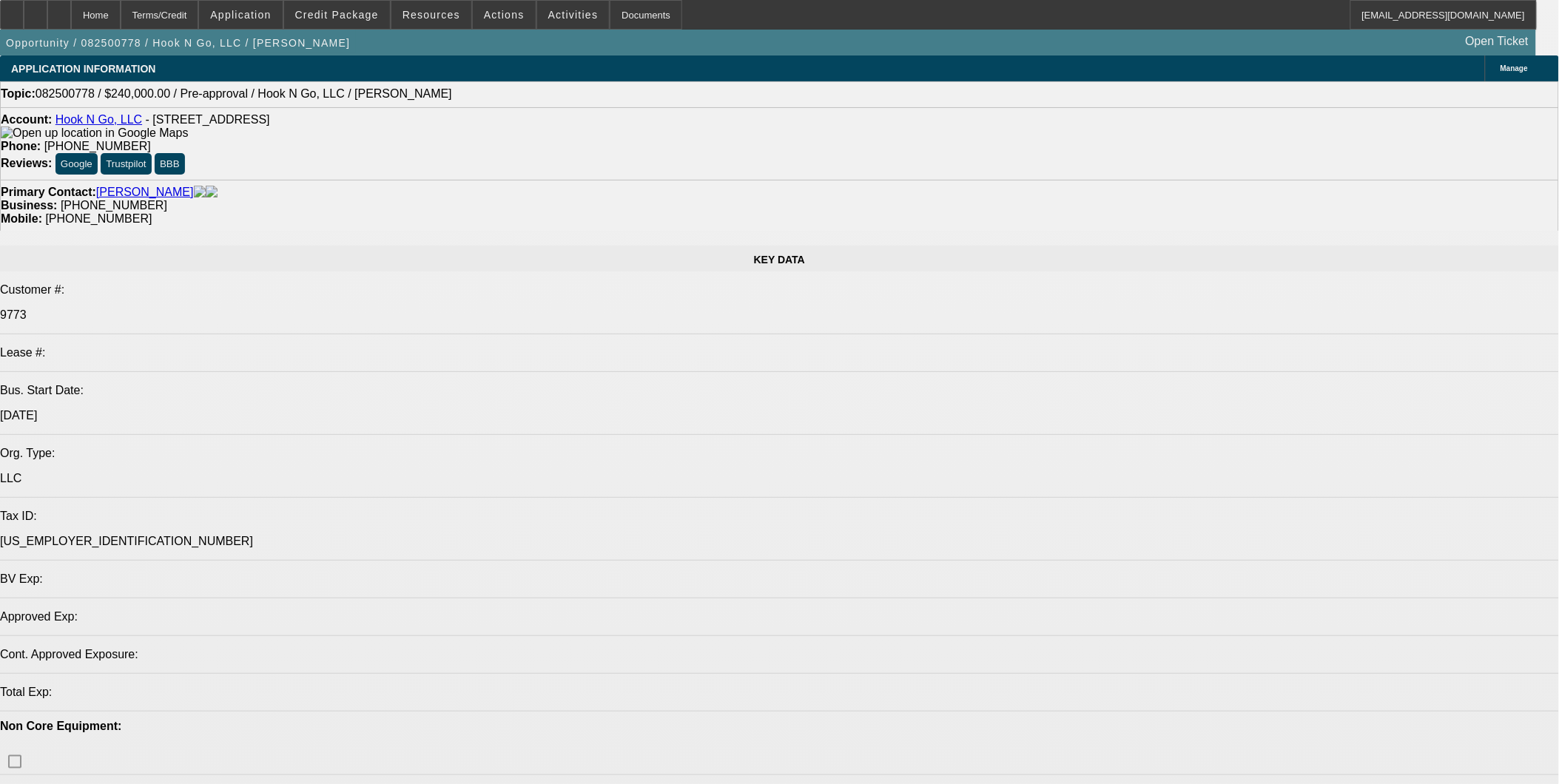
select select "0"
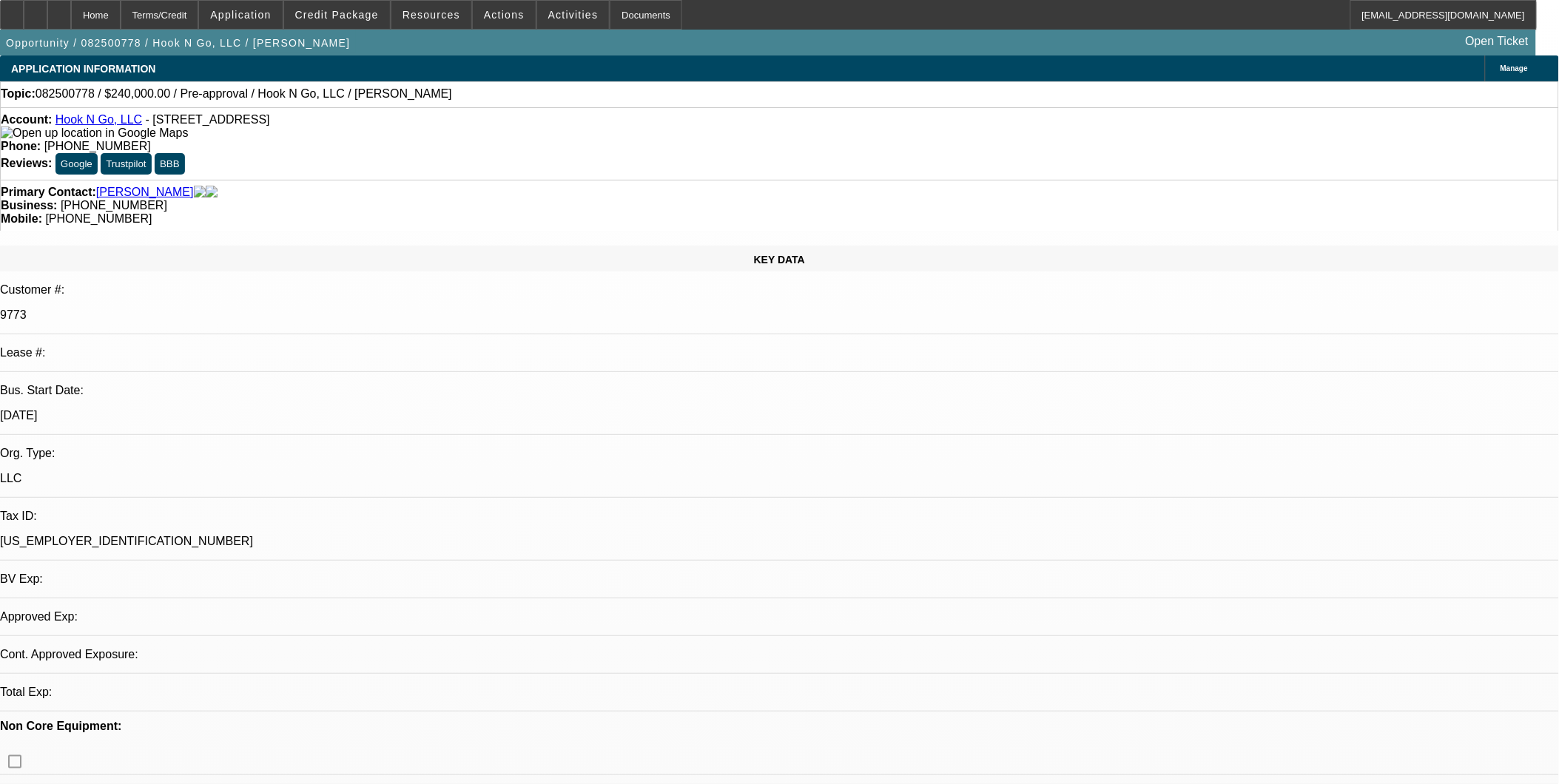
select select "2"
select select "0"
select select "2"
select select "0"
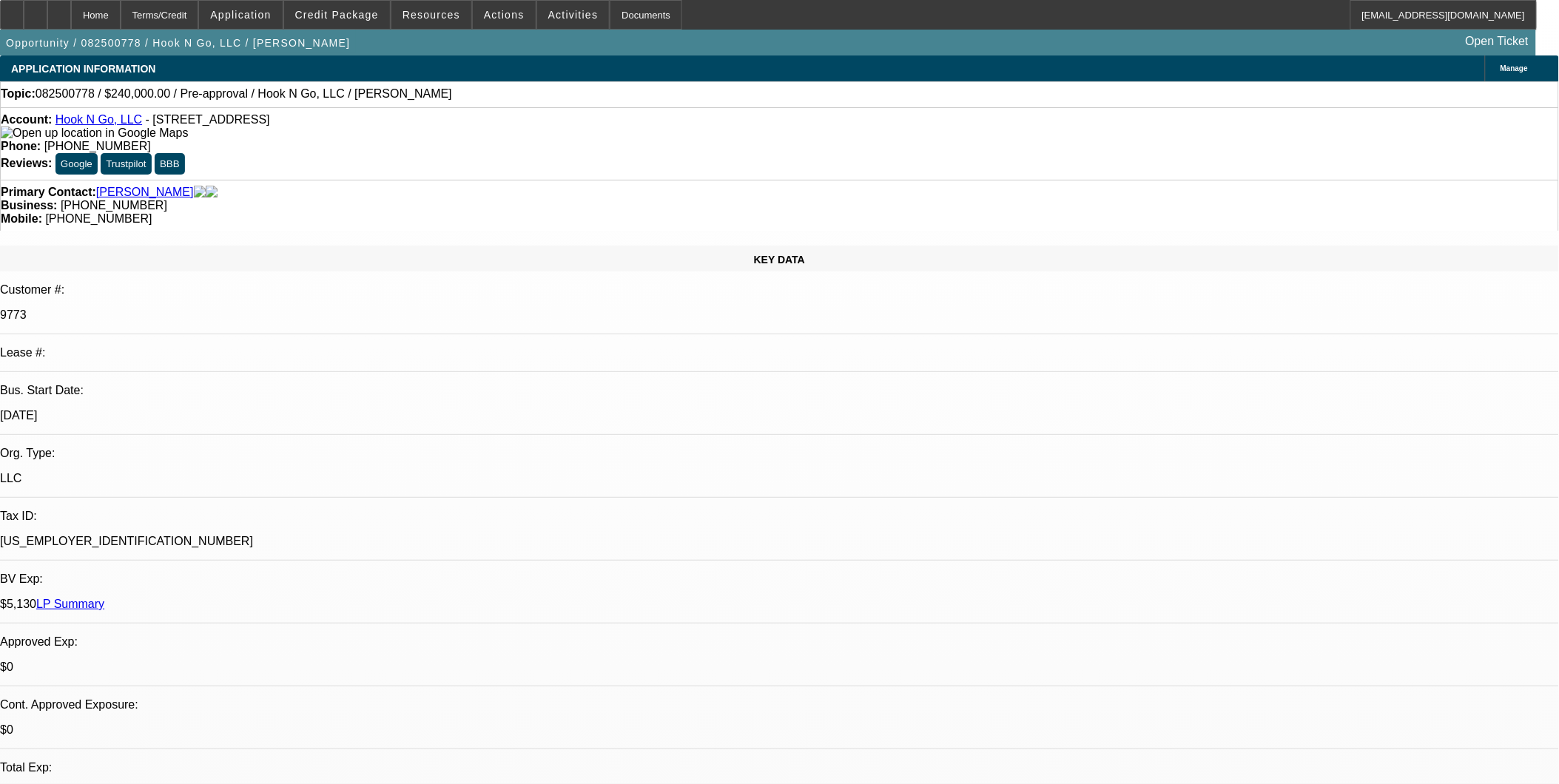
select select "1"
select select "2"
select select "6"
select select "1"
select select "2"
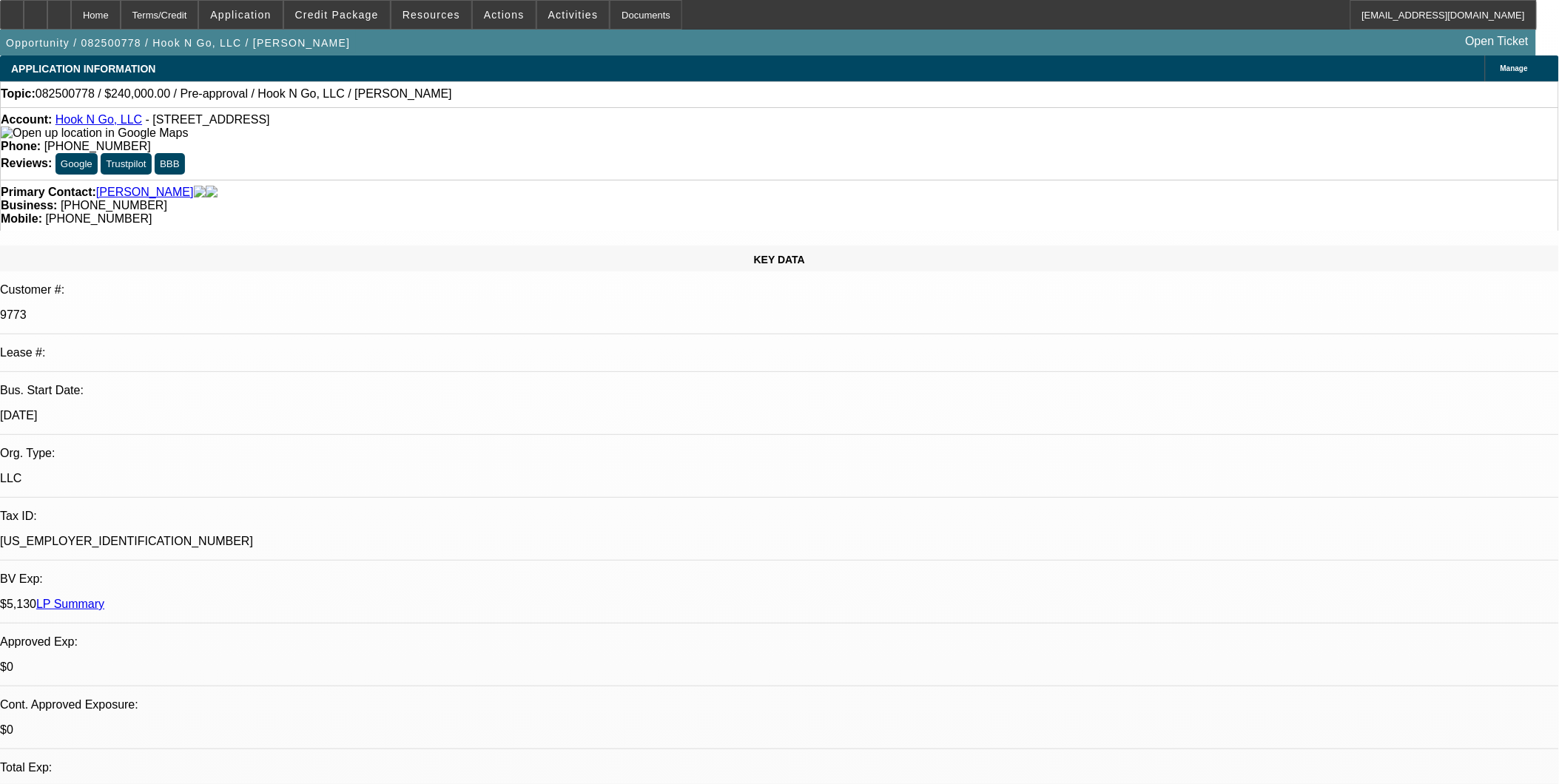
select select "6"
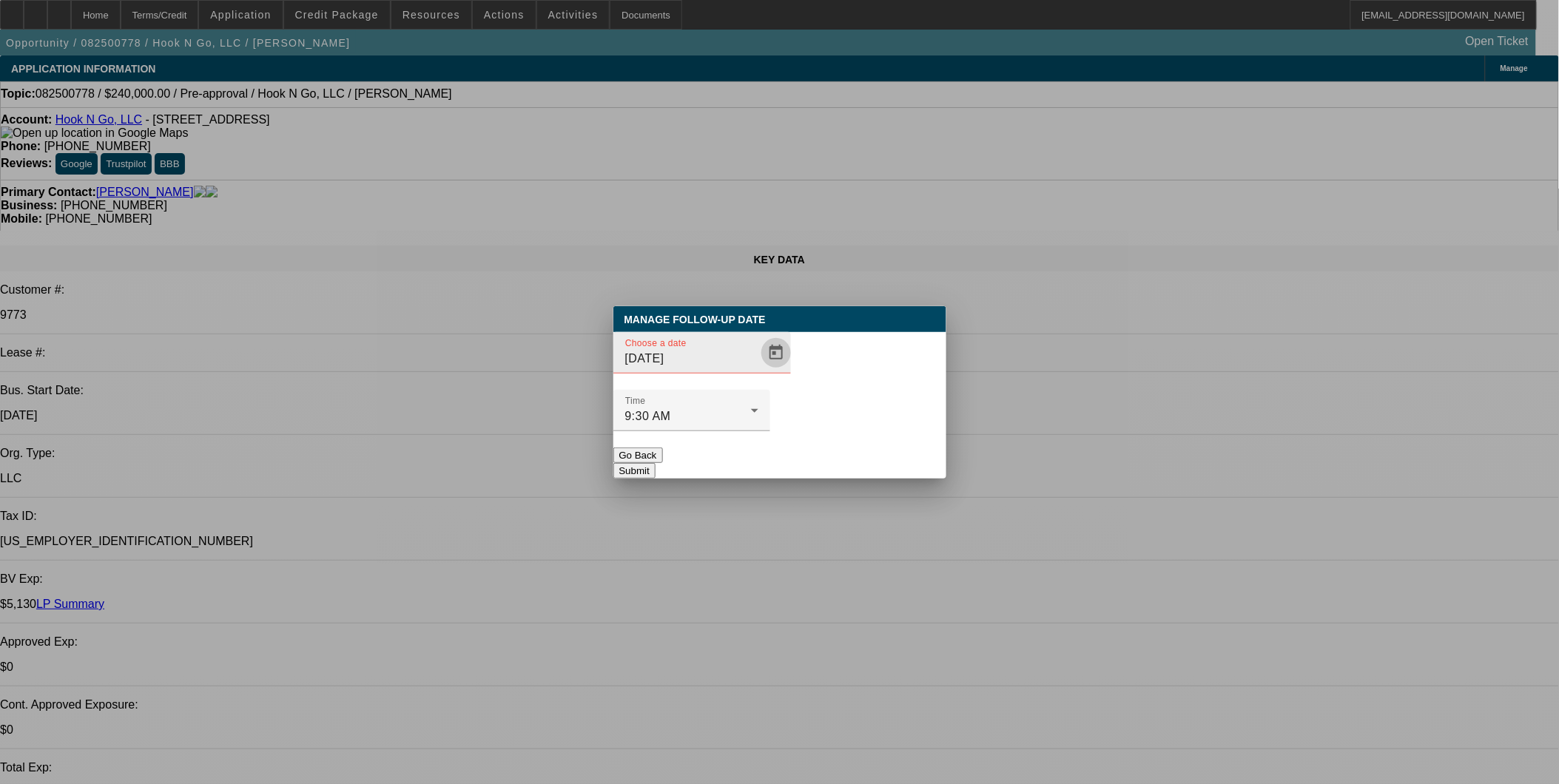
click at [759, 370] on span "Open calendar" at bounding box center [776, 352] width 36 height 35
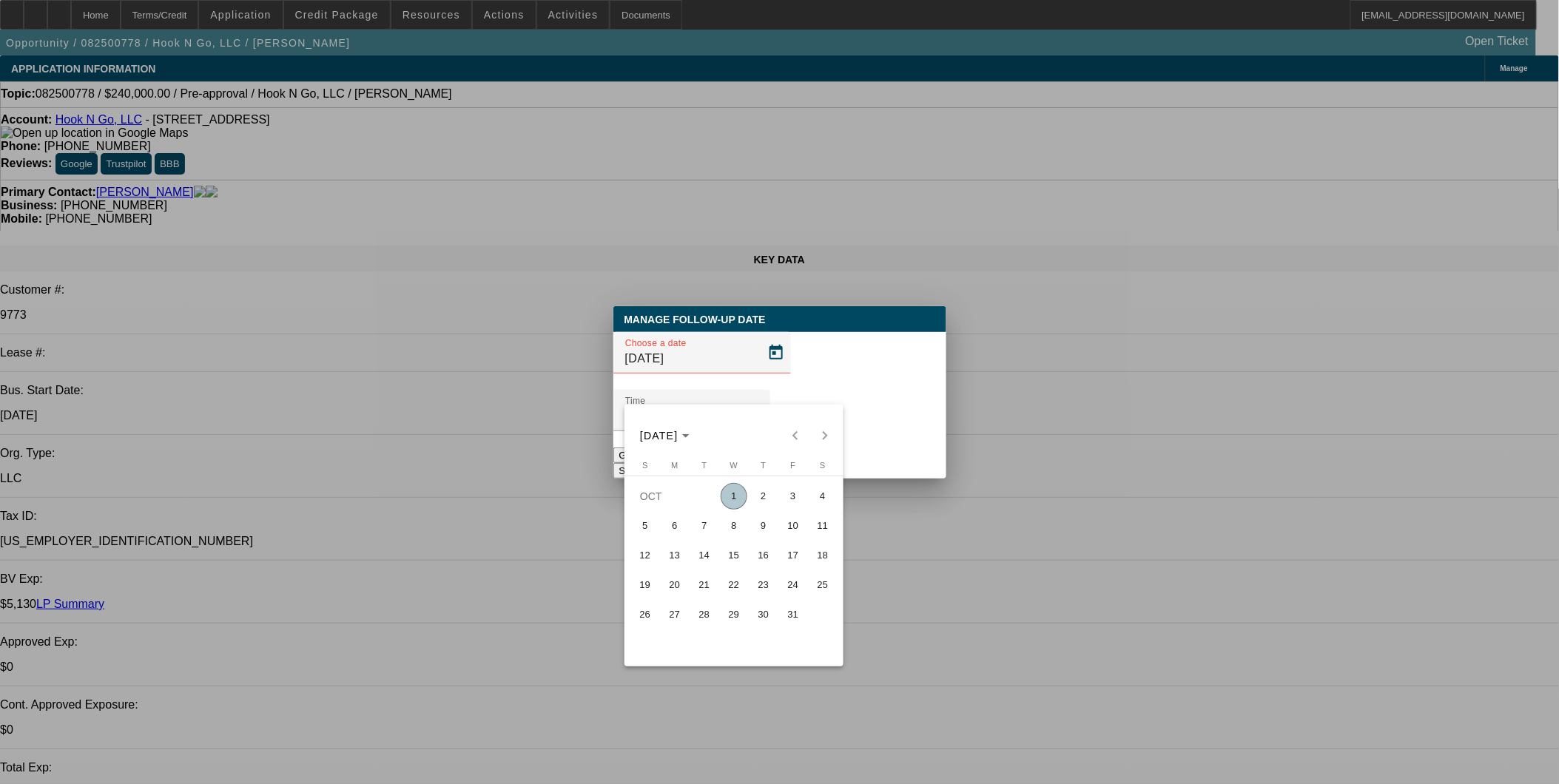
click at [730, 497] on span "1" at bounding box center [734, 496] width 27 height 27
type input "[DATE]"
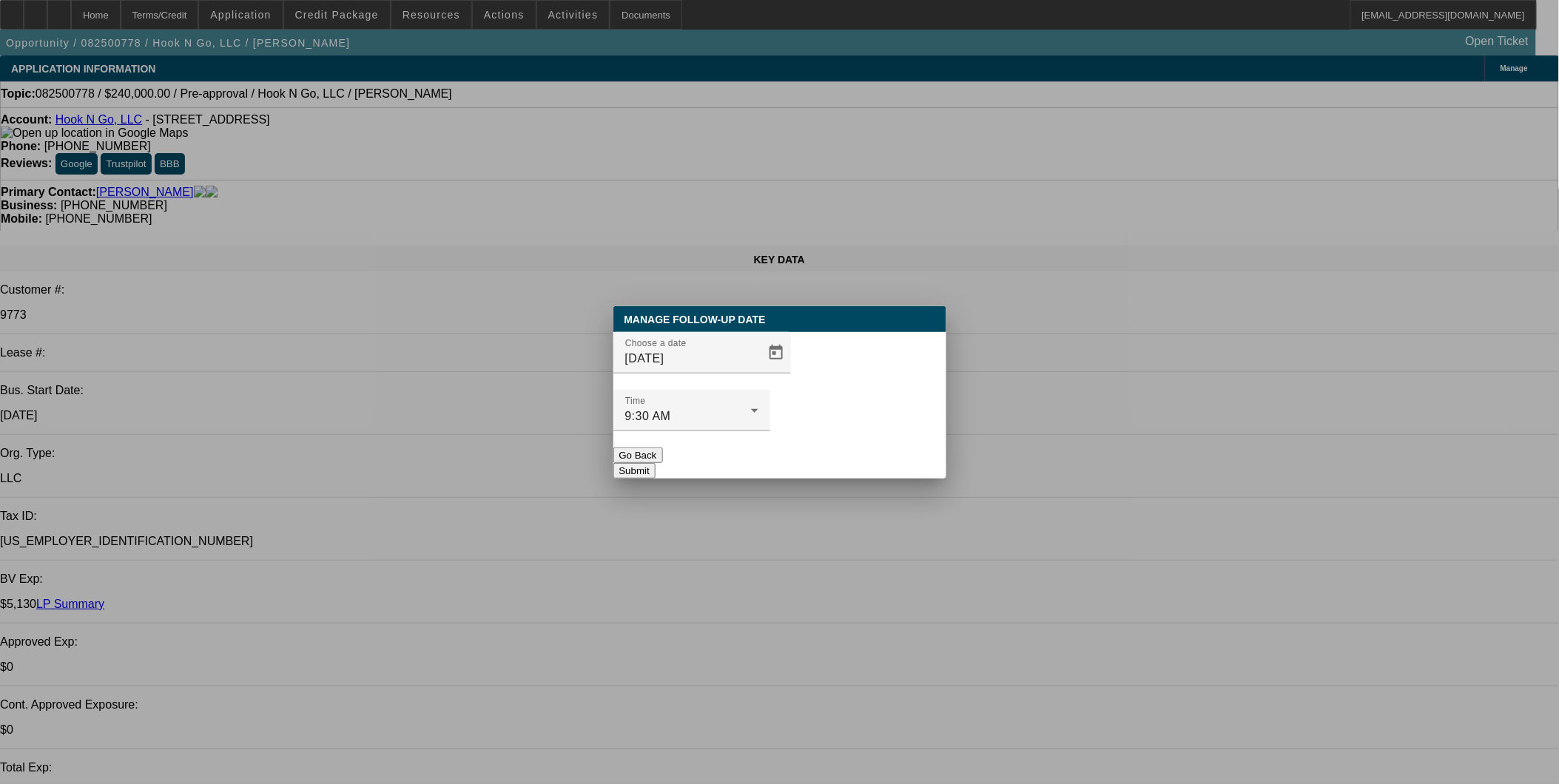
click at [655, 463] on button "Submit" at bounding box center [634, 470] width 42 height 15
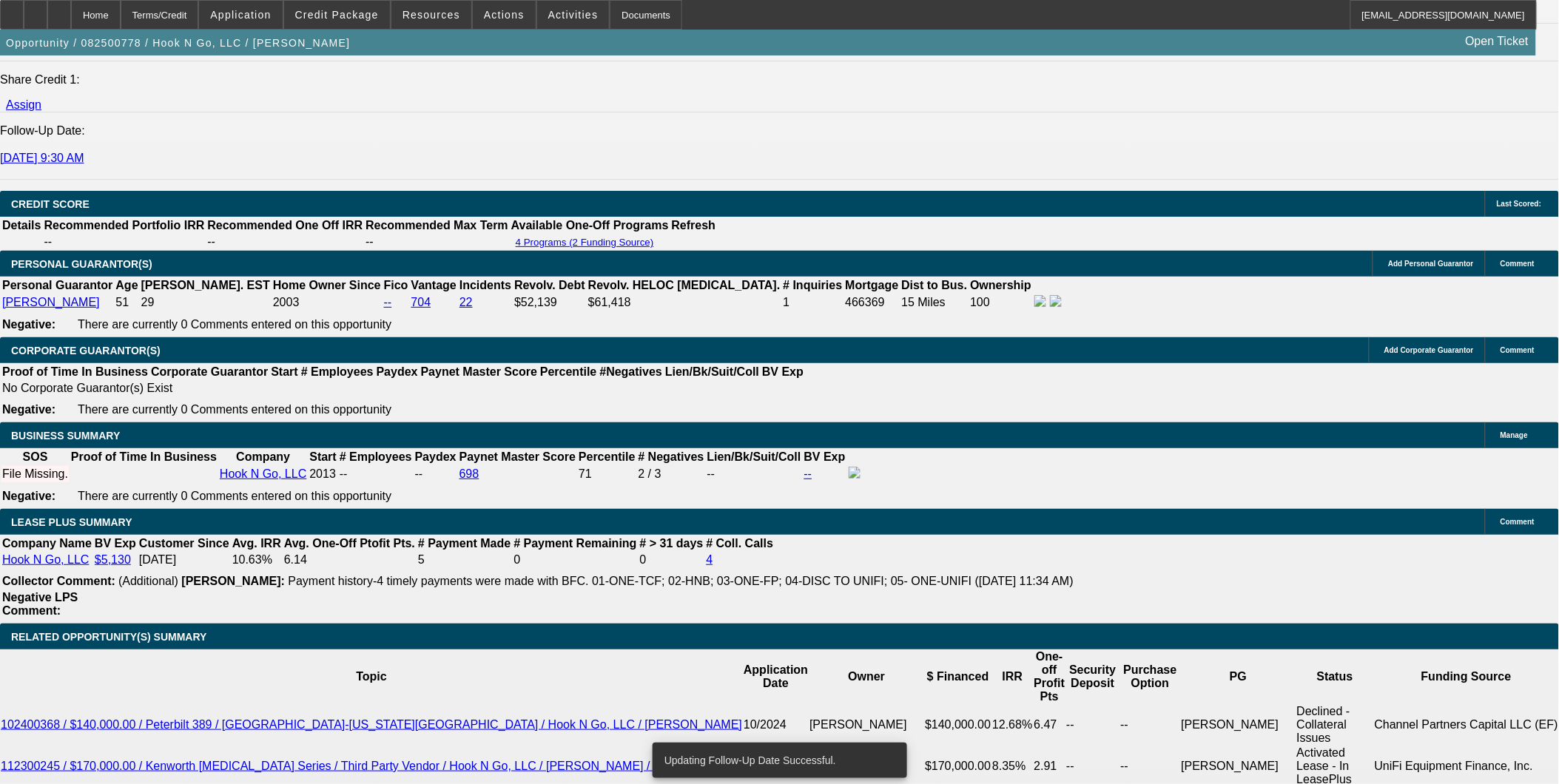
scroll to position [2219, 0]
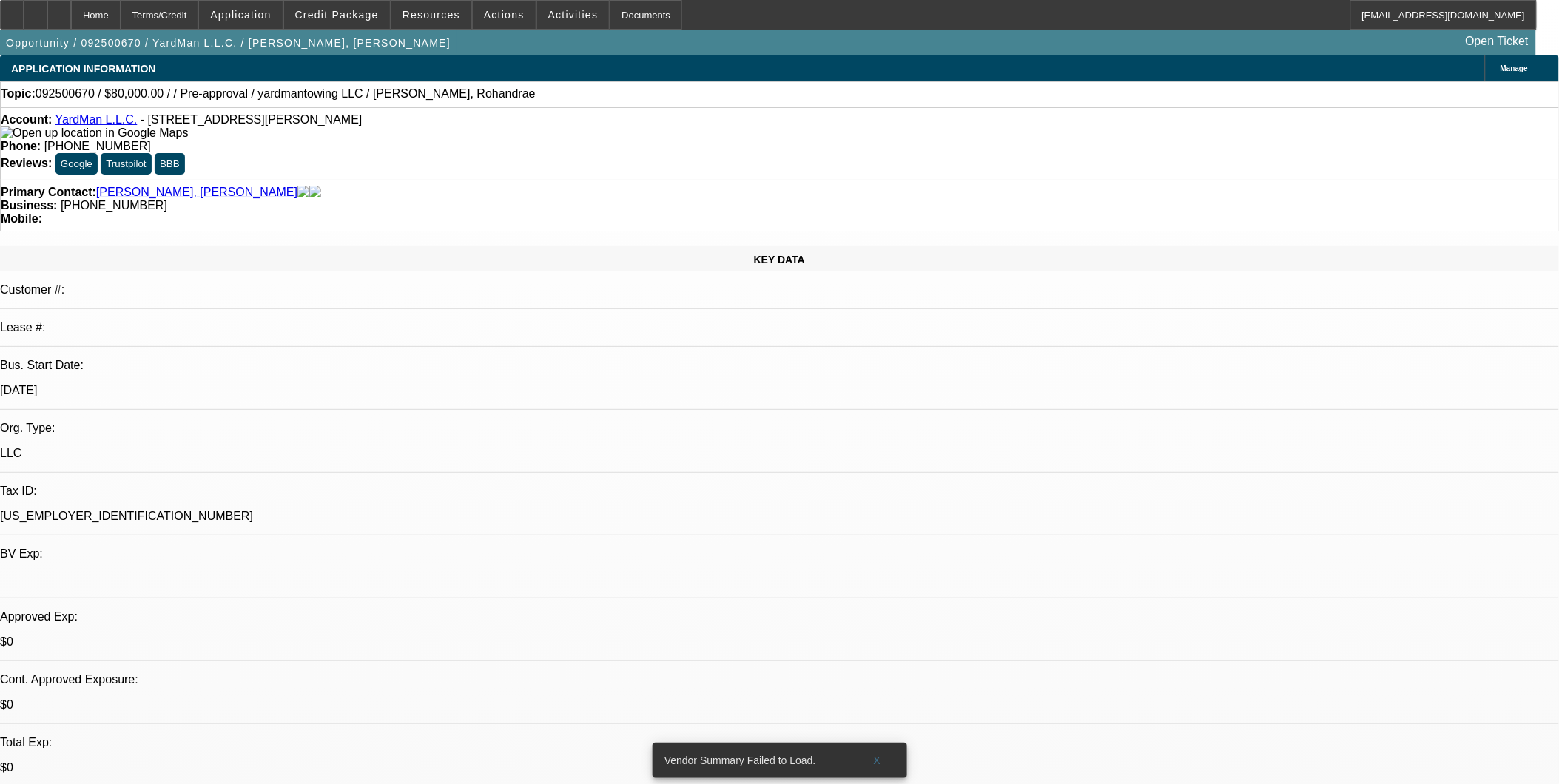
select select "0"
select select "2"
select select "0.1"
select select "4"
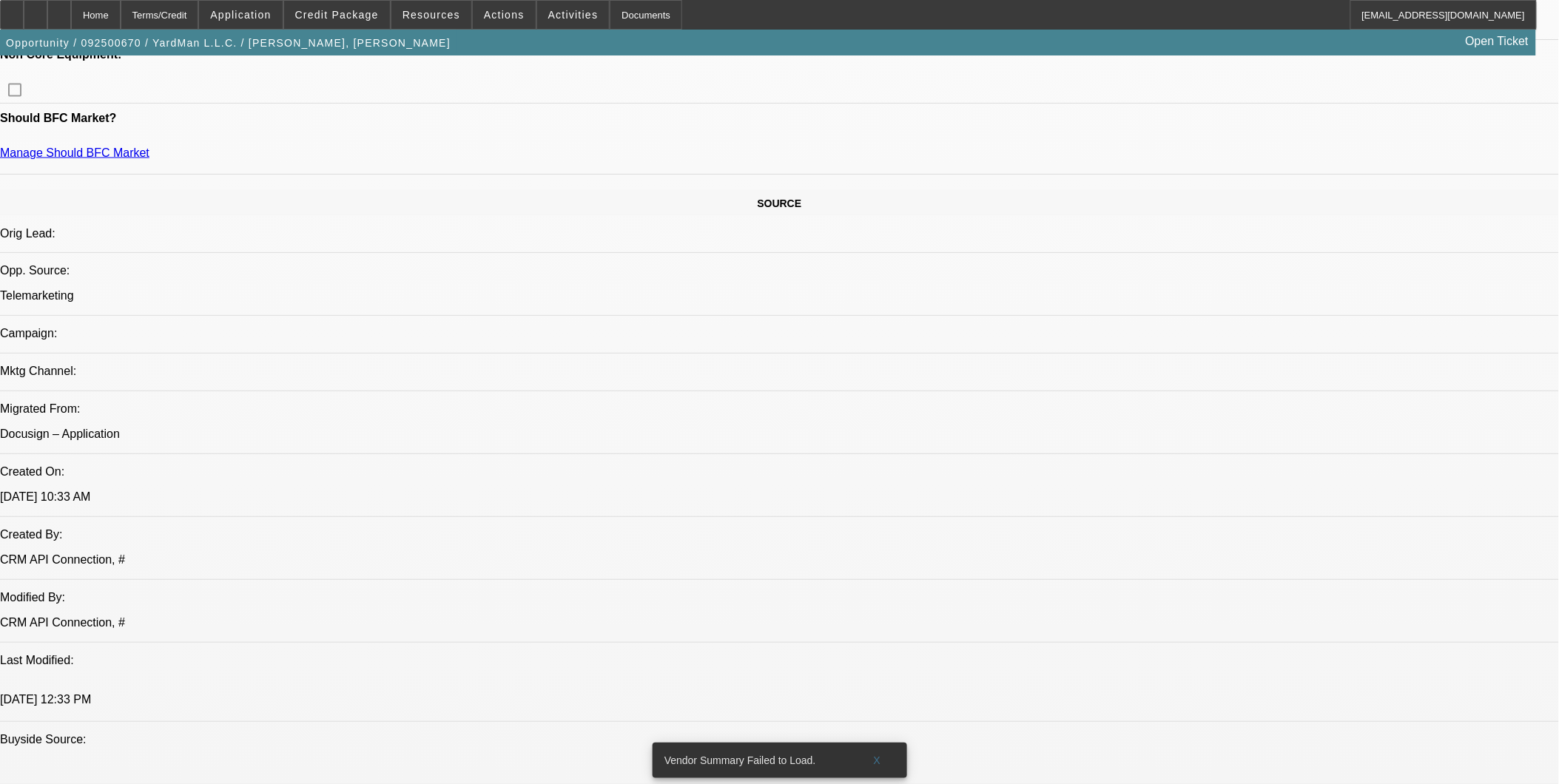
scroll to position [740, 0]
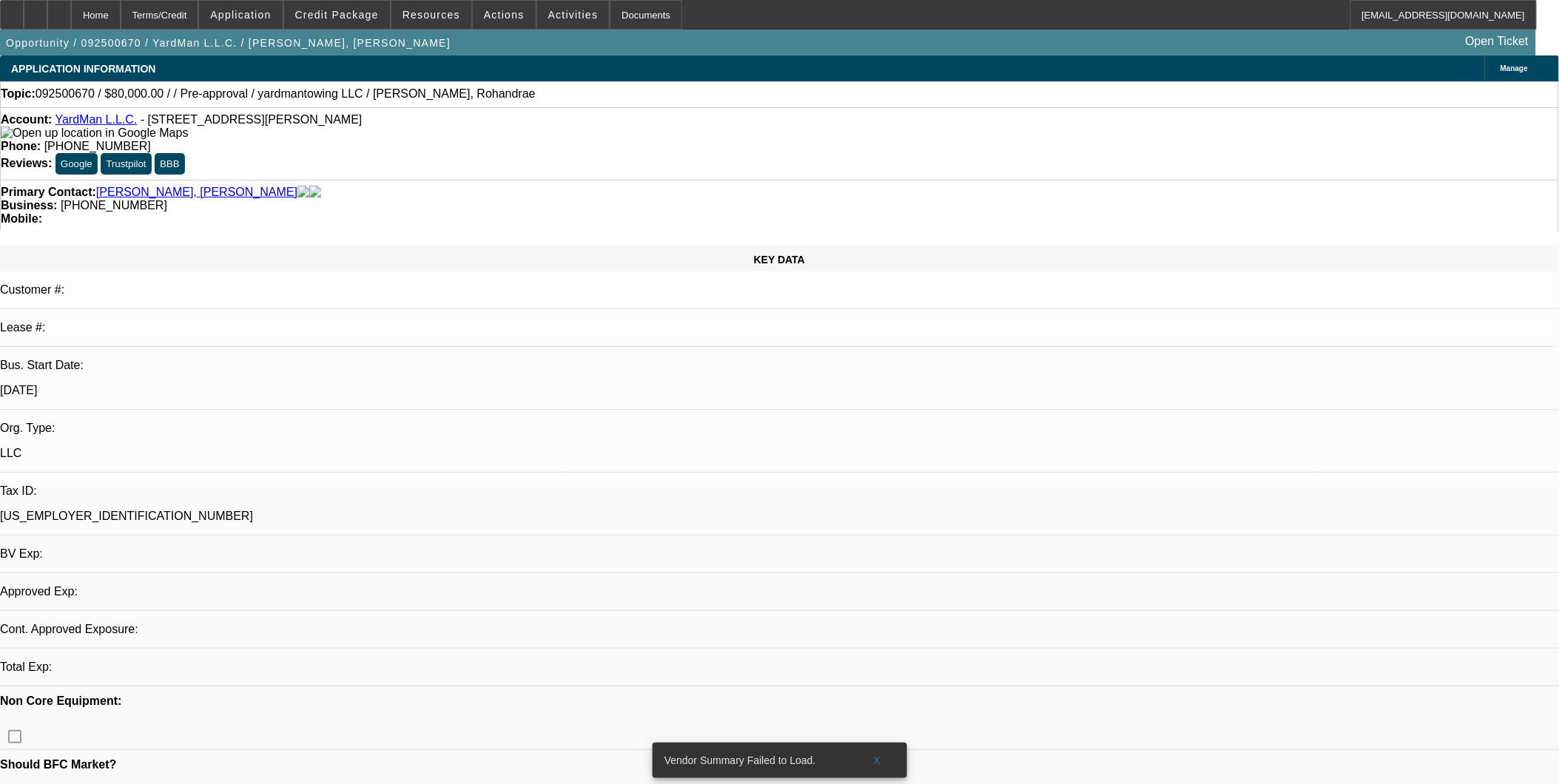
select select "0"
select select "2"
select select "0.1"
select select "4"
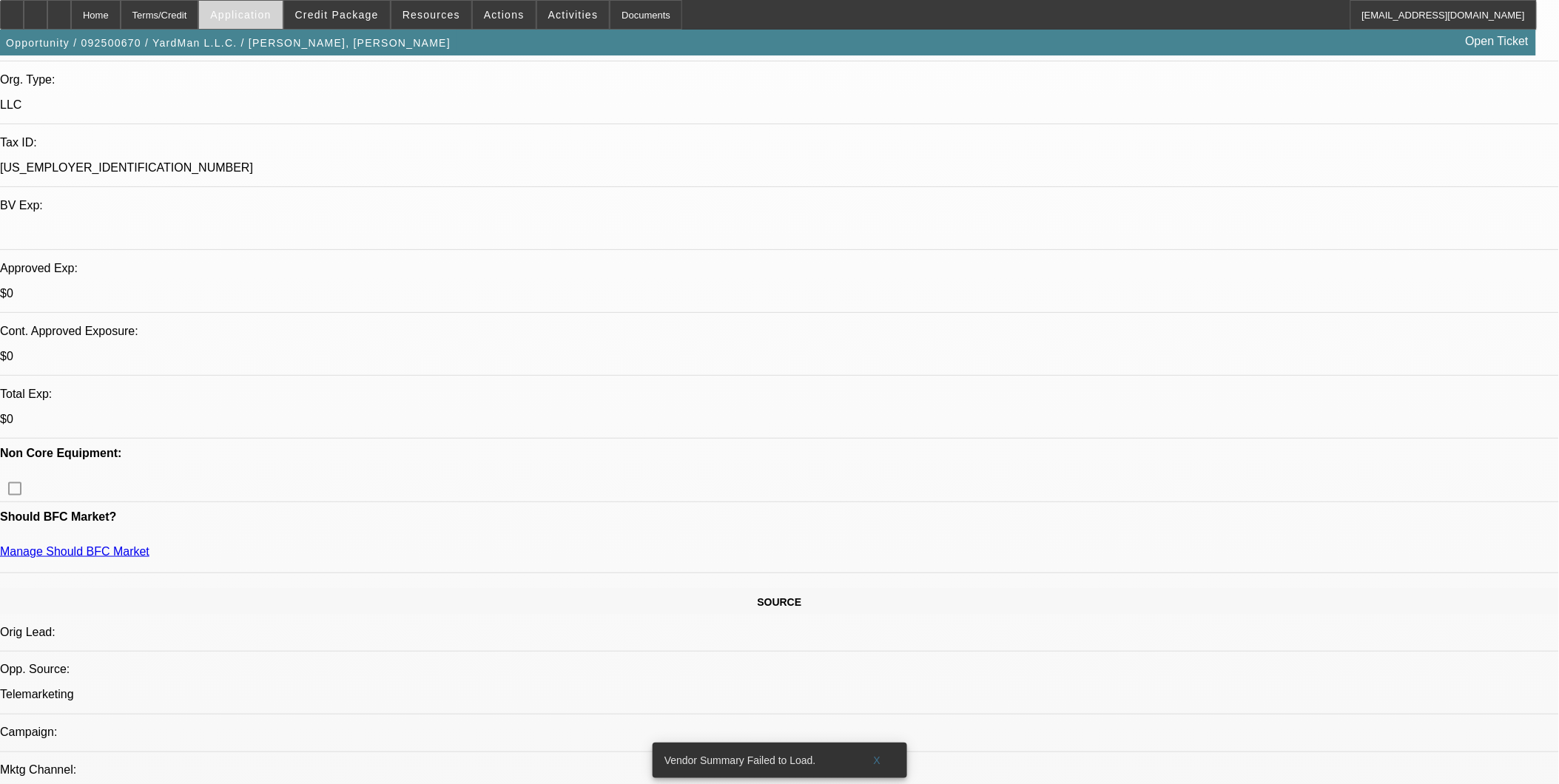
scroll to position [239, 0]
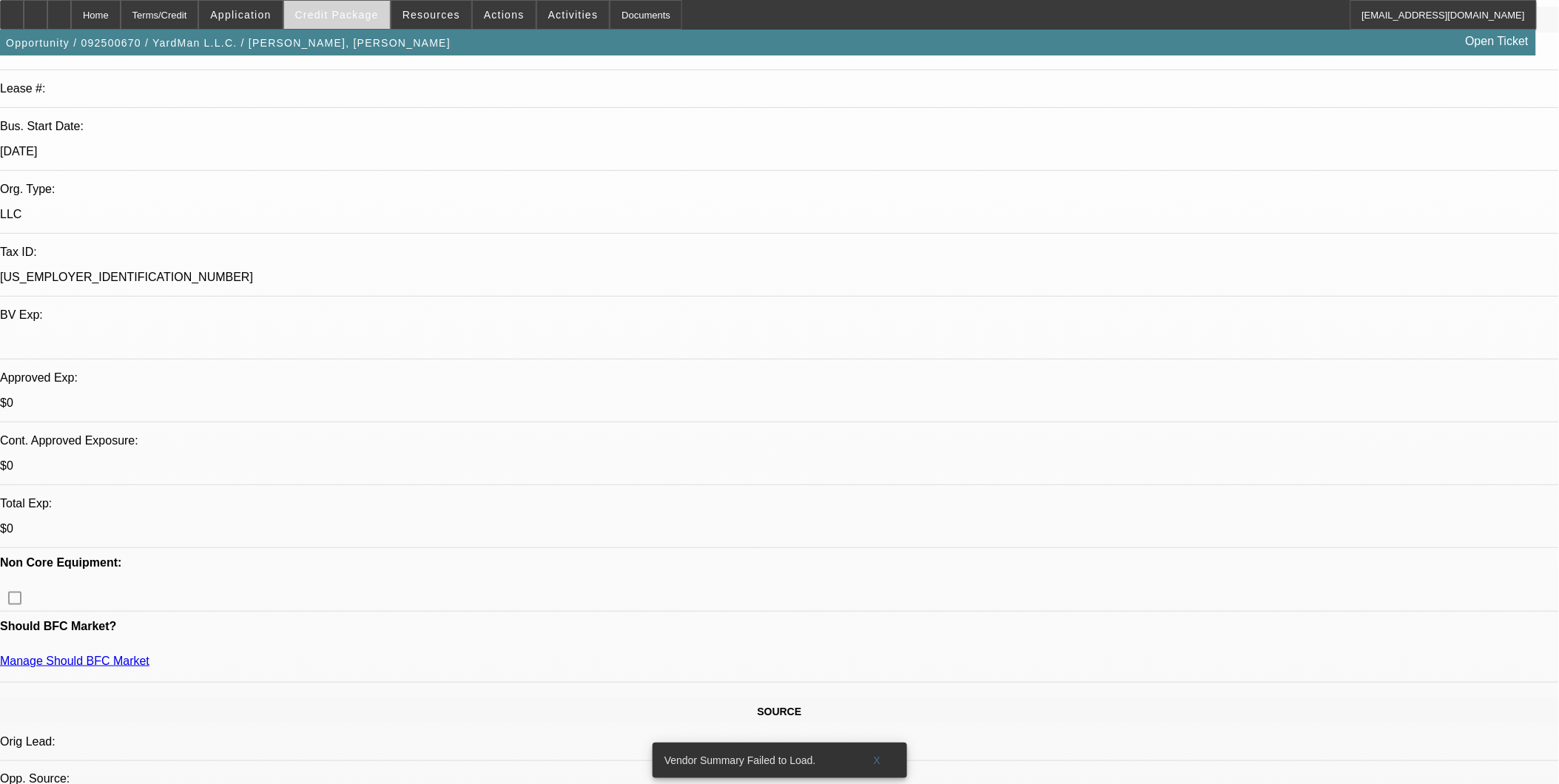
click at [334, 11] on span "Credit Package" at bounding box center [337, 15] width 84 height 12
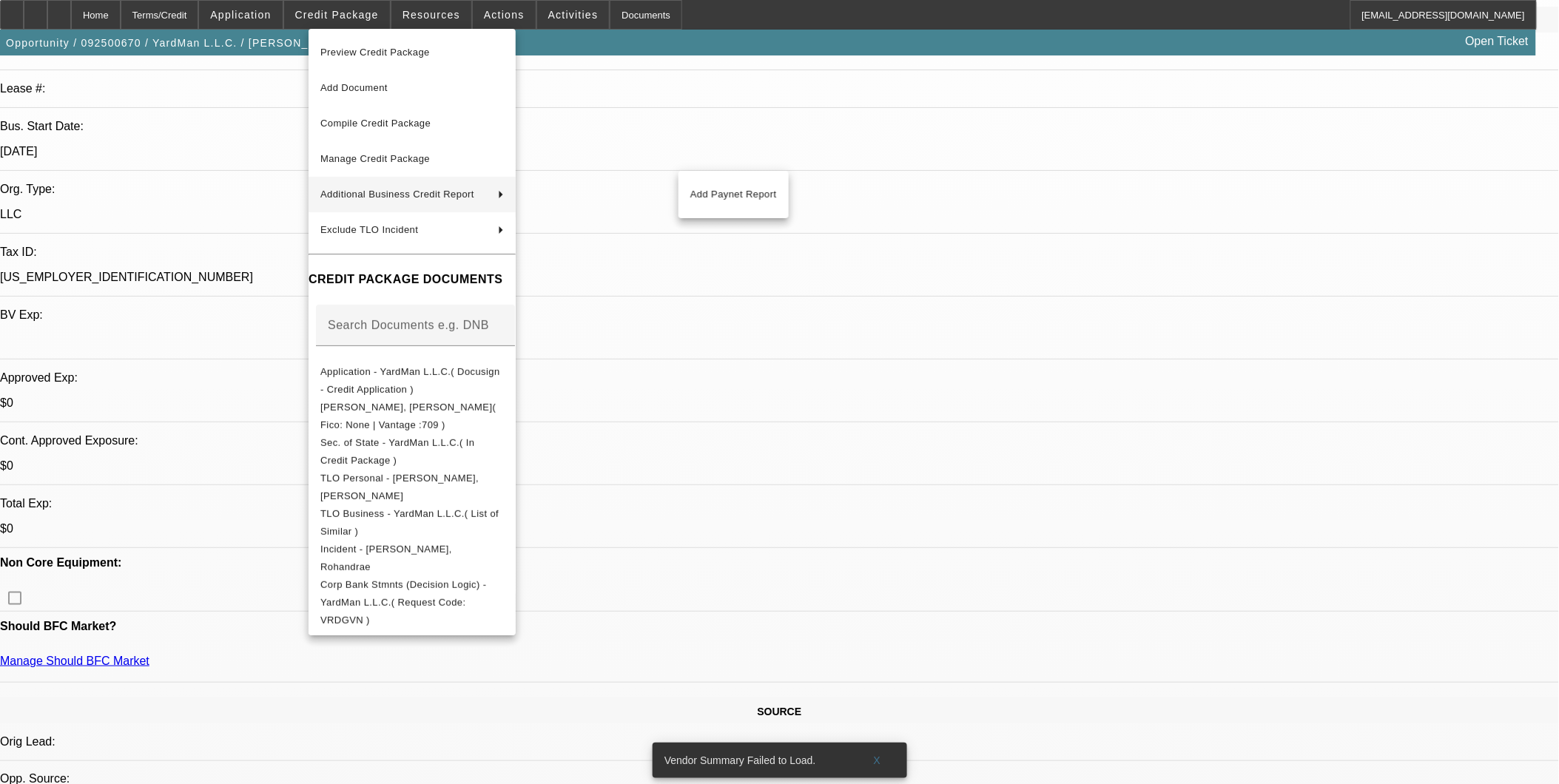
click at [803, 486] on div at bounding box center [780, 392] width 1559 height 784
